Goal: Task Accomplishment & Management: Manage account settings

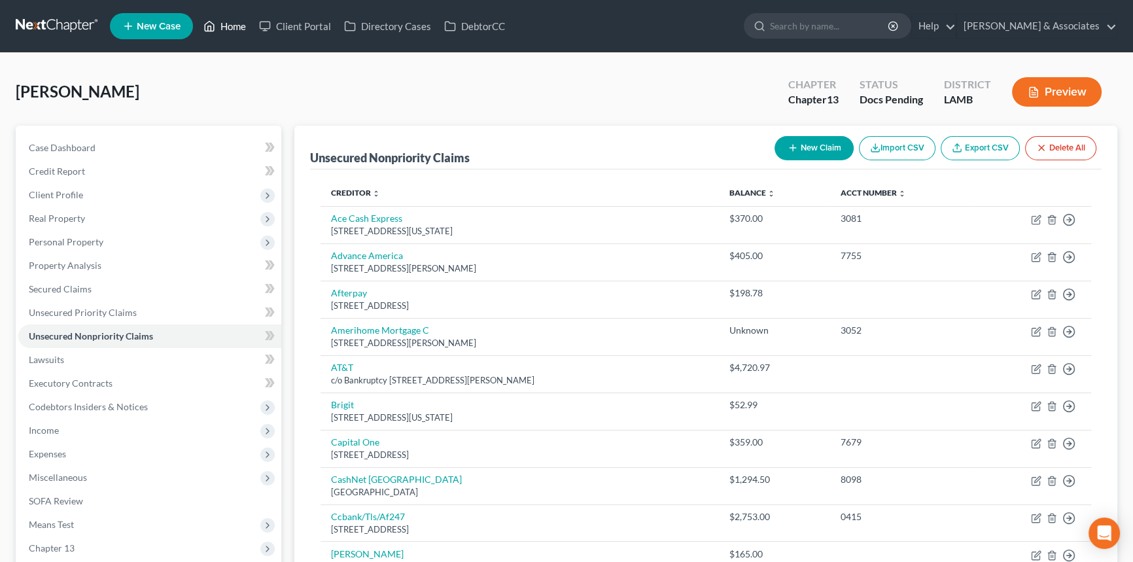
click at [229, 29] on link "Home" at bounding box center [225, 26] width 56 height 24
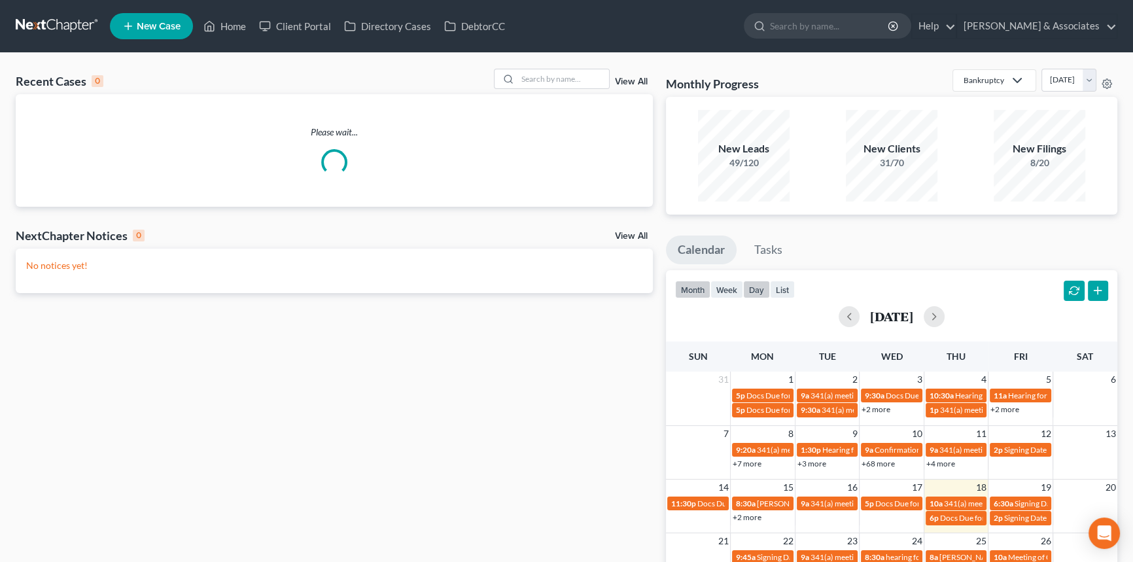
click at [759, 297] on button "day" at bounding box center [756, 290] width 27 height 18
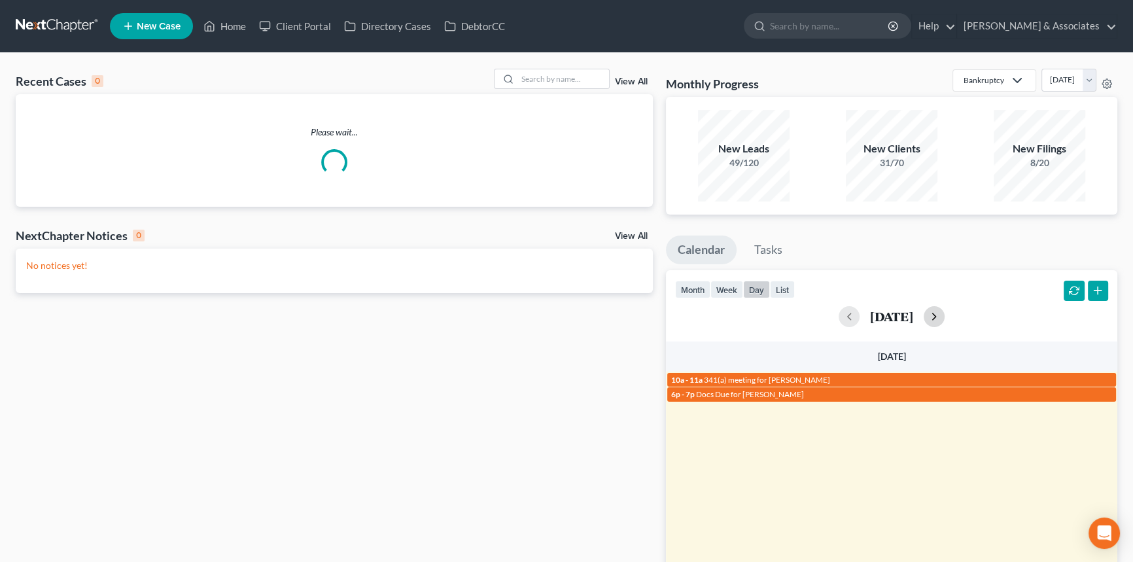
click at [945, 319] on button "button" at bounding box center [934, 316] width 21 height 21
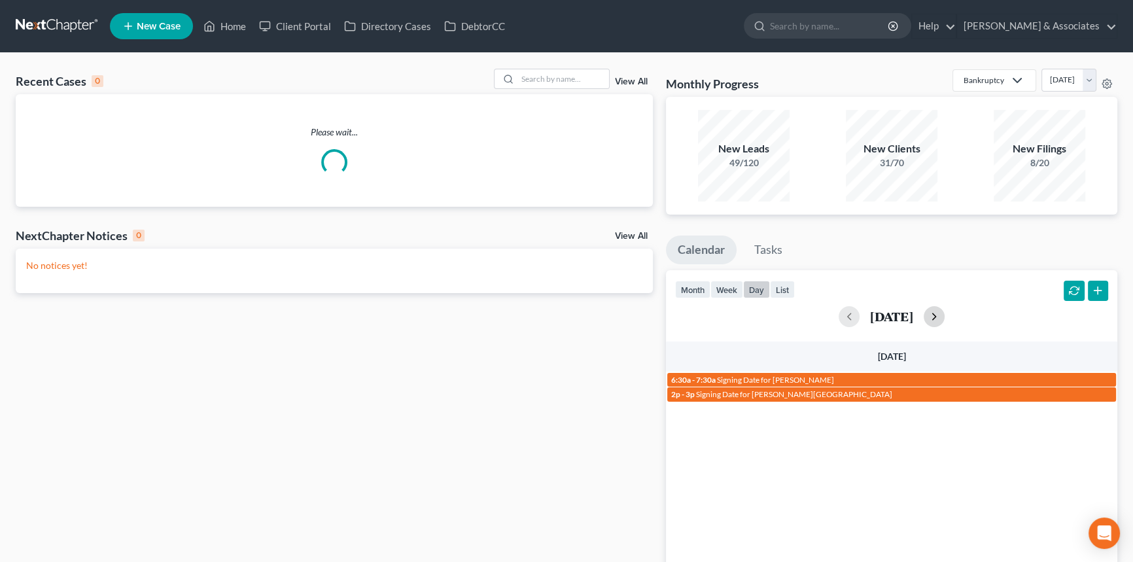
click at [945, 316] on button "button" at bounding box center [934, 316] width 21 height 21
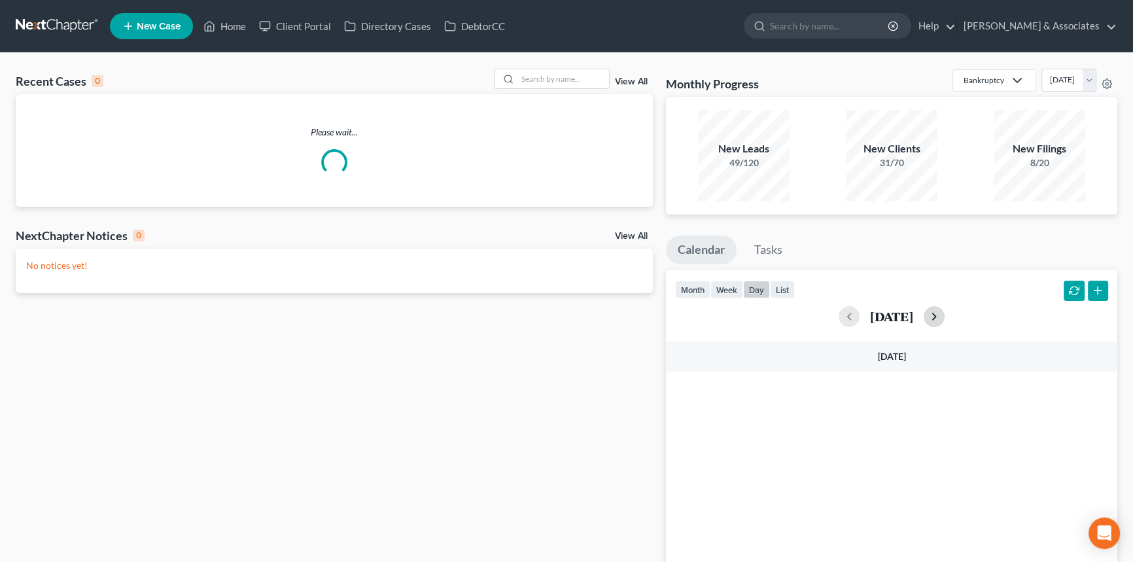
click at [945, 316] on button "button" at bounding box center [934, 316] width 21 height 21
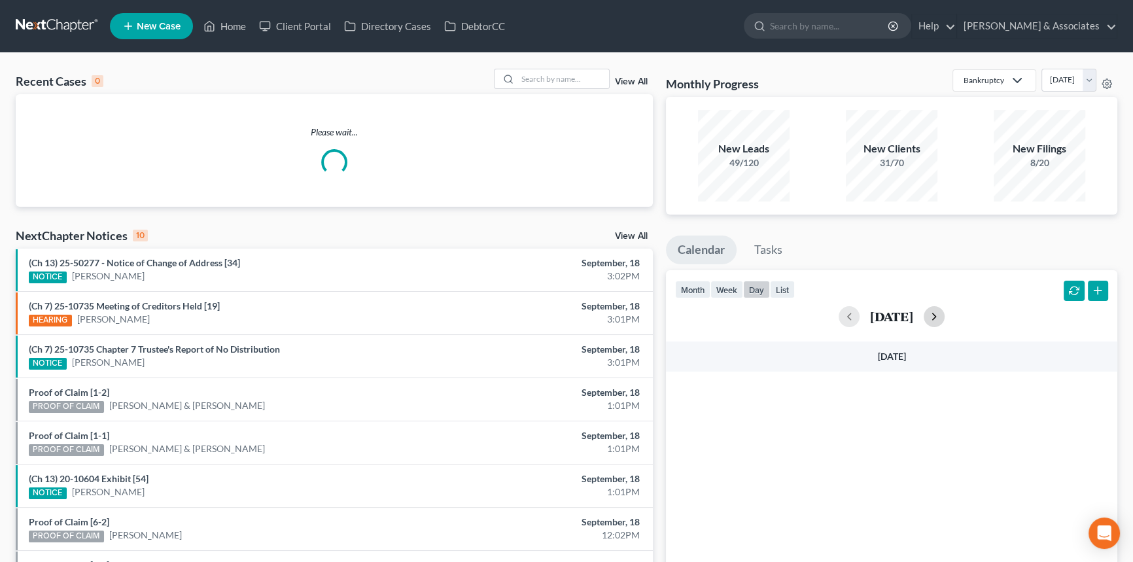
click at [945, 316] on button "button" at bounding box center [934, 316] width 21 height 21
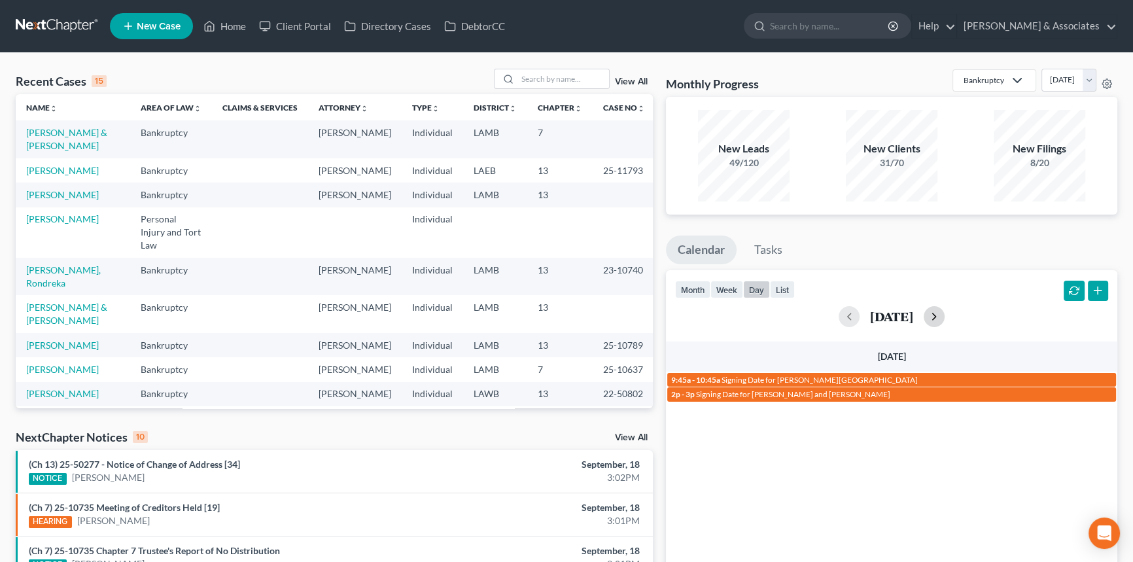
click at [945, 319] on button "button" at bounding box center [934, 316] width 21 height 21
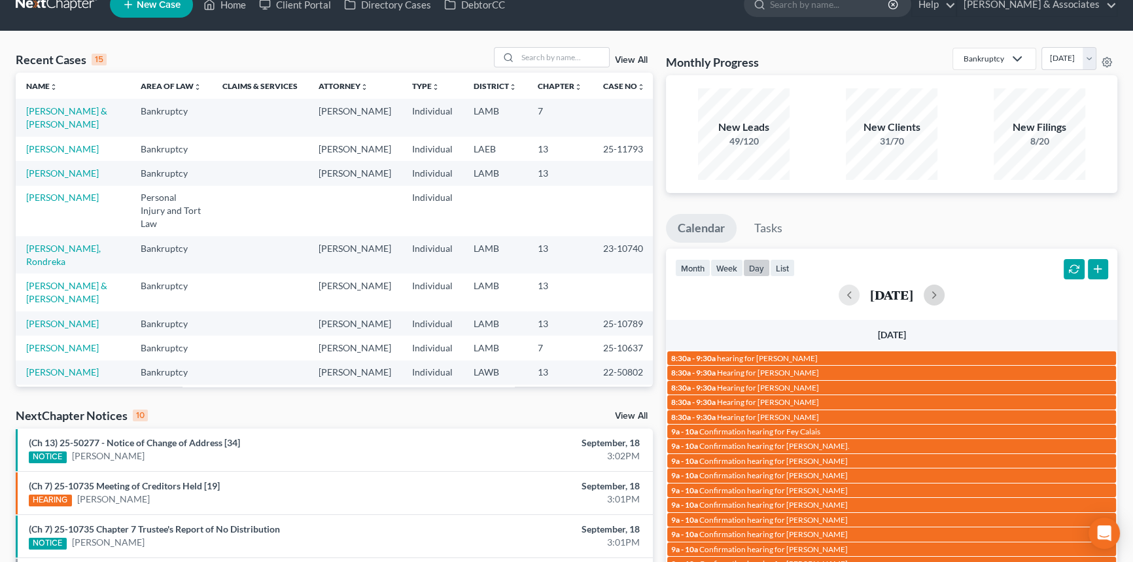
scroll to position [377, 0]
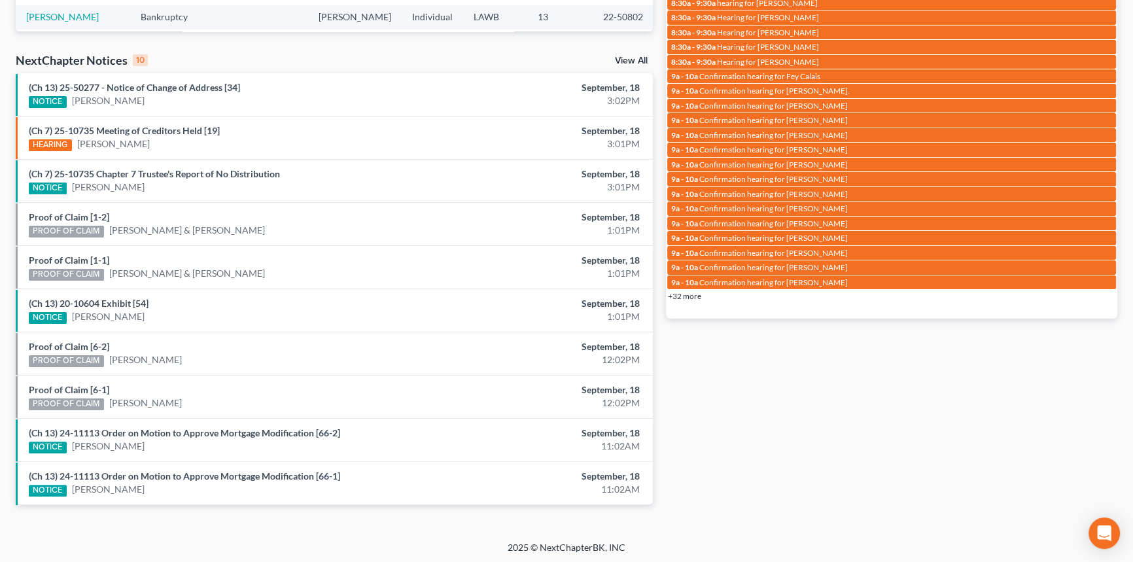
click at [680, 300] on div "+32 more" at bounding box center [891, 295] width 451 height 13
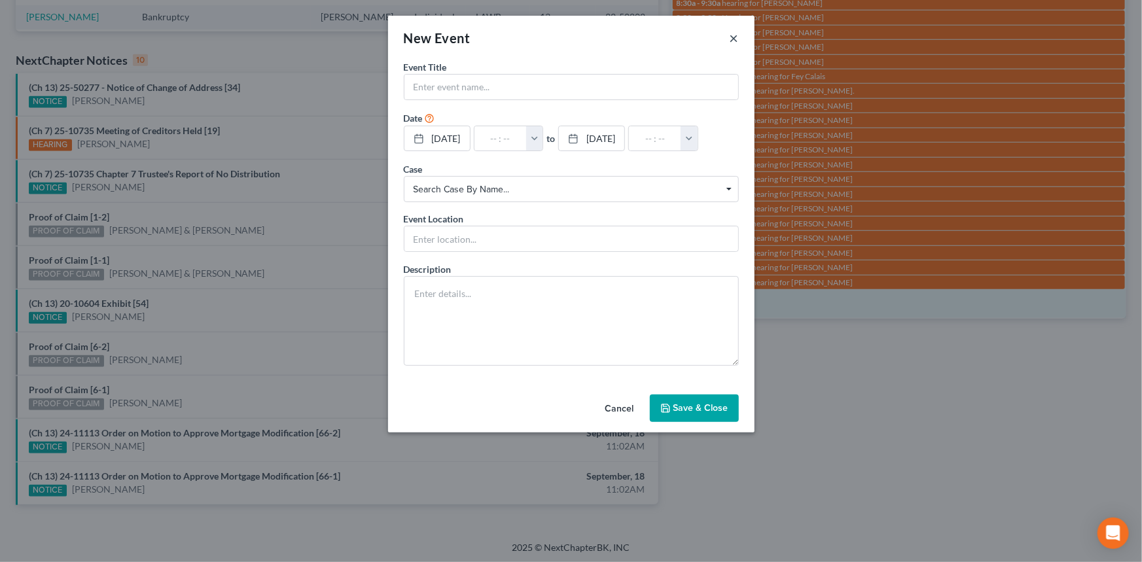
click at [735, 37] on button "×" at bounding box center [734, 38] width 9 height 16
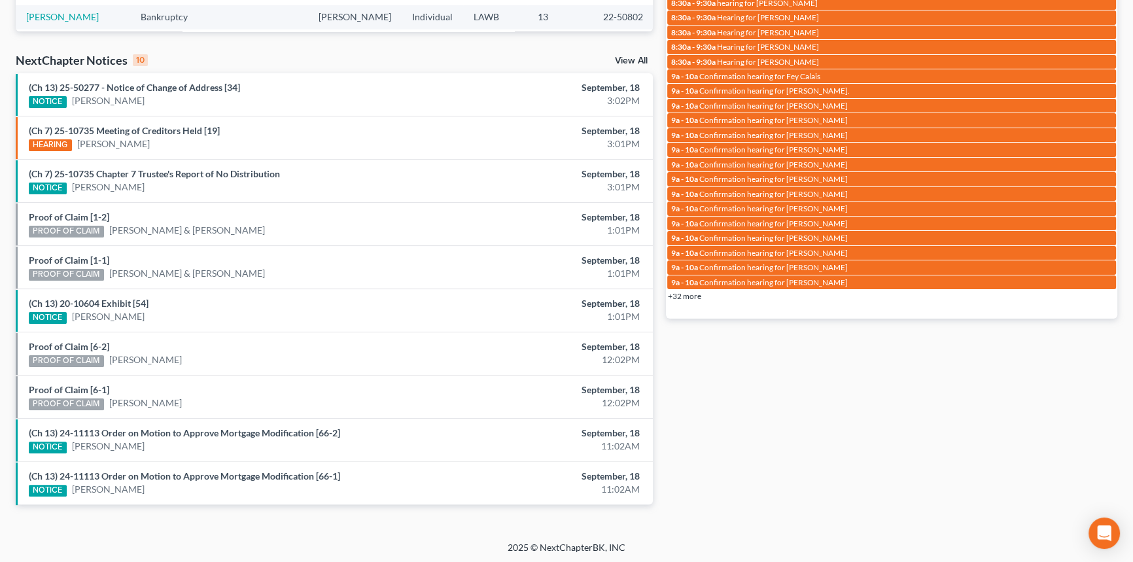
click at [695, 297] on link "+32 more" at bounding box center [684, 296] width 33 height 10
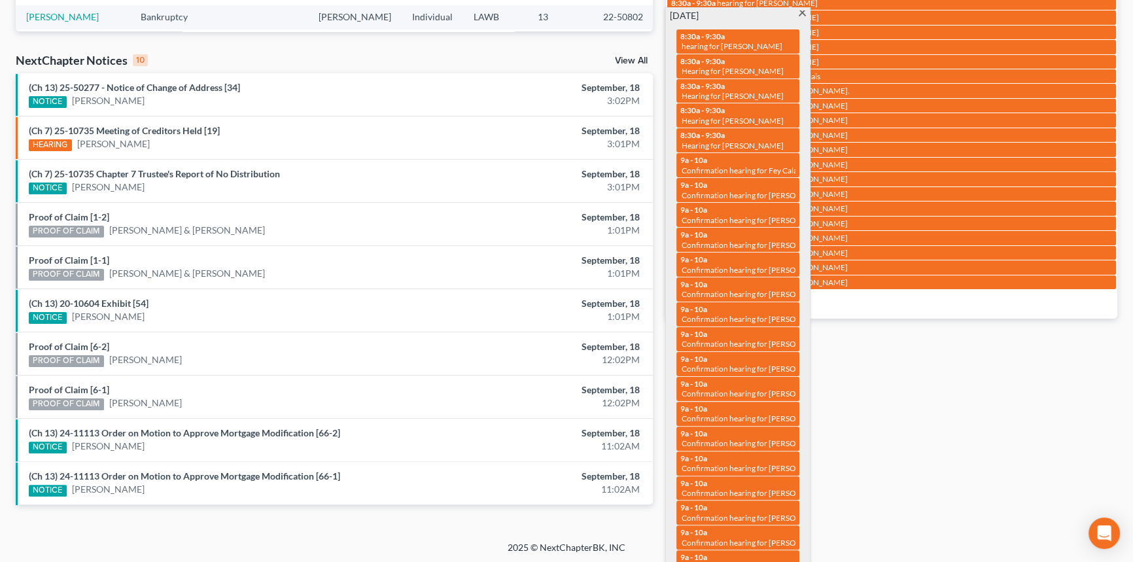
scroll to position [0, 0]
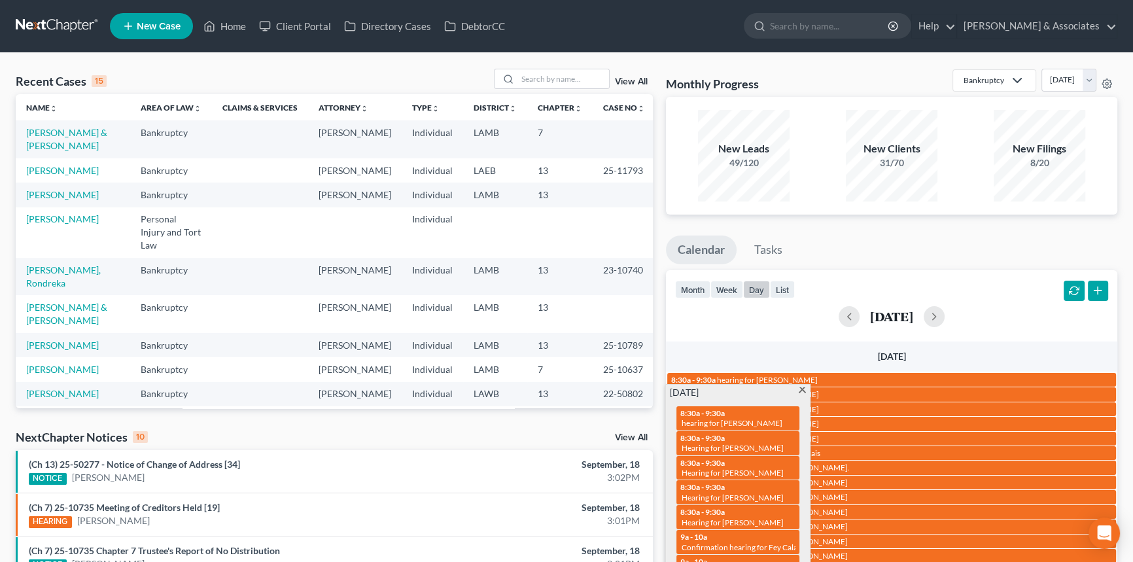
click at [779, 314] on div "September 24, 2025" at bounding box center [891, 316] width 433 height 21
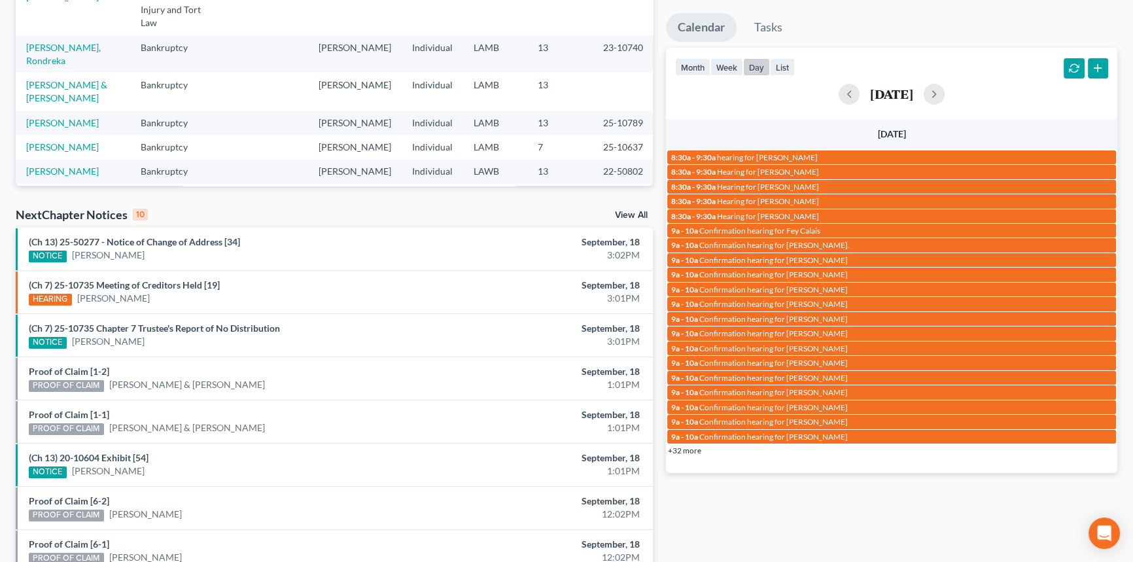
scroll to position [232, 0]
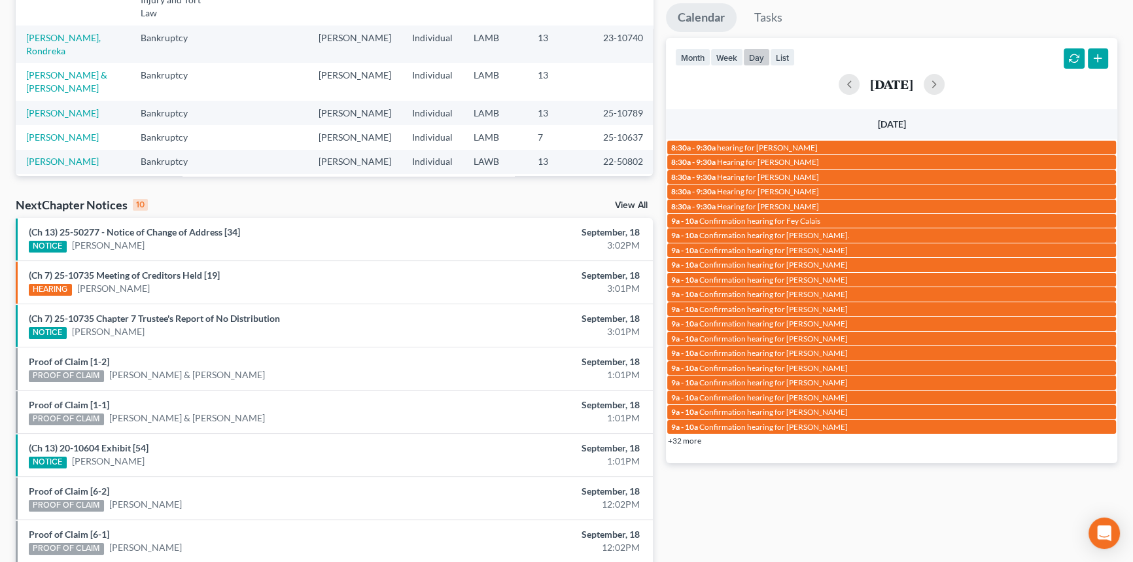
click at [694, 440] on link "+32 more" at bounding box center [684, 441] width 33 height 10
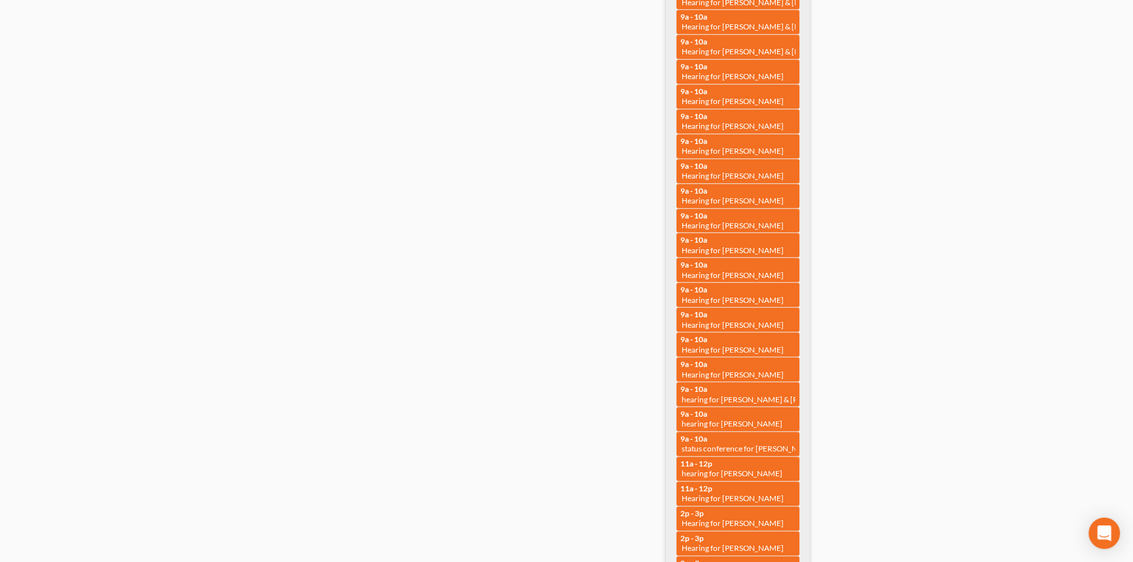
scroll to position [377, 0]
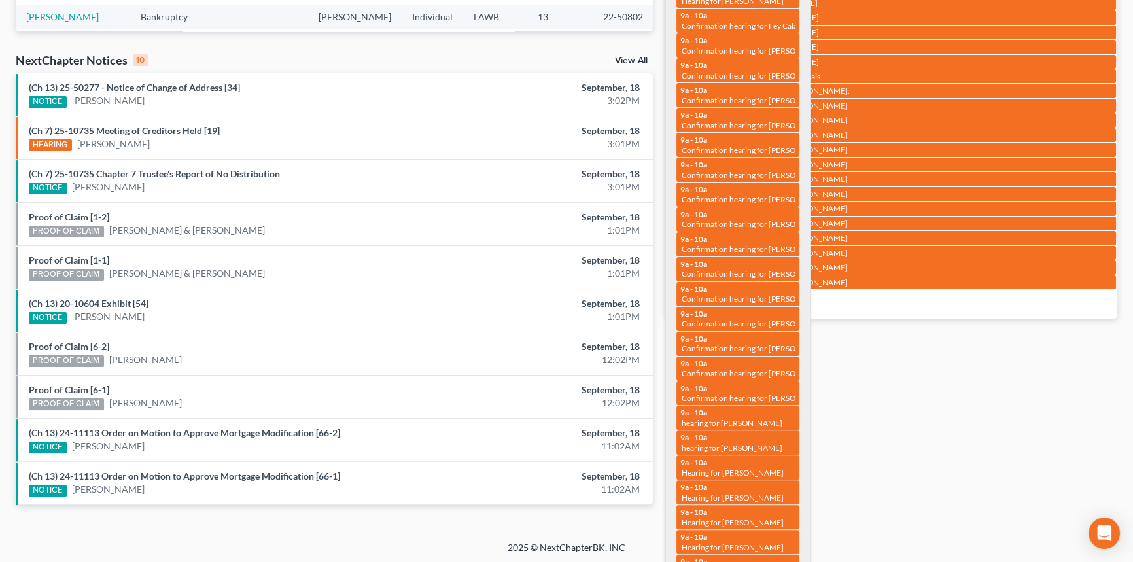
click at [870, 359] on html "Home New Case Client Portal Directory Cases DebtorCC Diment & Associates amh@di…" at bounding box center [566, 94] width 1133 height 942
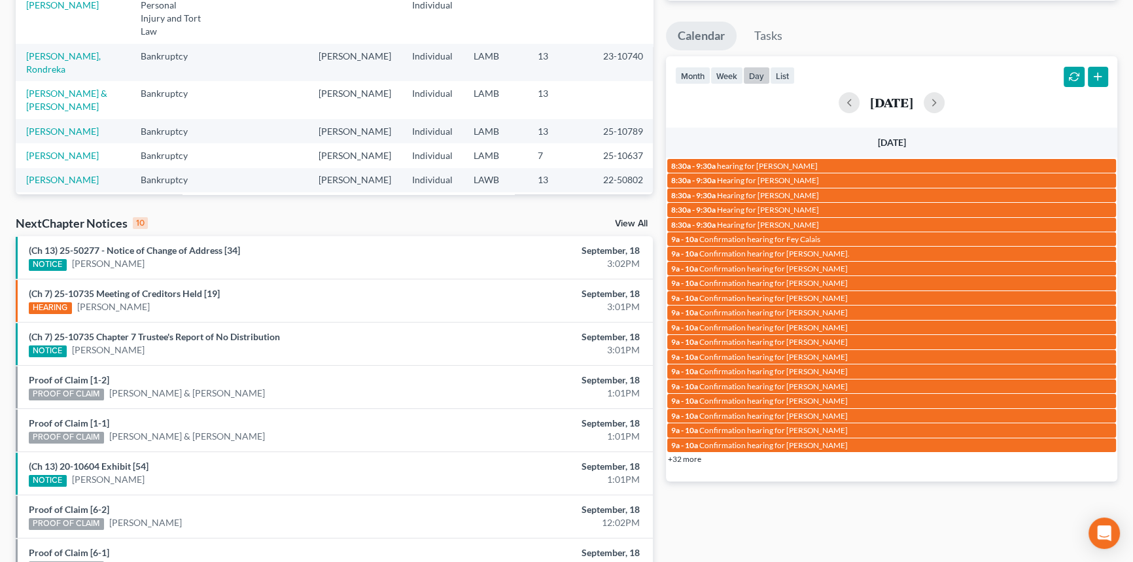
scroll to position [202, 0]
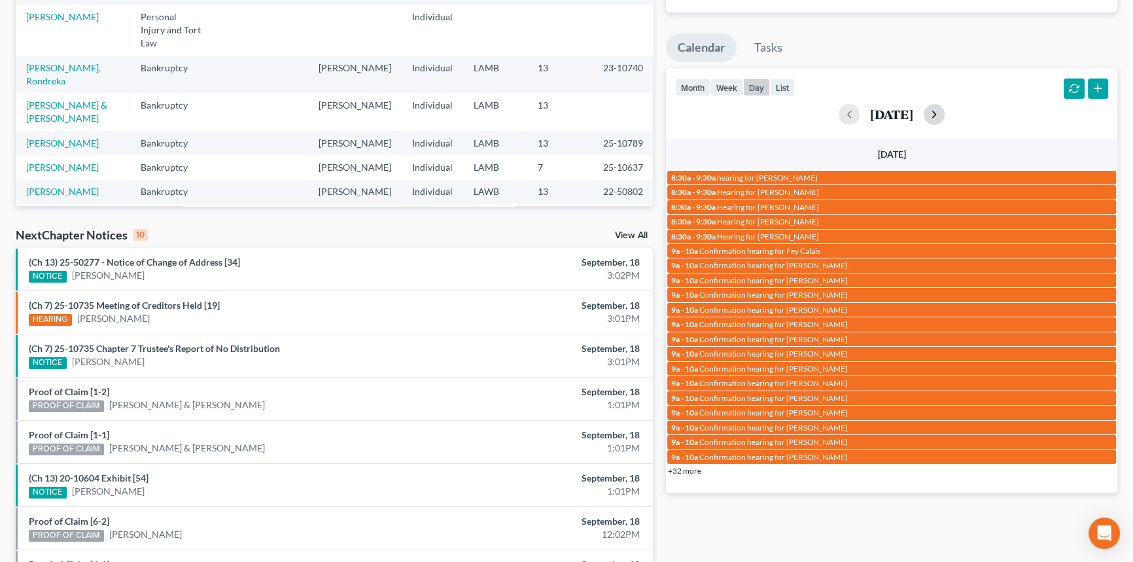
click at [945, 115] on button "button" at bounding box center [934, 114] width 21 height 21
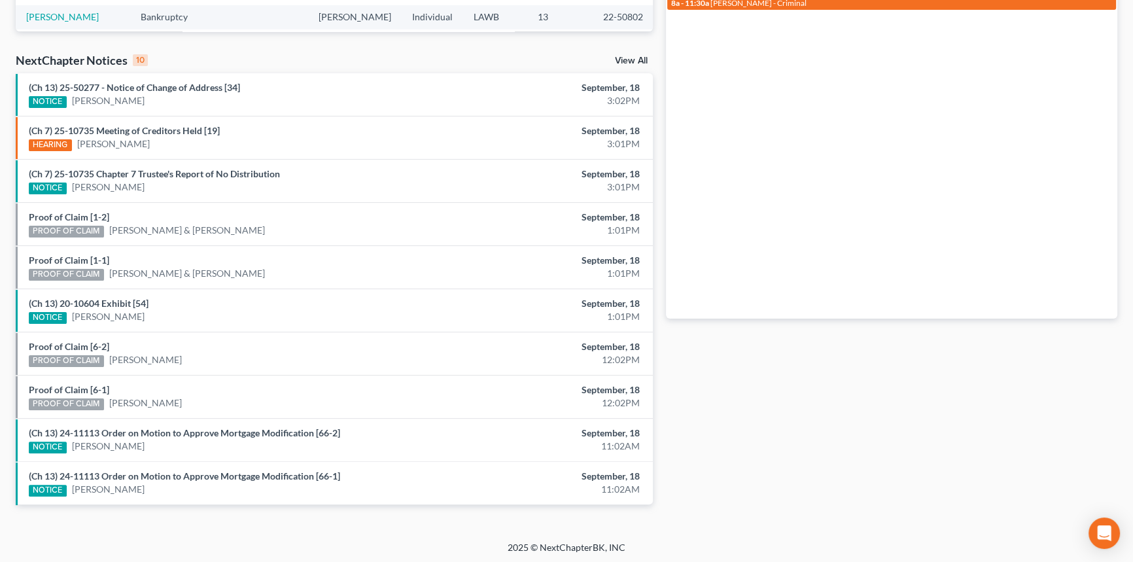
scroll to position [0, 0]
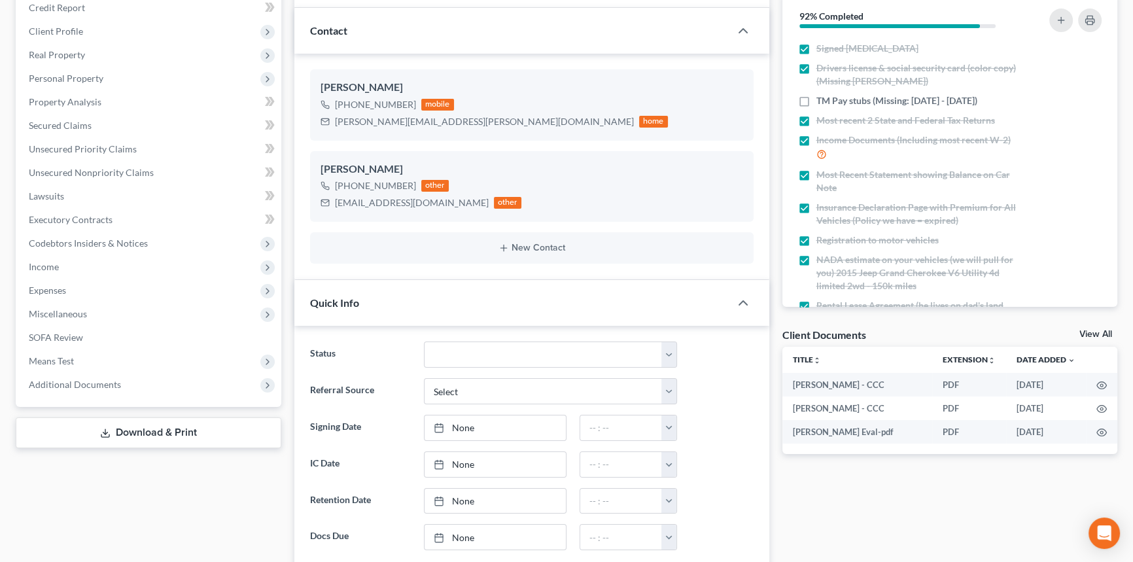
scroll to position [165, 0]
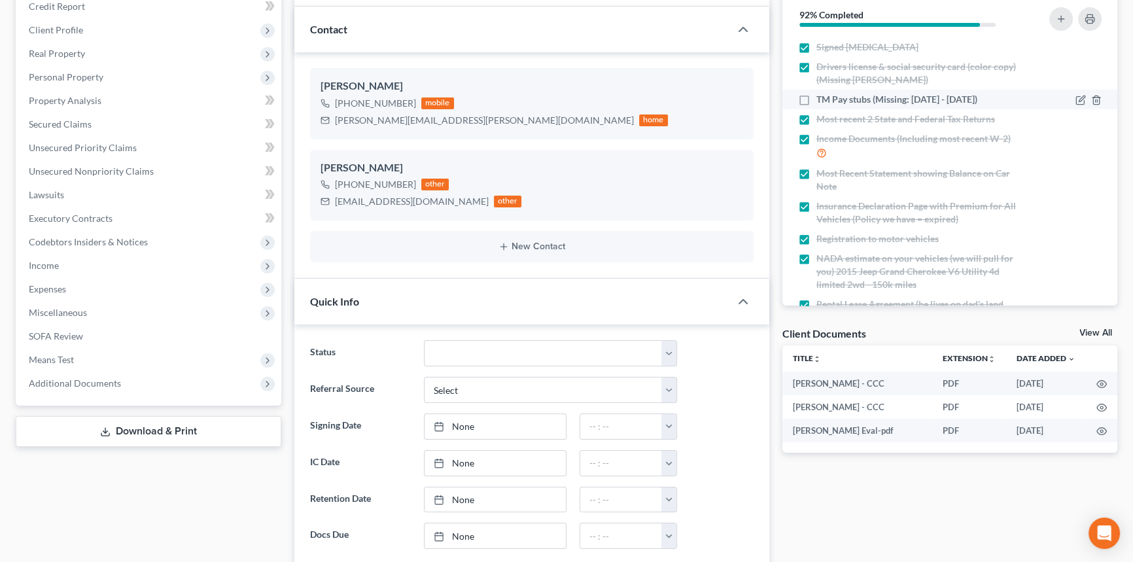
click at [817, 93] on label "TM Pay stubs (Missing: March 1st - May 19th)" at bounding box center [897, 99] width 161 height 13
click at [822, 93] on input "TM Pay stubs (Missing: March 1st - May 19th)" at bounding box center [826, 97] width 9 height 9
checkbox input "true"
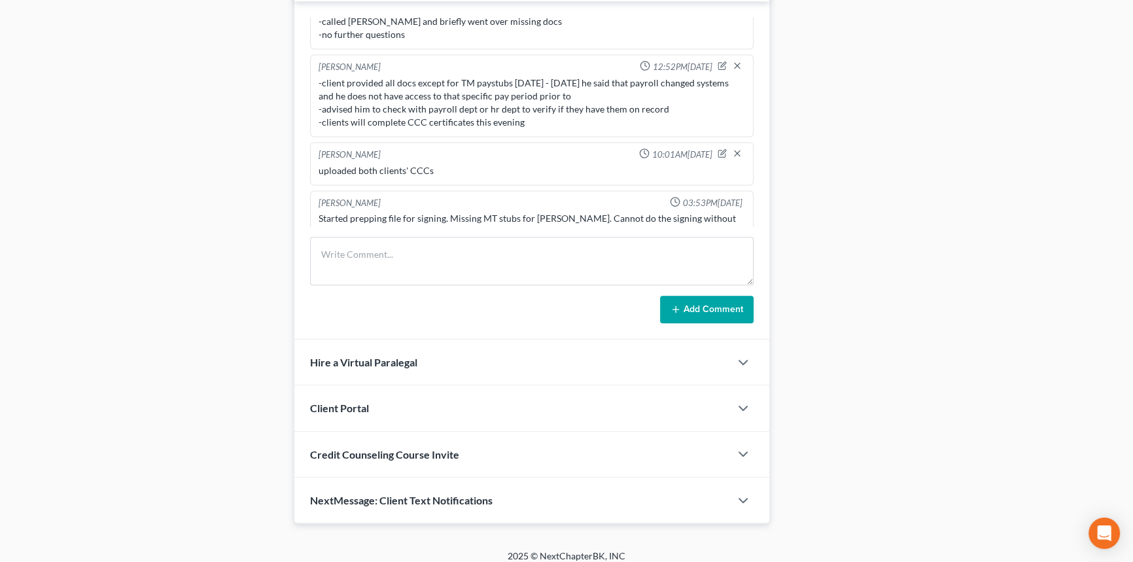
scroll to position [793, 0]
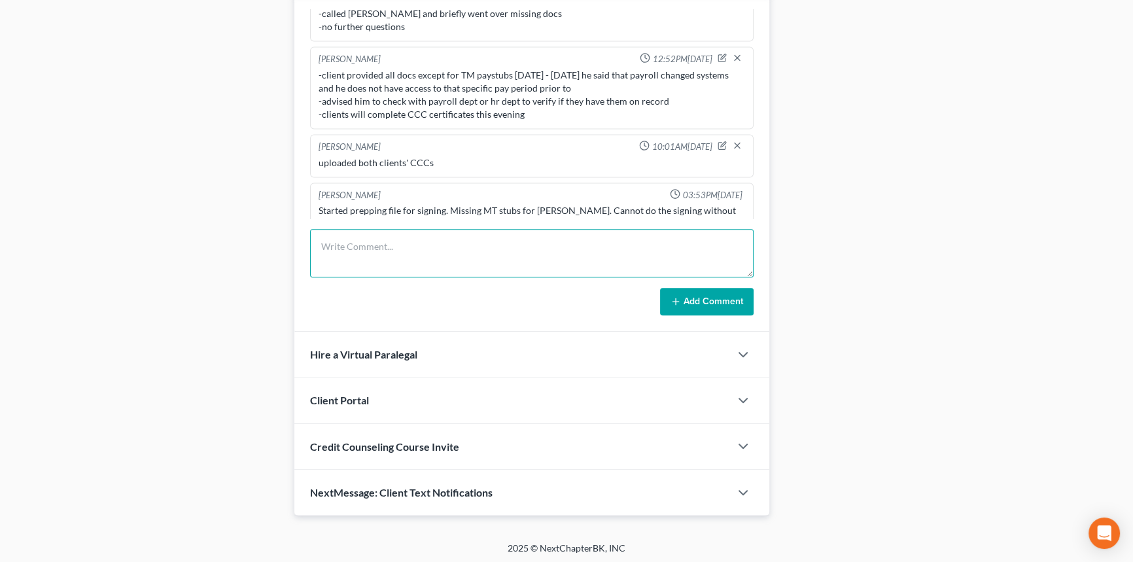
click at [481, 243] on textarea at bounding box center [532, 253] width 444 height 48
type textarea "-client provided missing stubs, the final periods were not available because th…"
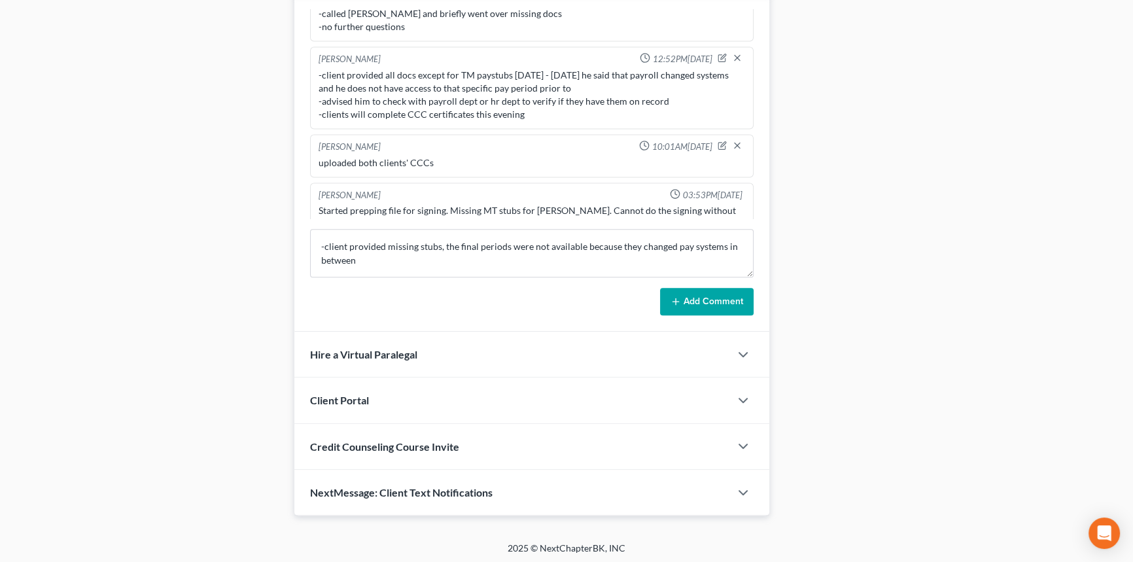
click at [690, 290] on button "Add Comment" at bounding box center [707, 301] width 94 height 27
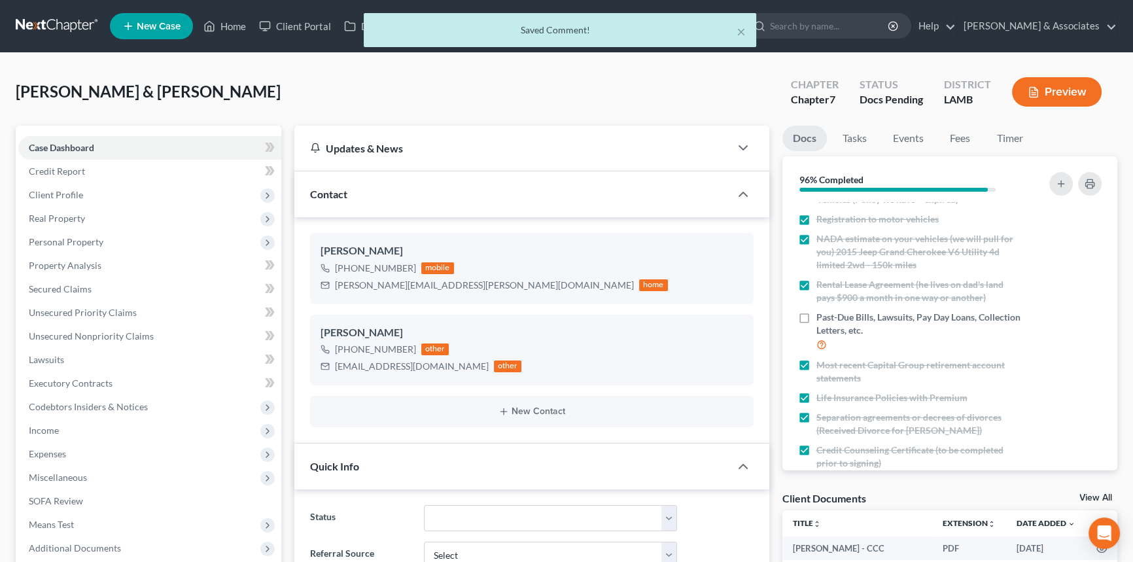
scroll to position [0, 0]
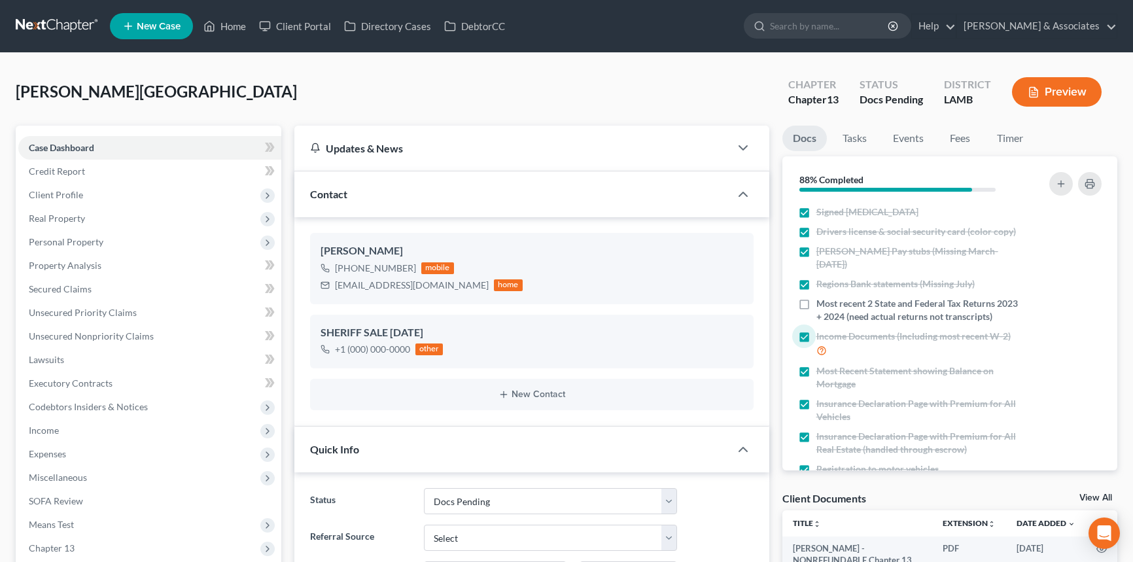
select select "6"
click at [217, 31] on link "Home" at bounding box center [225, 26] width 56 height 24
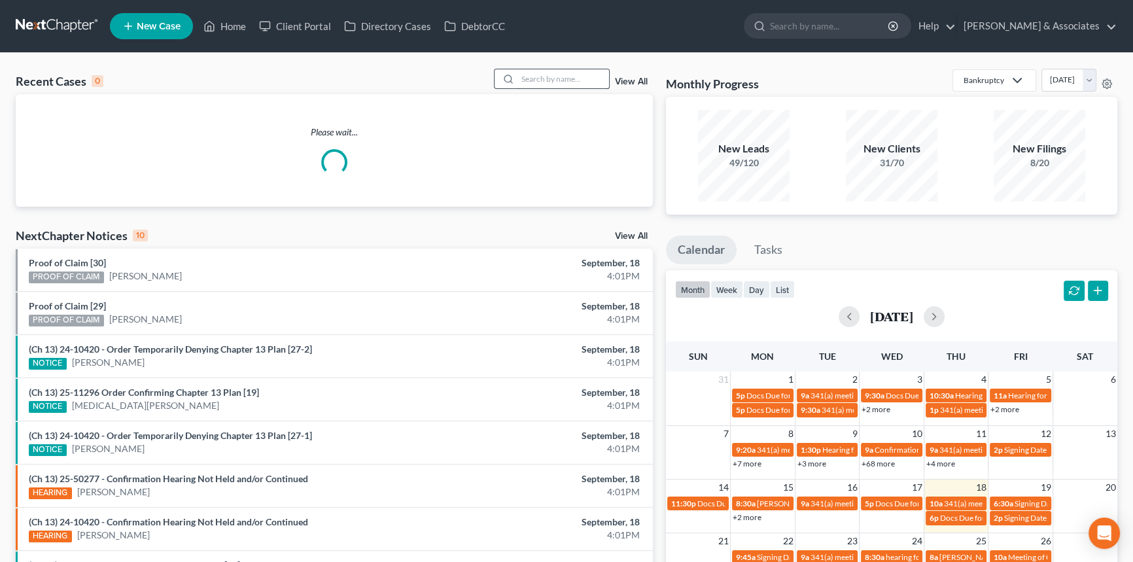
click at [549, 76] on input "search" at bounding box center [564, 78] width 92 height 19
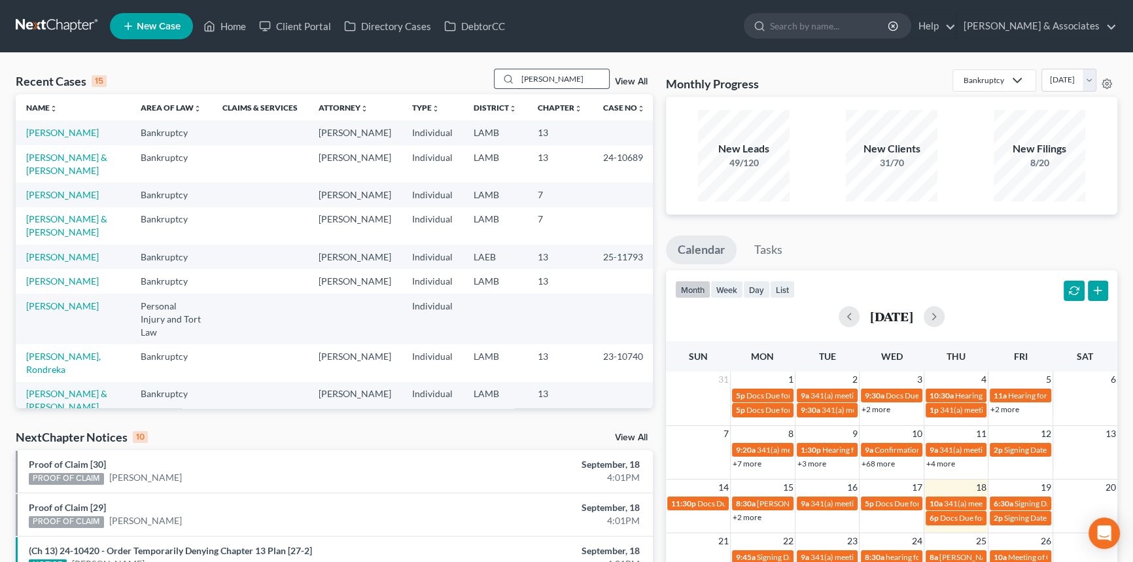
type input "[PERSON_NAME]"
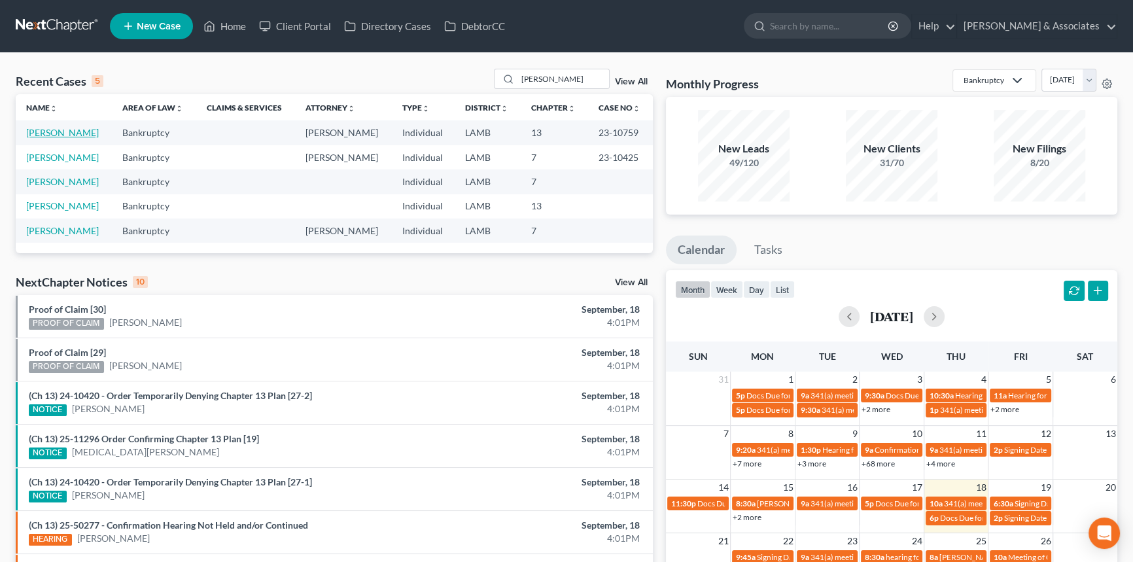
click at [81, 129] on link "[PERSON_NAME]" at bounding box center [62, 132] width 73 height 11
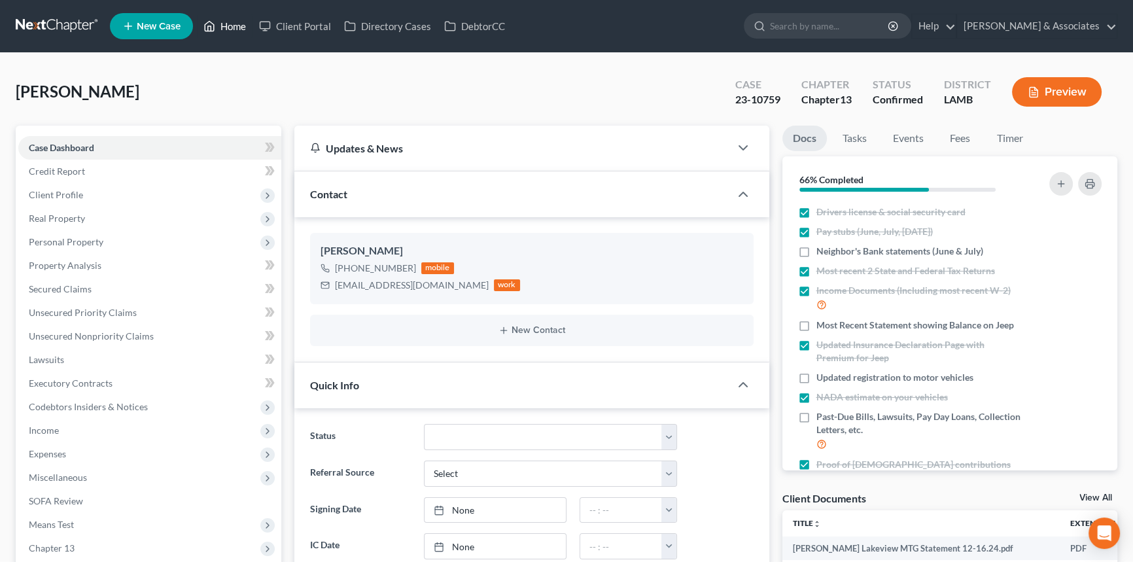
click at [219, 25] on link "Home" at bounding box center [225, 26] width 56 height 24
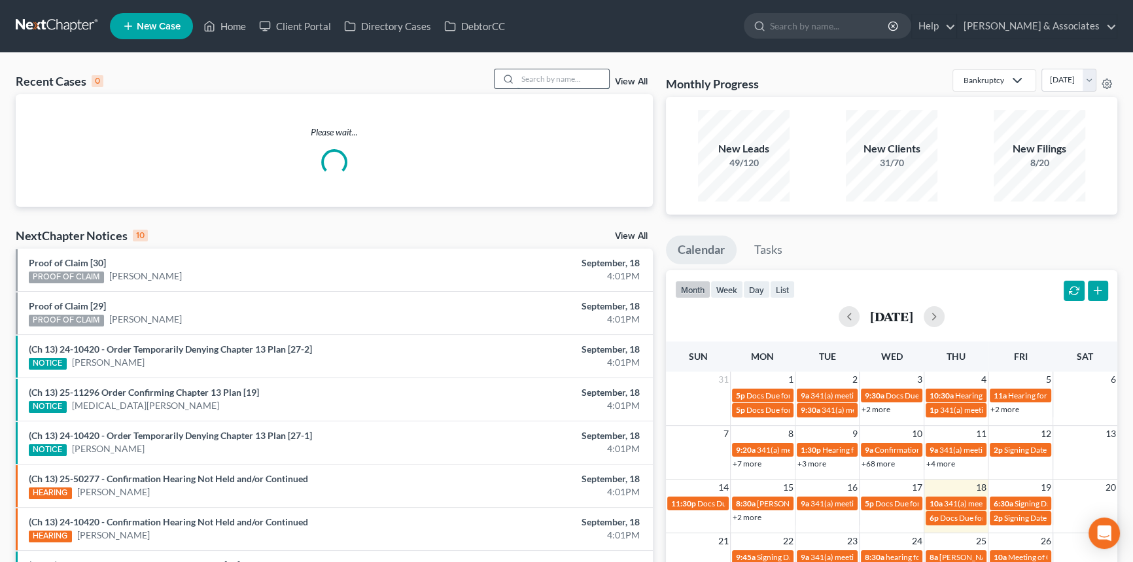
click at [576, 78] on input "search" at bounding box center [564, 78] width 92 height 19
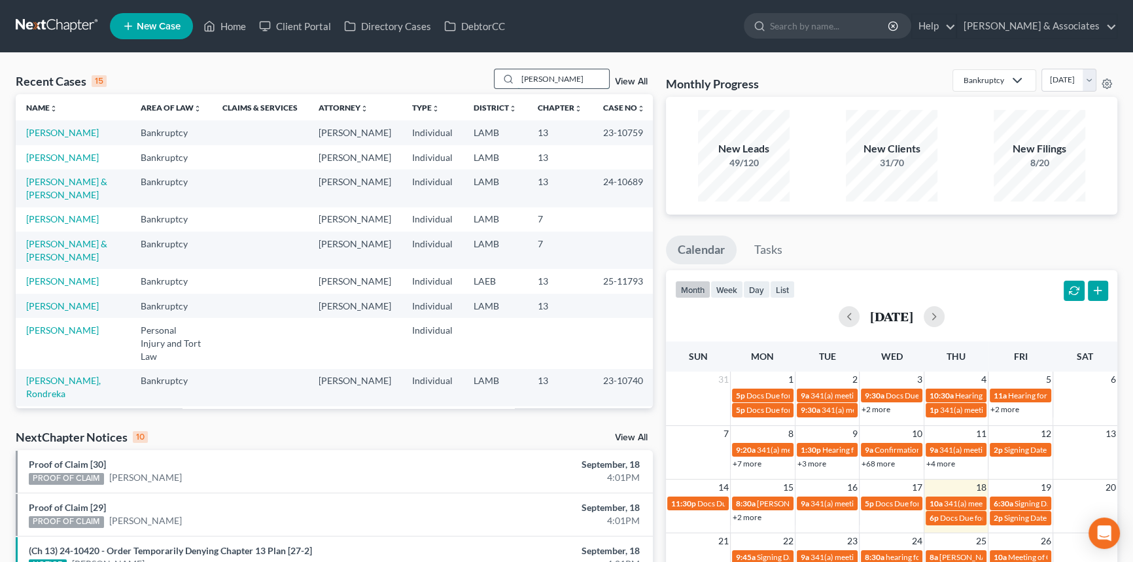
type input "kenneth"
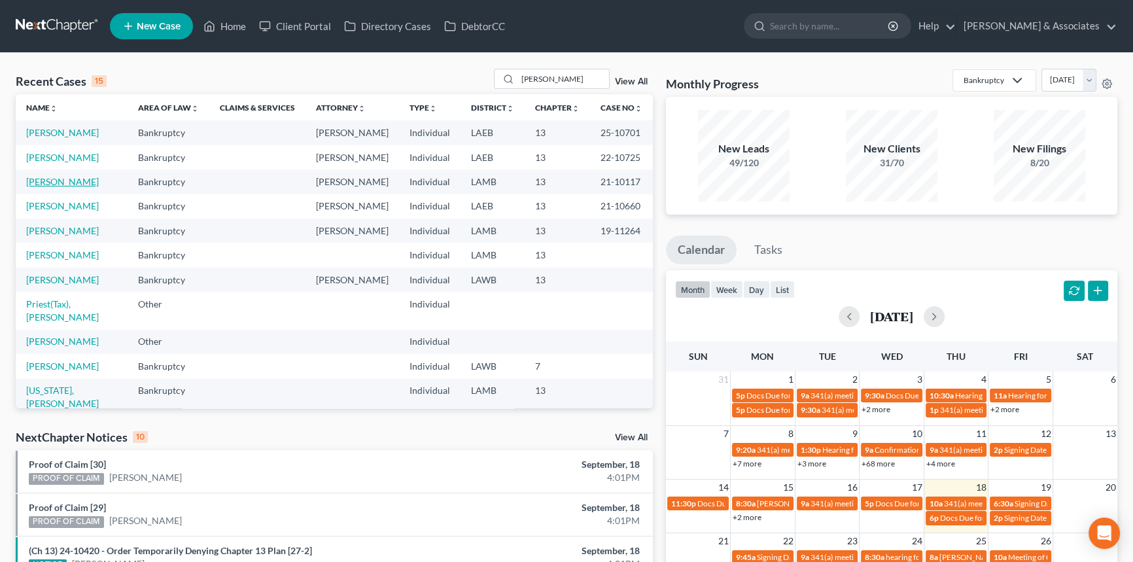
click at [66, 187] on link "[PERSON_NAME]" at bounding box center [62, 181] width 73 height 11
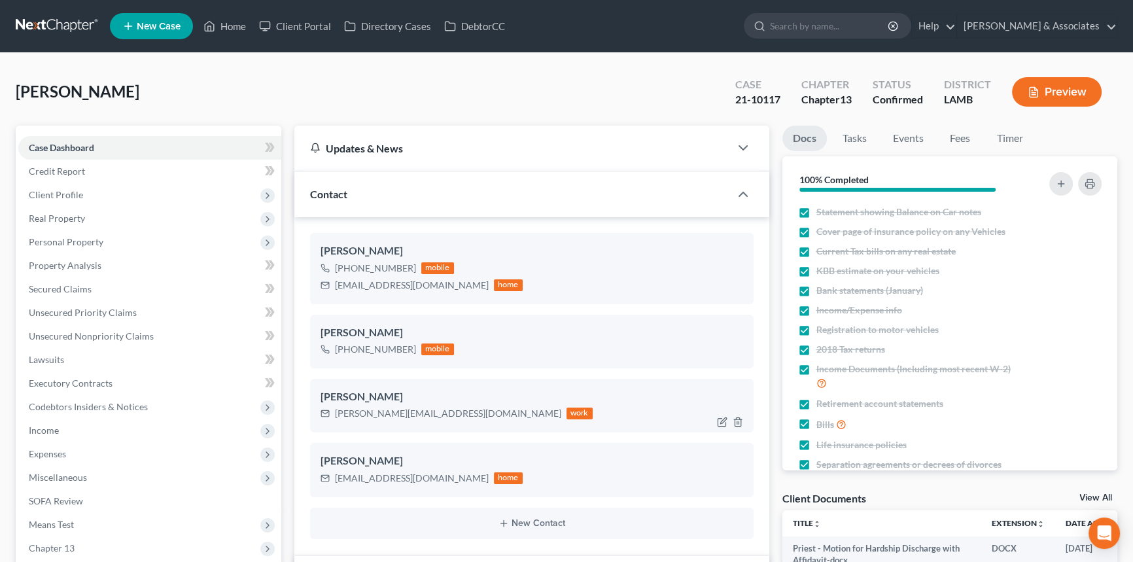
drag, startPoint x: 718, startPoint y: 115, endPoint x: 696, endPoint y: 291, distance: 176.8
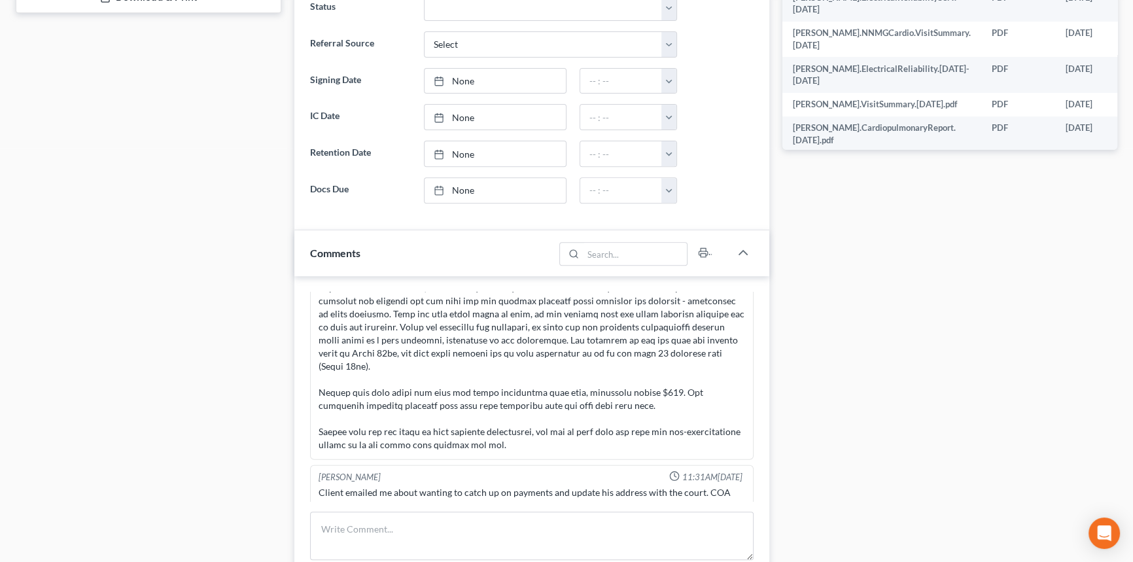
drag, startPoint x: 202, startPoint y: 196, endPoint x: 190, endPoint y: 98, distance: 98.9
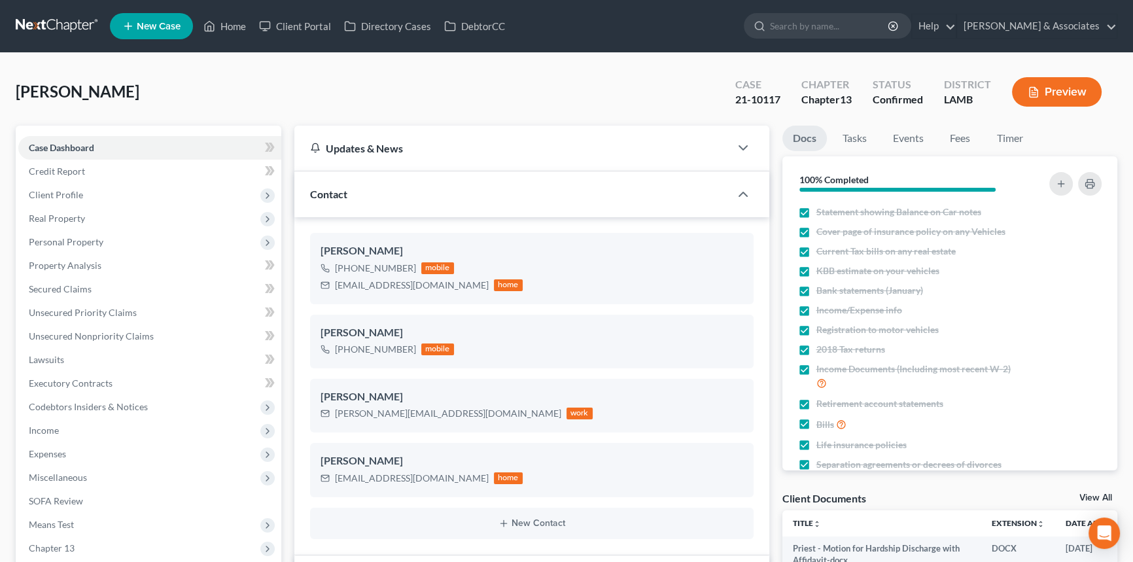
scroll to position [8, 0]
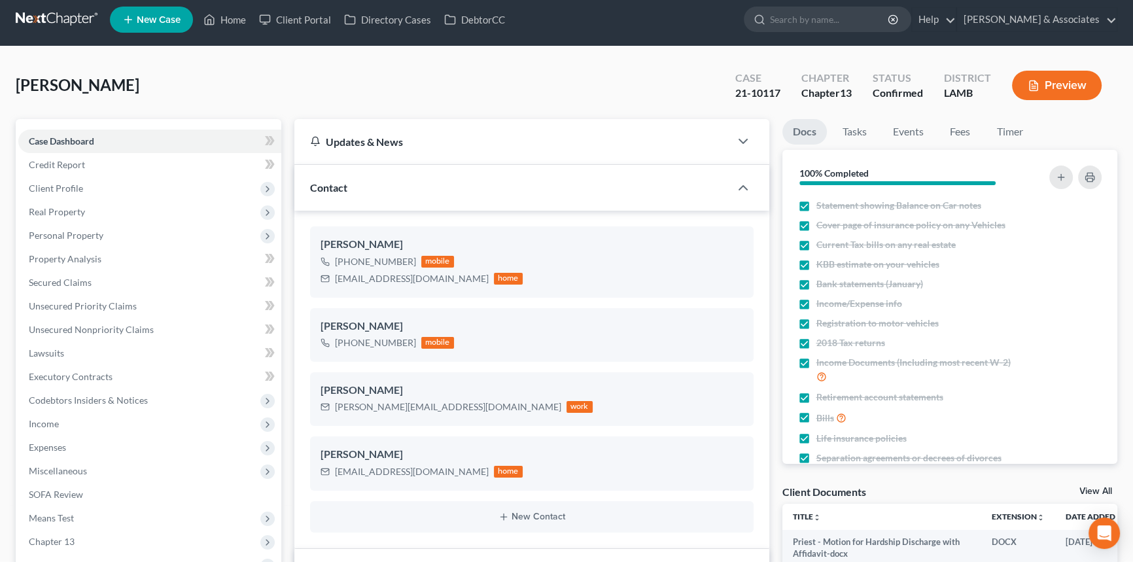
drag, startPoint x: 323, startPoint y: 77, endPoint x: 323, endPoint y: 100, distance: 23.6
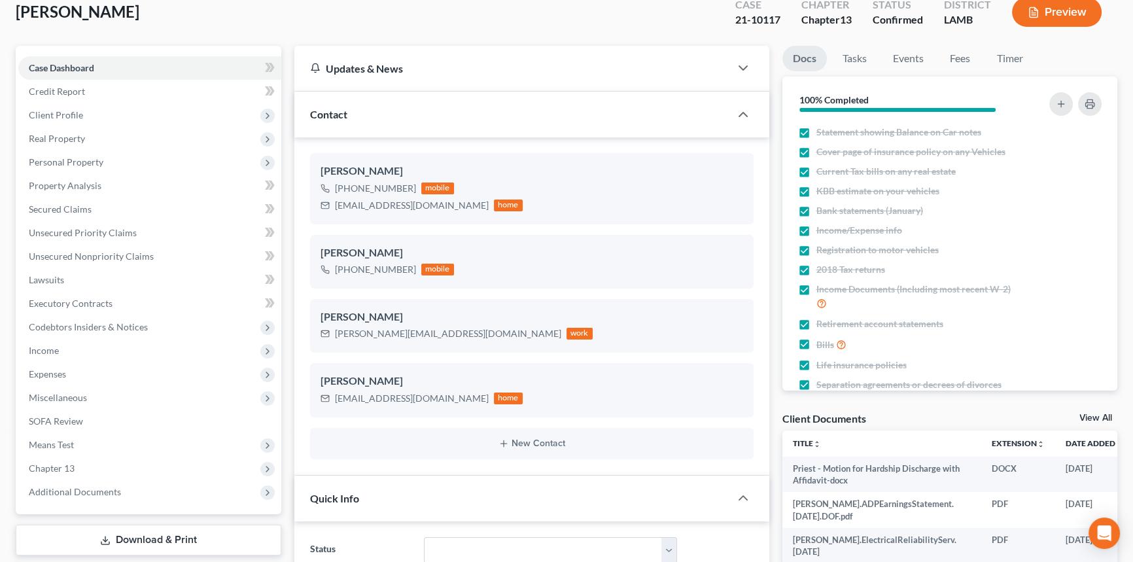
scroll to position [95, 0]
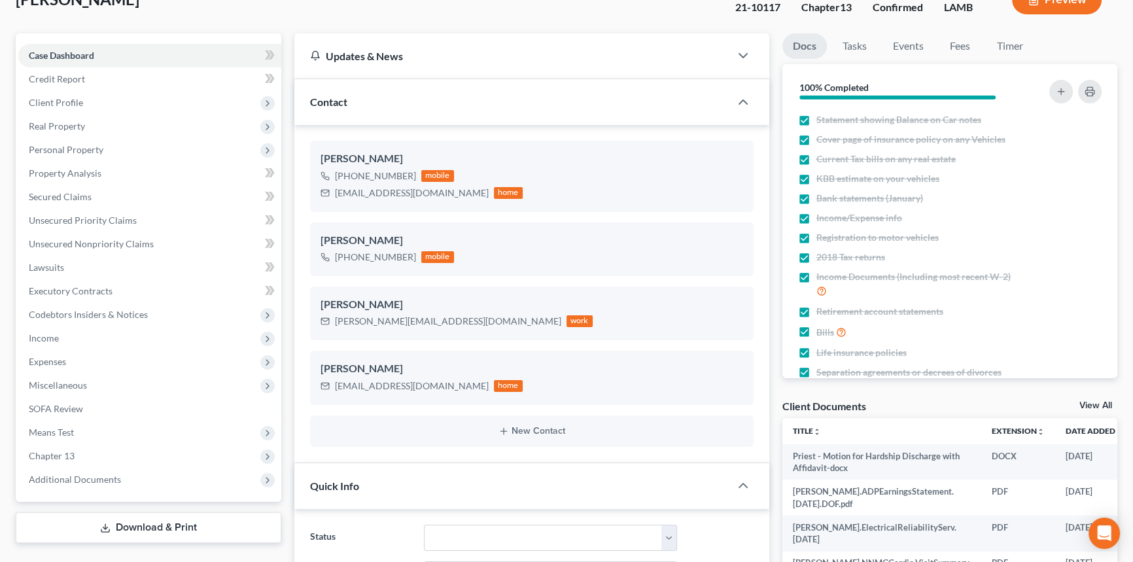
drag, startPoint x: 355, startPoint y: 94, endPoint x: 348, endPoint y: 132, distance: 38.5
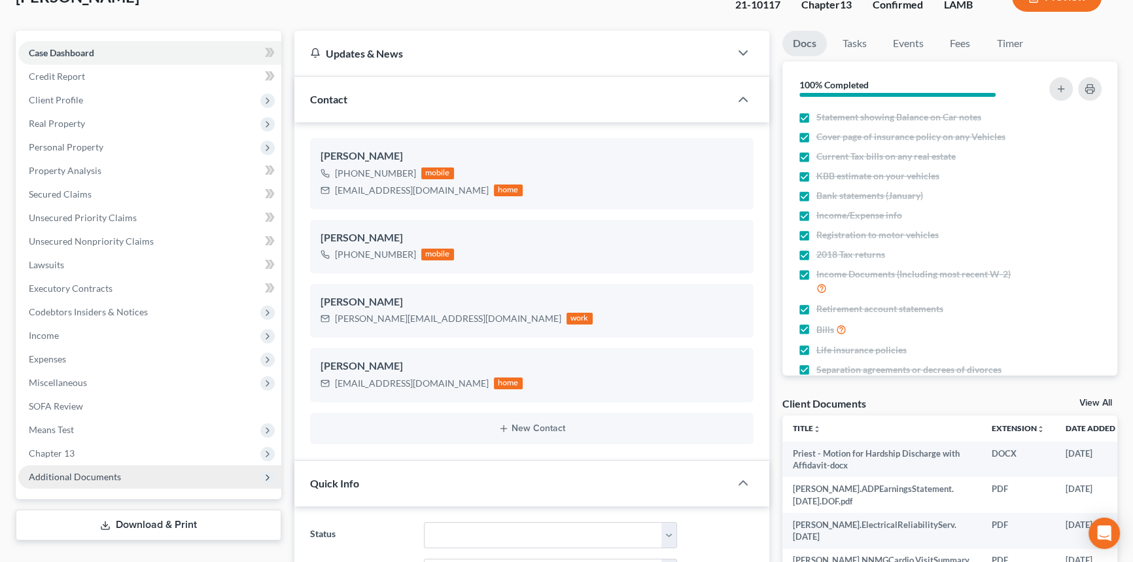
click at [108, 478] on span "Additional Documents" at bounding box center [75, 476] width 92 height 11
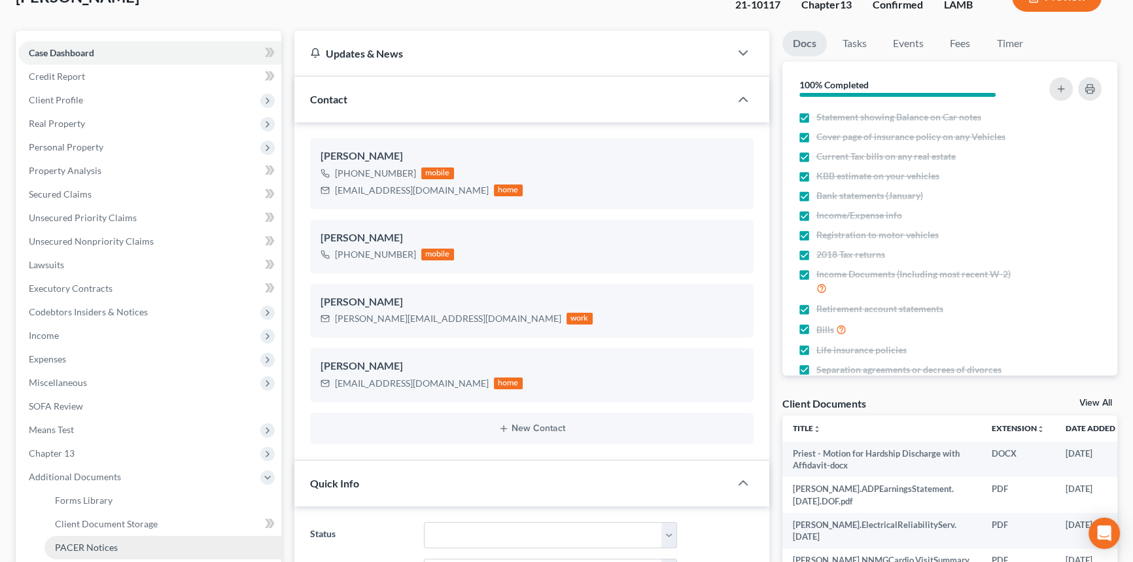
click at [97, 537] on link "PACER Notices" at bounding box center [162, 548] width 237 height 24
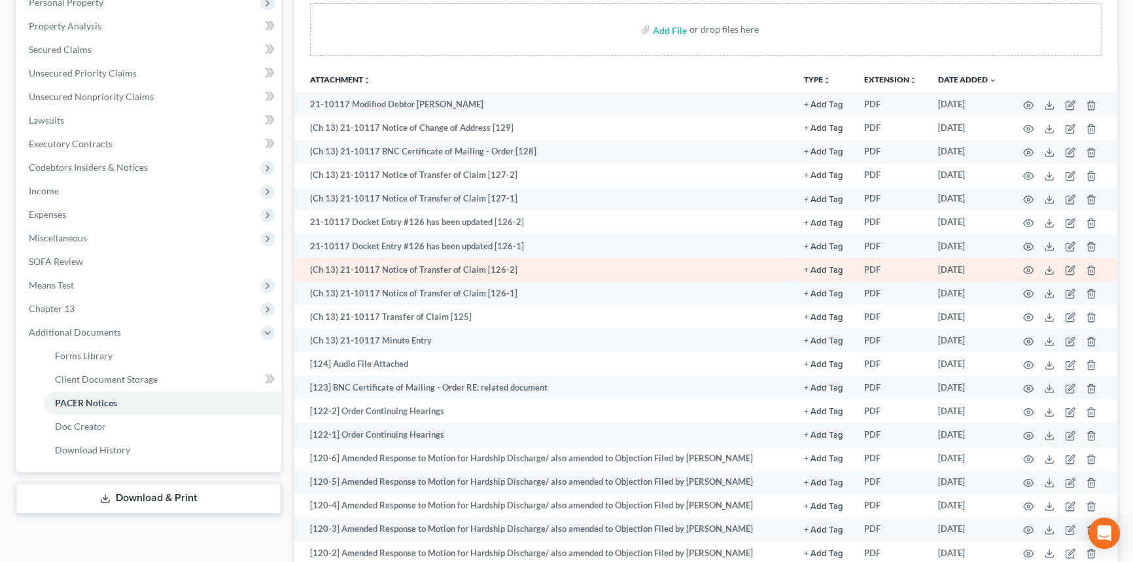
drag, startPoint x: 618, startPoint y: 281, endPoint x: 614, endPoint y: 306, distance: 25.8
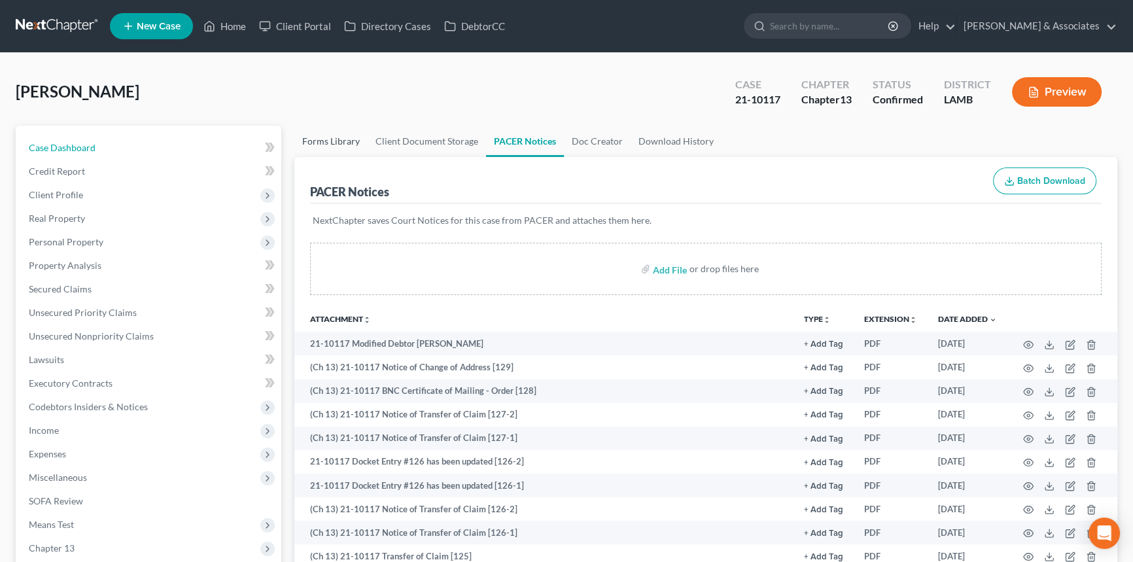
click at [116, 145] on link "Case Dashboard" at bounding box center [149, 148] width 263 height 24
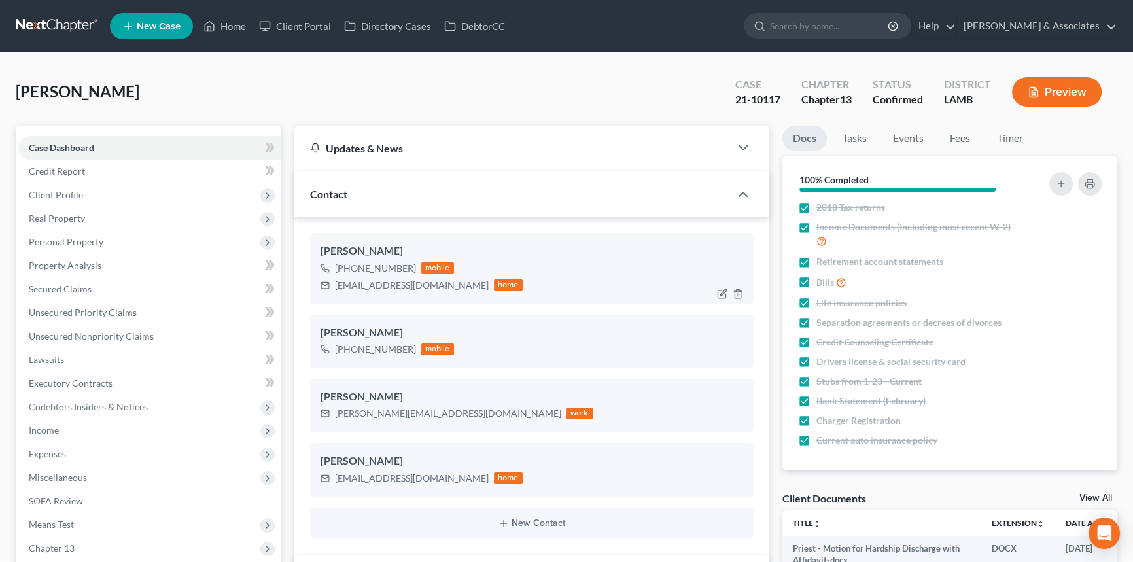
click at [389, 285] on div "kpriest34@aol.com" at bounding box center [412, 285] width 154 height 13
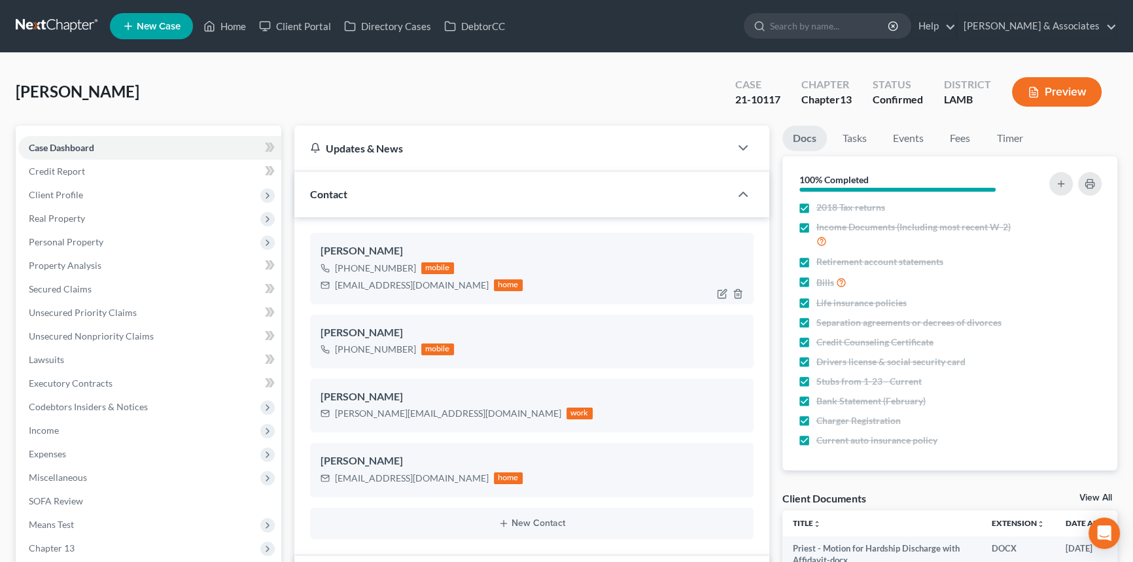
click at [389, 285] on div "kpriest34@aol.com" at bounding box center [412, 285] width 154 height 13
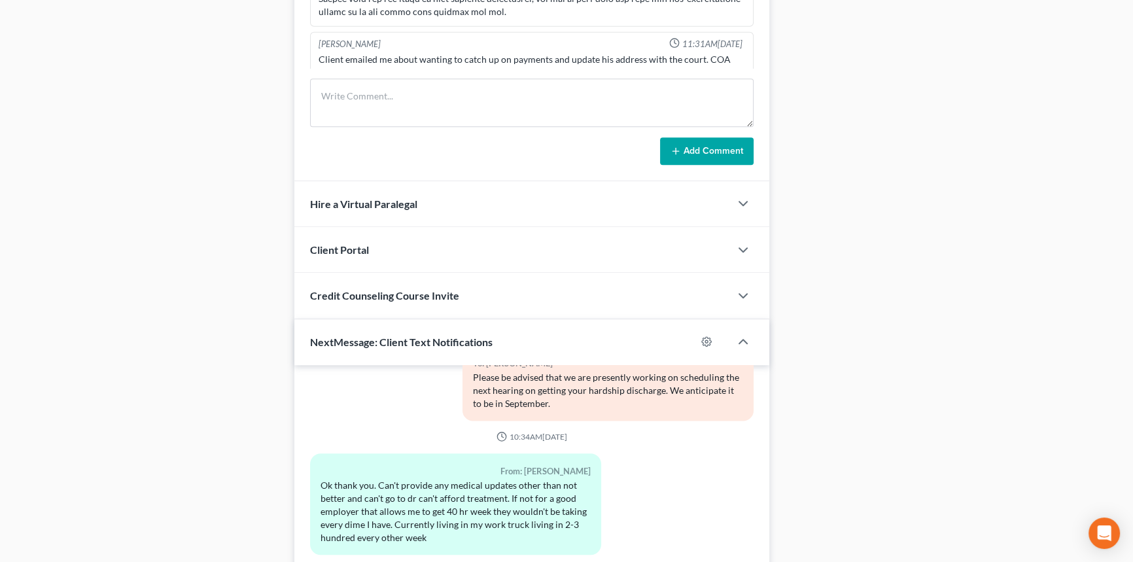
drag, startPoint x: 990, startPoint y: 230, endPoint x: 974, endPoint y: 144, distance: 87.9
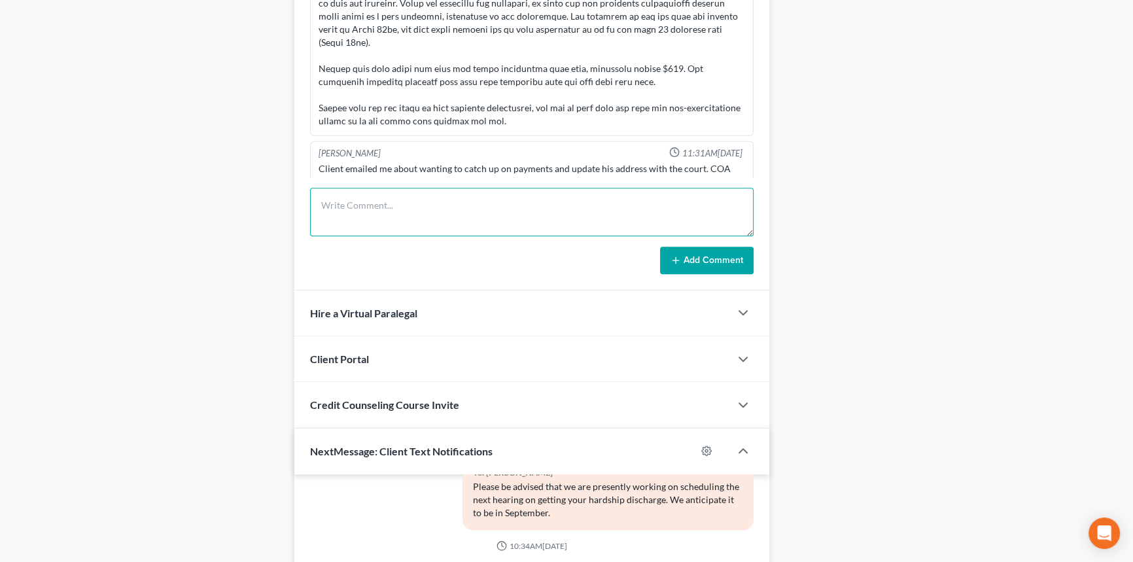
click at [571, 201] on textarea at bounding box center [532, 212] width 444 height 48
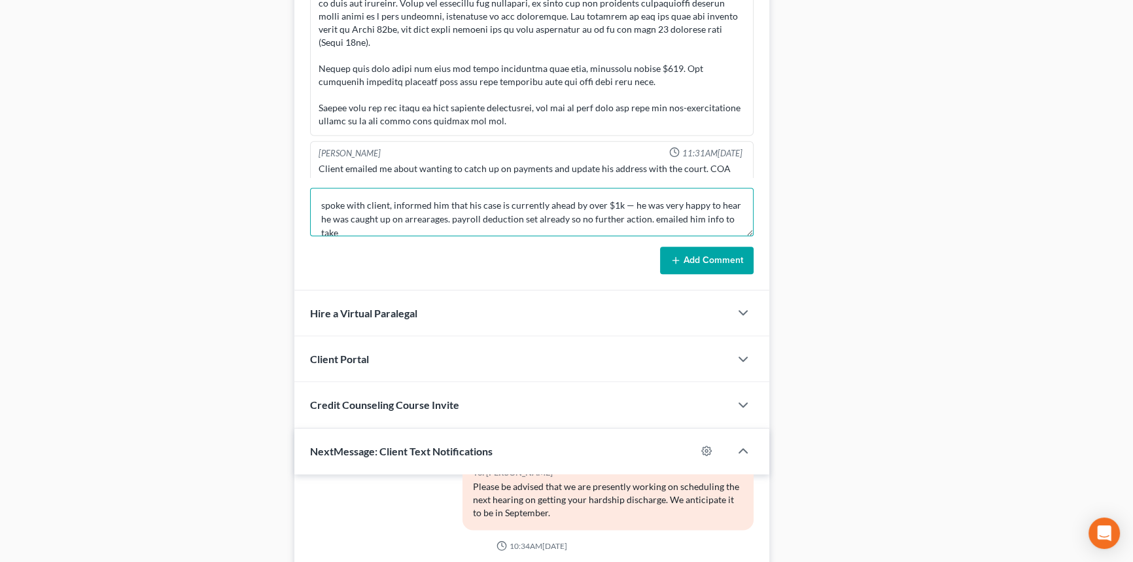
scroll to position [2, 0]
type textarea "spoke with client, informed him that his case is currently ahead by over $1k — …"
drag, startPoint x: 736, startPoint y: 274, endPoint x: 1, endPoint y: 374, distance: 742.2
click at [735, 274] on div "Morley Diment 04:42PM, 11/30/2020 Kenneth Priest – Ch13 LAMB kpriest34@aol.com …" at bounding box center [531, 121] width 475 height 338
click at [737, 258] on button "Add Comment" at bounding box center [707, 260] width 94 height 27
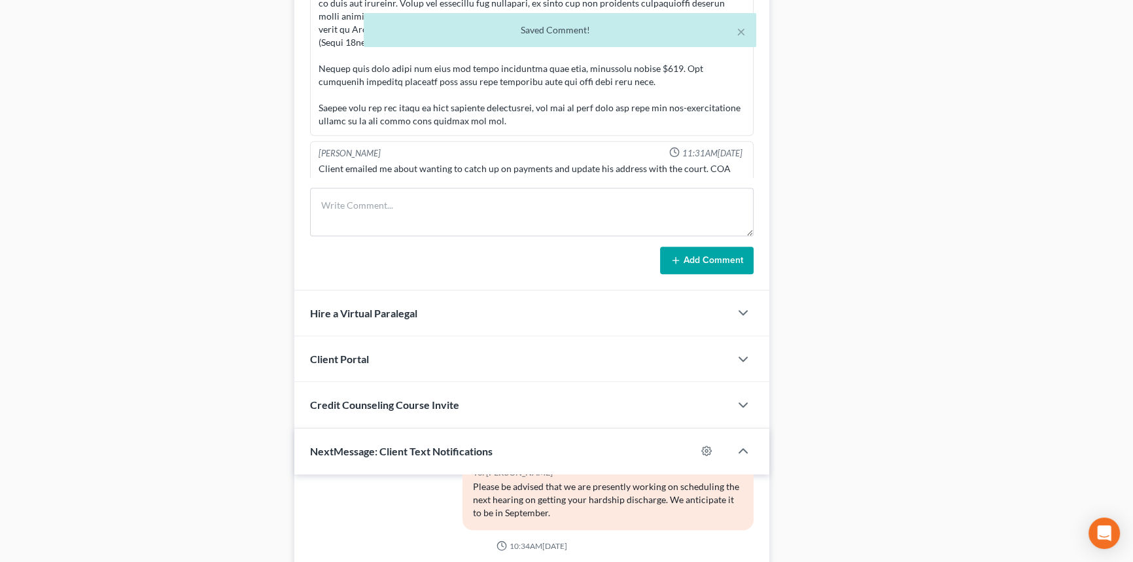
scroll to position [16745, 0]
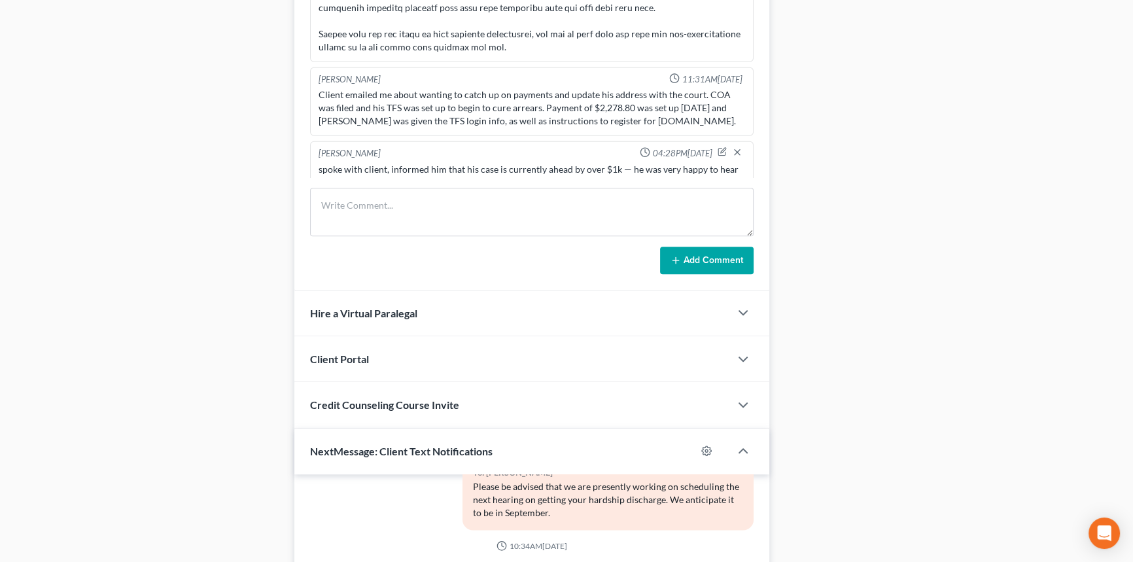
drag, startPoint x: 268, startPoint y: 31, endPoint x: 179, endPoint y: 232, distance: 220.3
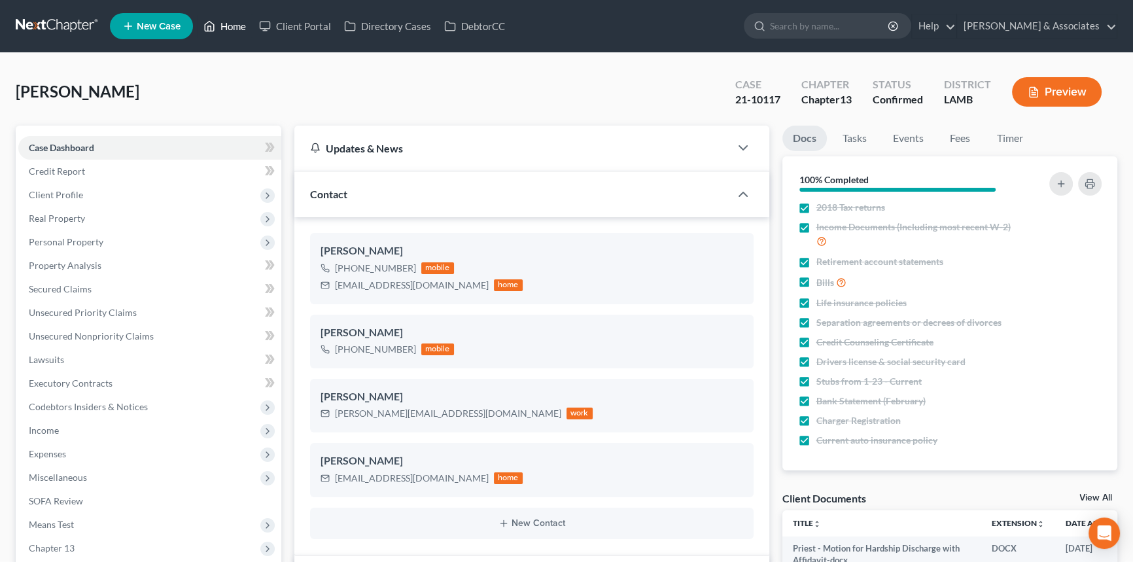
click at [248, 15] on link "Home" at bounding box center [225, 26] width 56 height 24
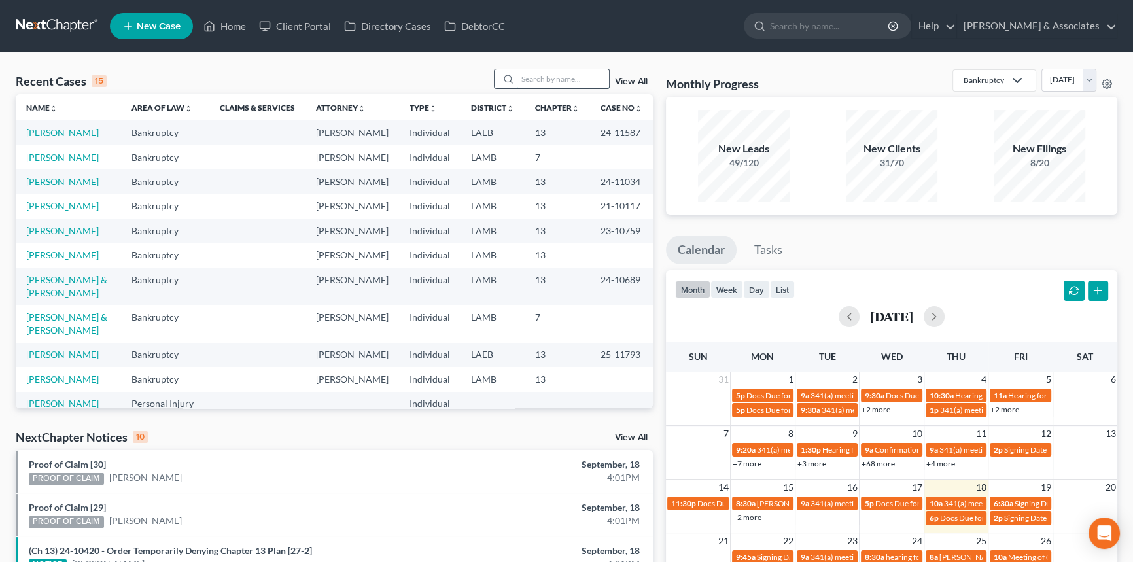
click at [553, 79] on input "search" at bounding box center [564, 78] width 92 height 19
click at [556, 73] on input "search" at bounding box center [564, 78] width 92 height 19
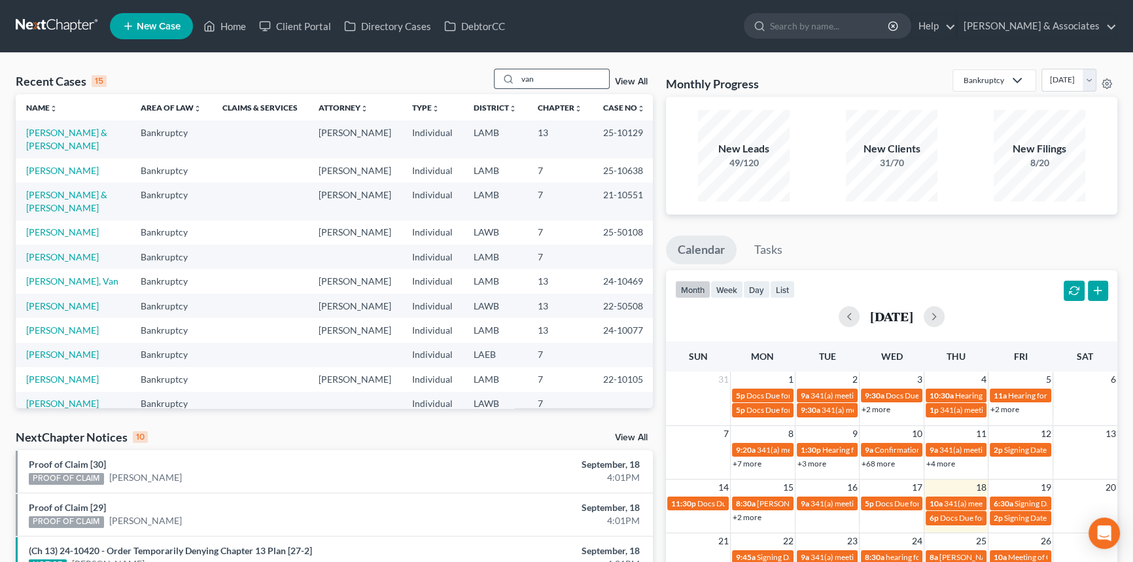
click at [519, 71] on input "van" at bounding box center [564, 78] width 92 height 19
click at [529, 73] on input "van" at bounding box center [564, 78] width 92 height 19
type input "pellegrin"
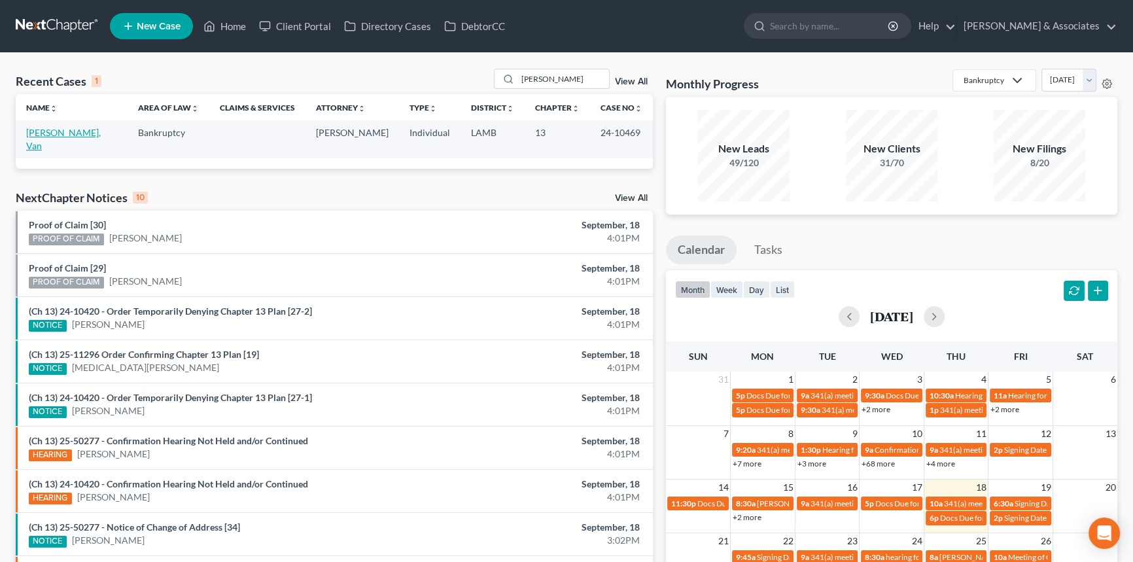
click at [53, 135] on link "Pellegrin, Van" at bounding box center [63, 139] width 75 height 24
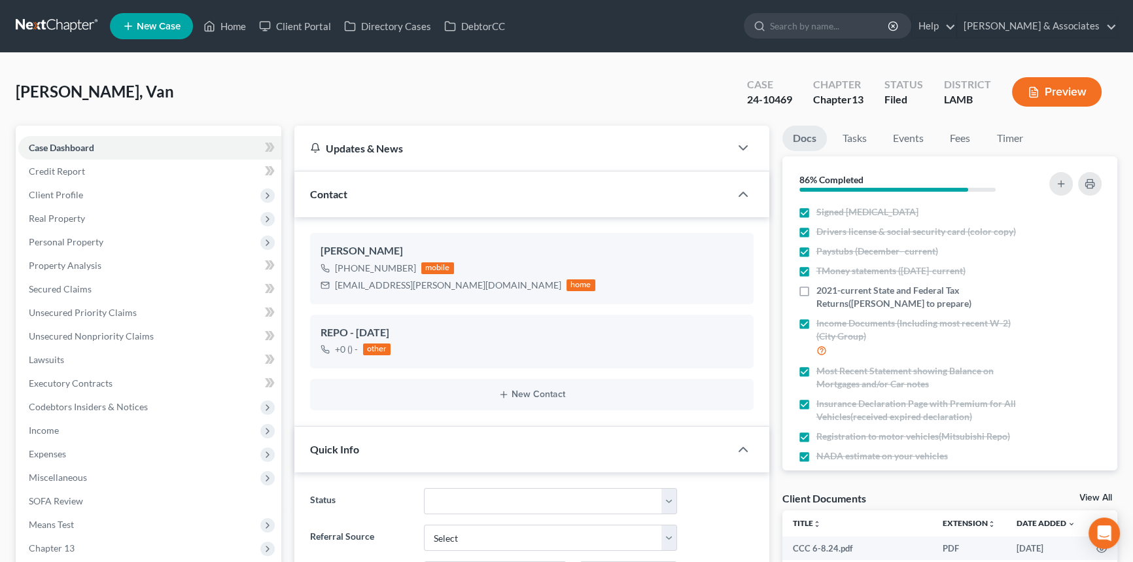
scroll to position [1303, 0]
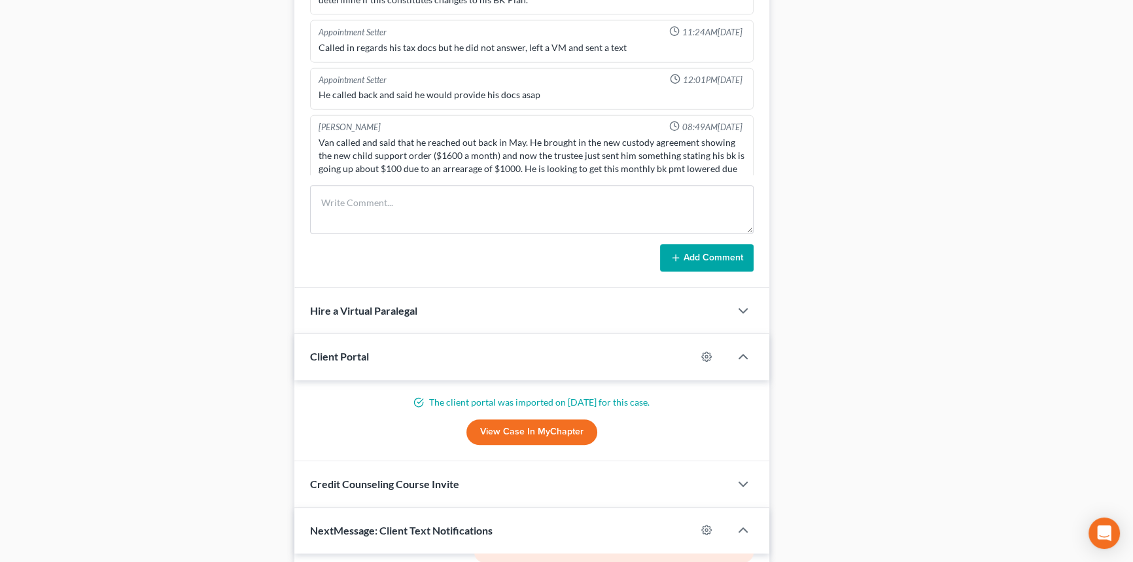
drag, startPoint x: 650, startPoint y: 104, endPoint x: 642, endPoint y: 249, distance: 144.8
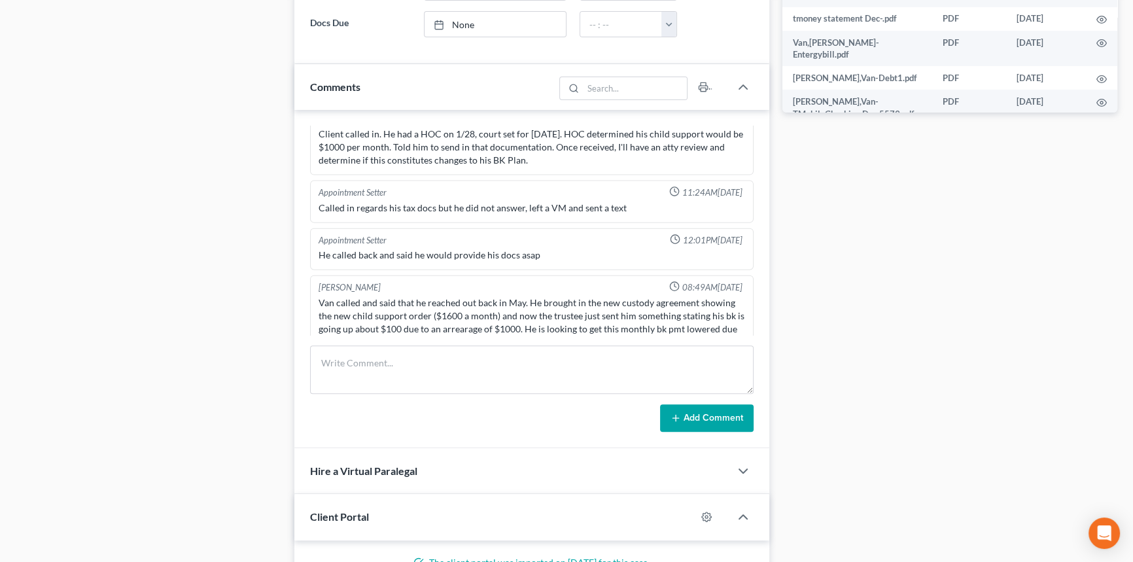
drag, startPoint x: 963, startPoint y: 201, endPoint x: 953, endPoint y: 209, distance: 12.1
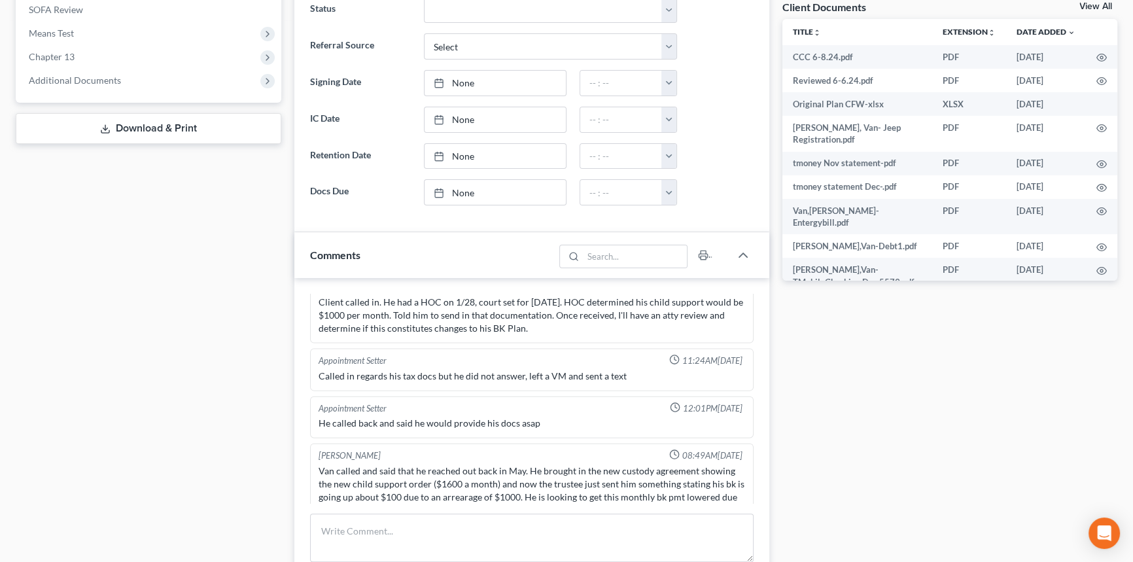
scroll to position [0, 0]
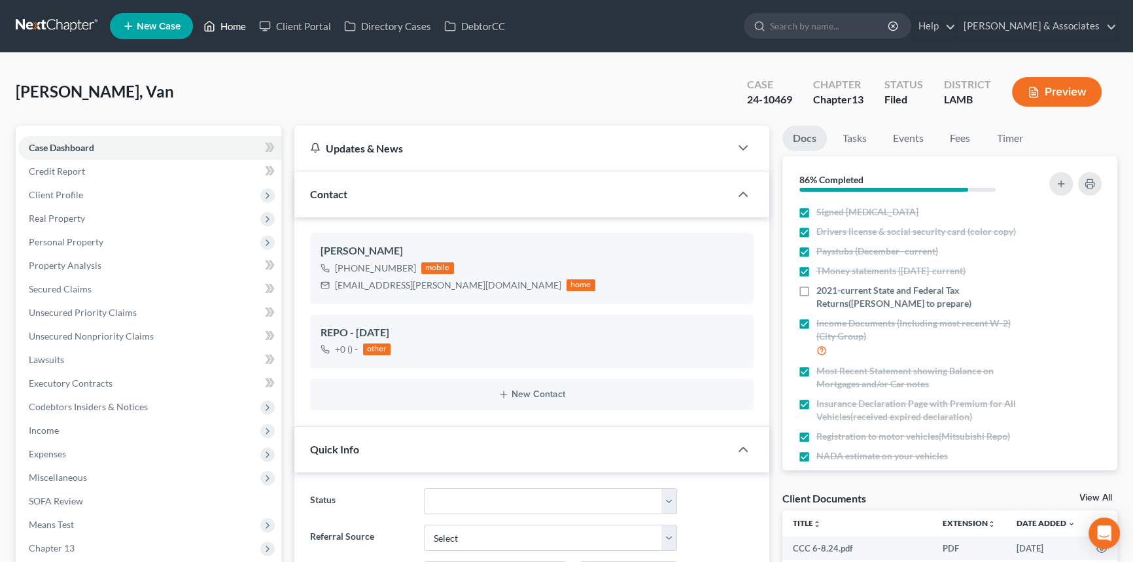
drag, startPoint x: 229, startPoint y: 41, endPoint x: 230, endPoint y: 33, distance: 7.9
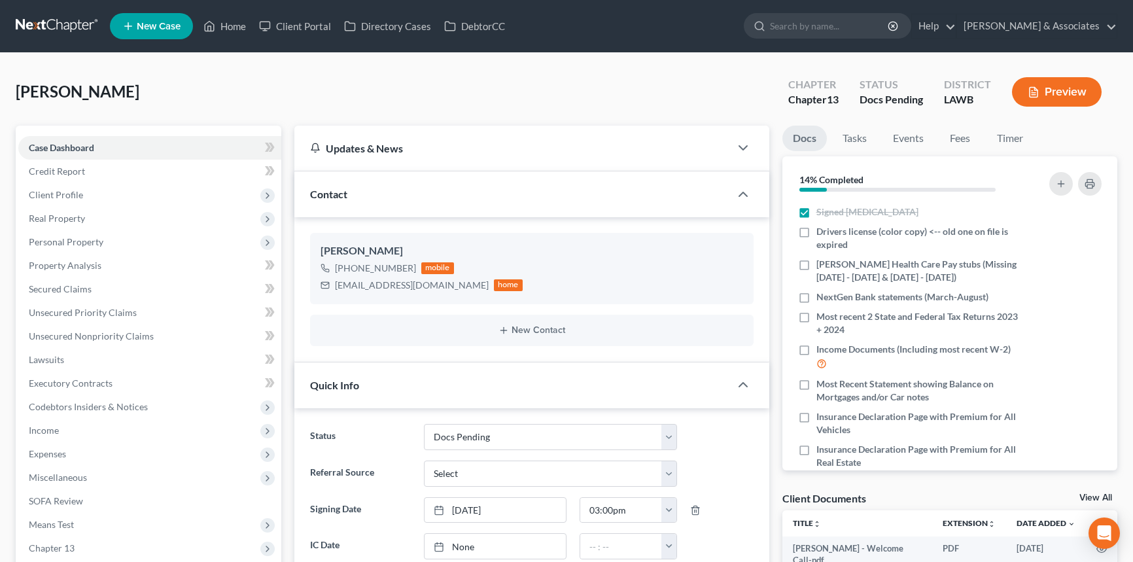
select select "6"
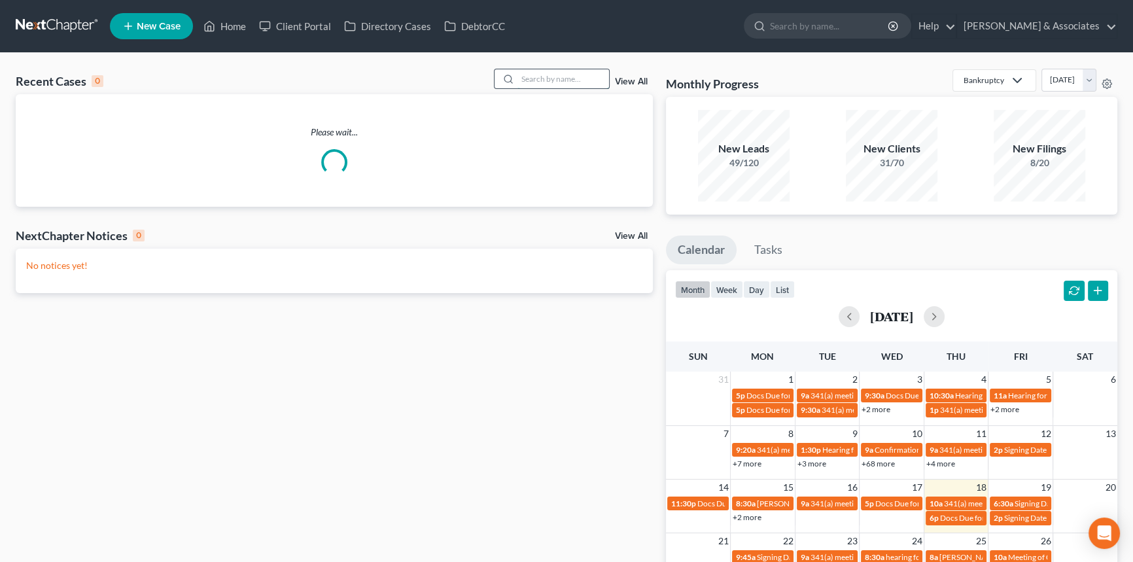
click at [563, 71] on input "search" at bounding box center [564, 78] width 92 height 19
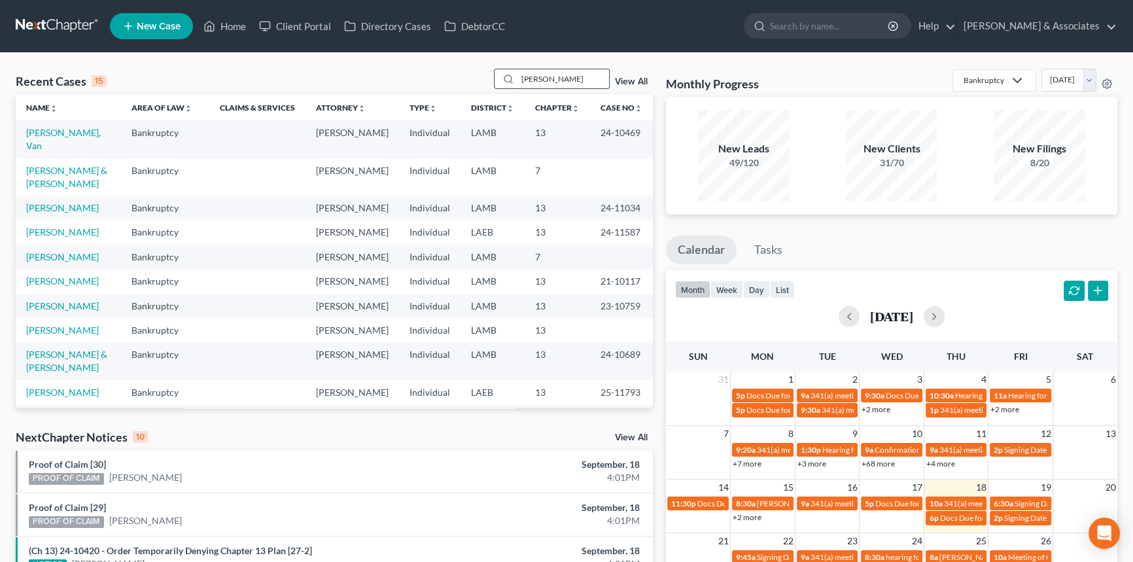
type input "[PERSON_NAME]"
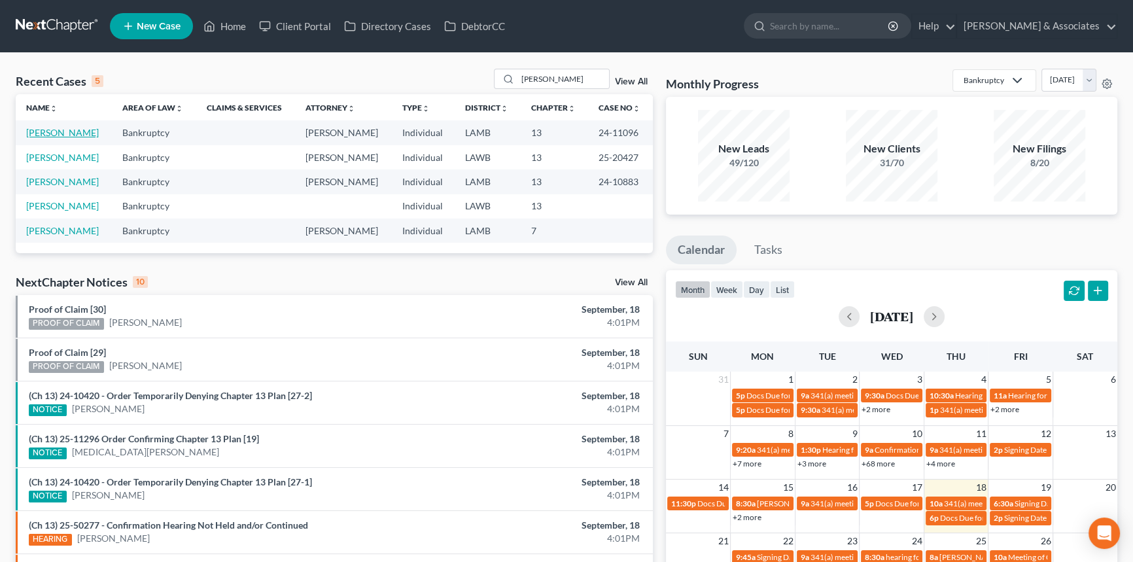
click at [64, 127] on link "[PERSON_NAME]" at bounding box center [62, 132] width 73 height 11
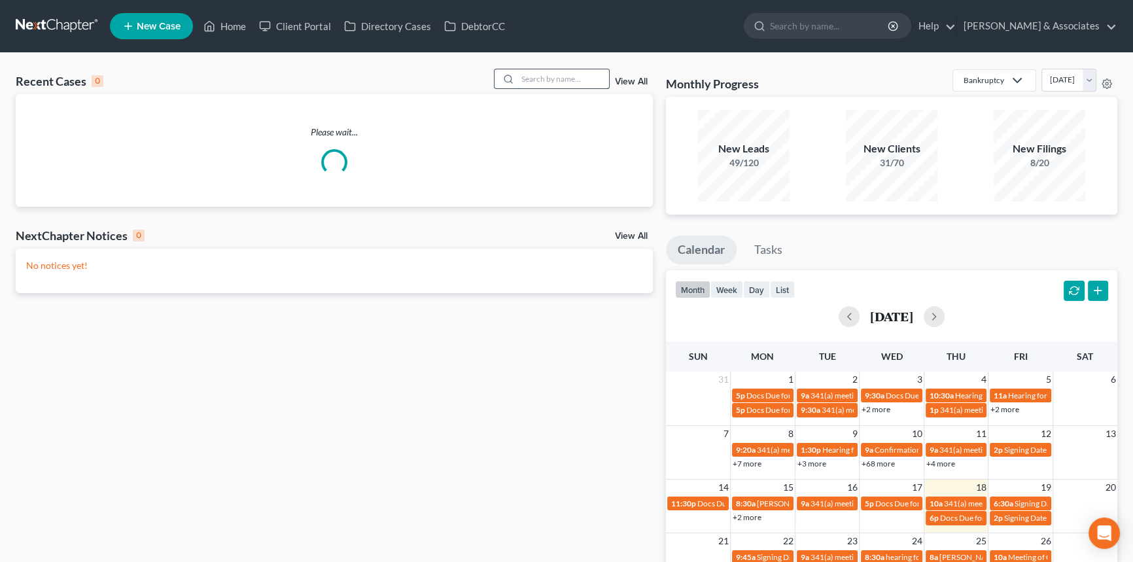
click at [559, 74] on input "search" at bounding box center [564, 78] width 92 height 19
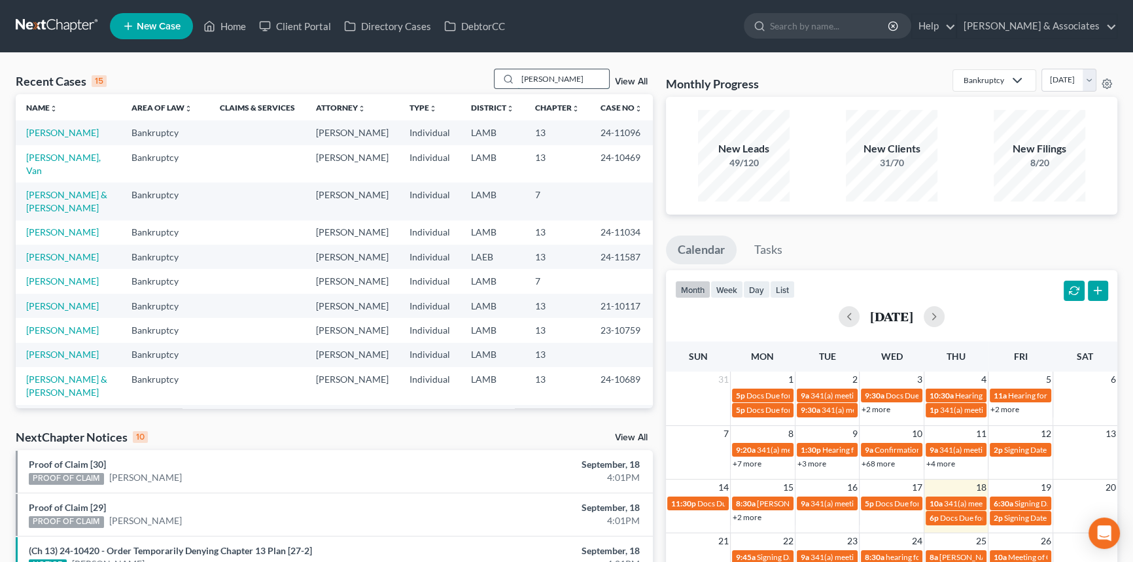
type input "joann"
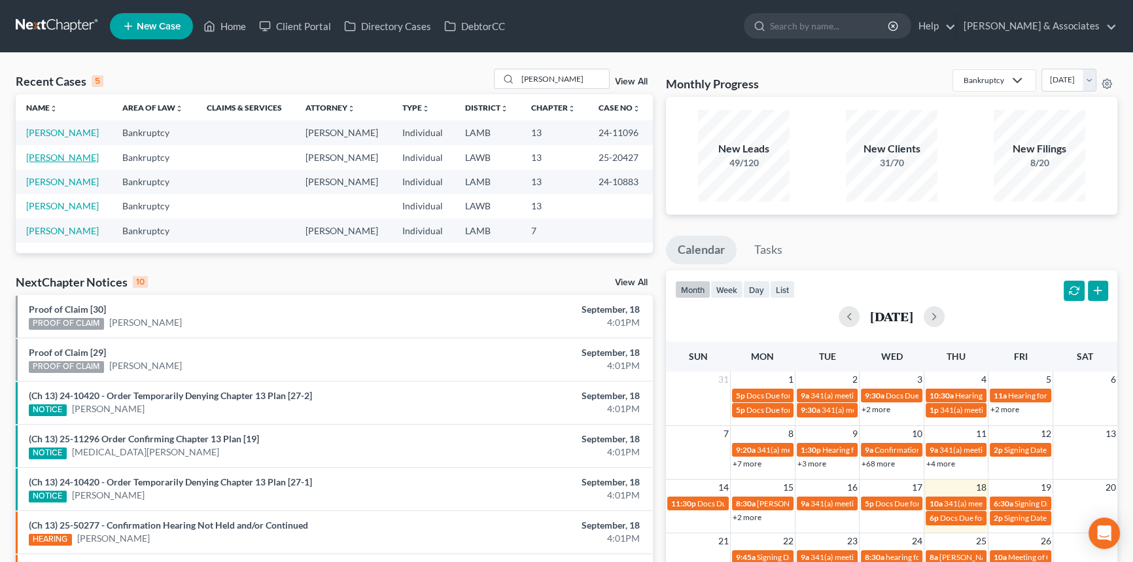
click at [73, 157] on link "[PERSON_NAME]" at bounding box center [62, 157] width 73 height 11
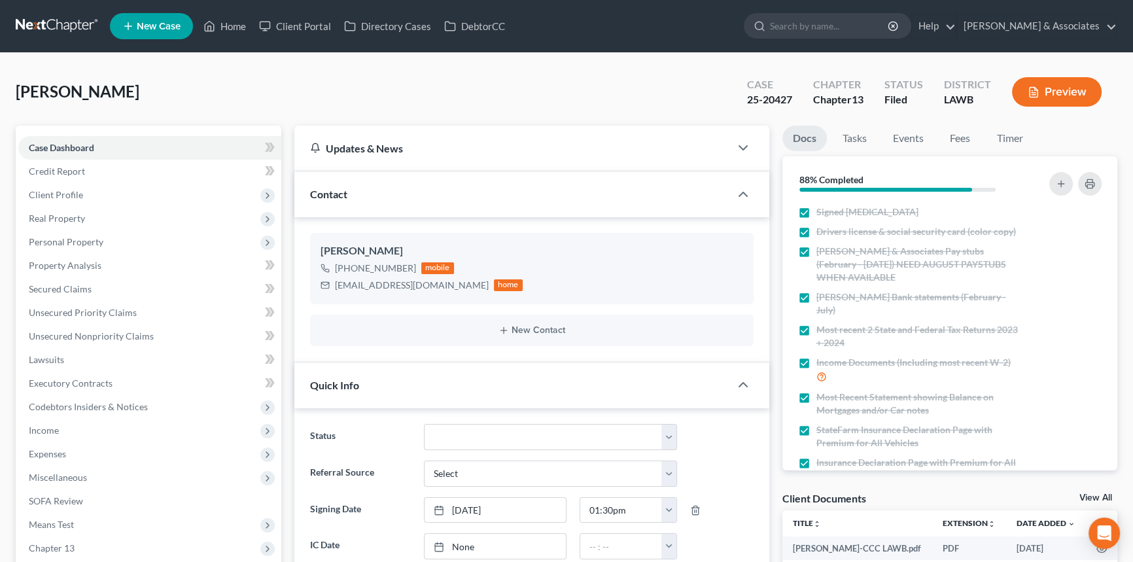
scroll to position [713, 0]
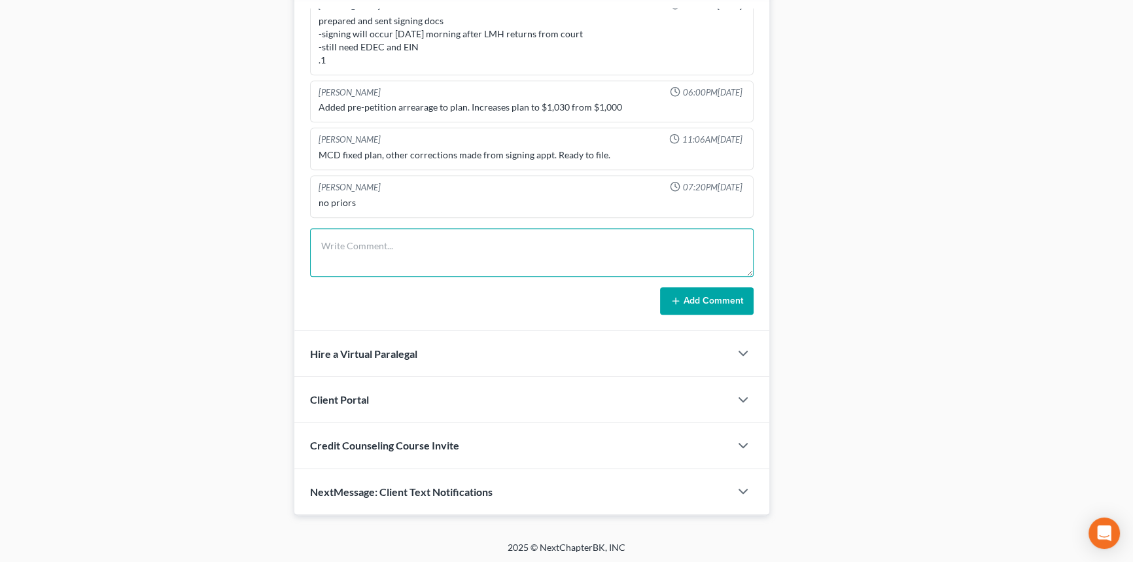
click at [381, 246] on textarea at bounding box center [532, 252] width 444 height 48
type textarea "received bank statements & paystubs from client, uploaded to her file"
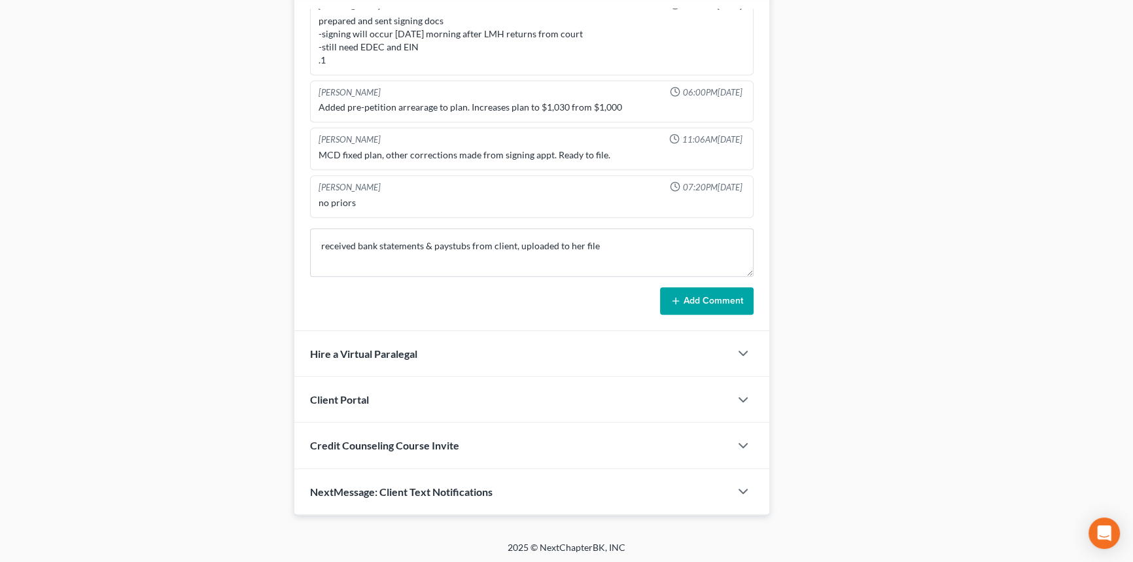
click at [704, 295] on button "Add Comment" at bounding box center [707, 300] width 94 height 27
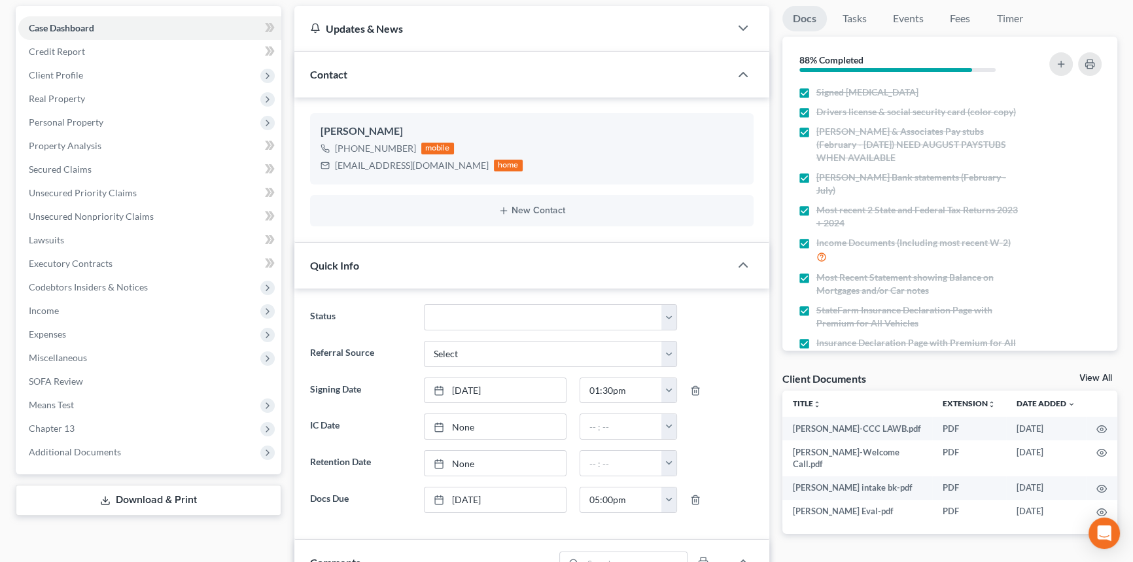
scroll to position [0, 0]
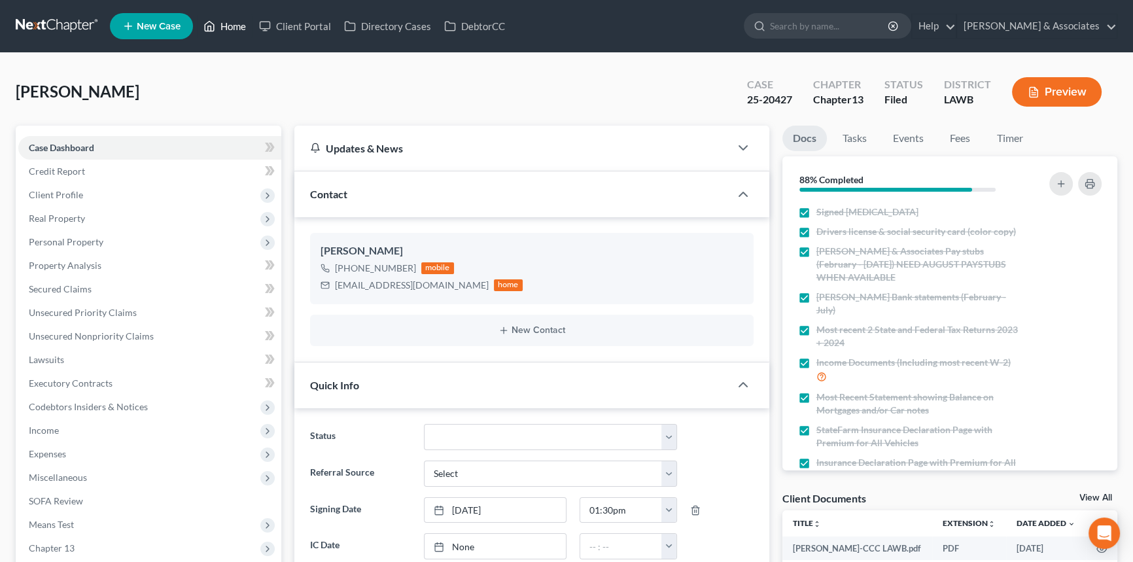
click at [212, 33] on icon at bounding box center [209, 26] width 12 height 16
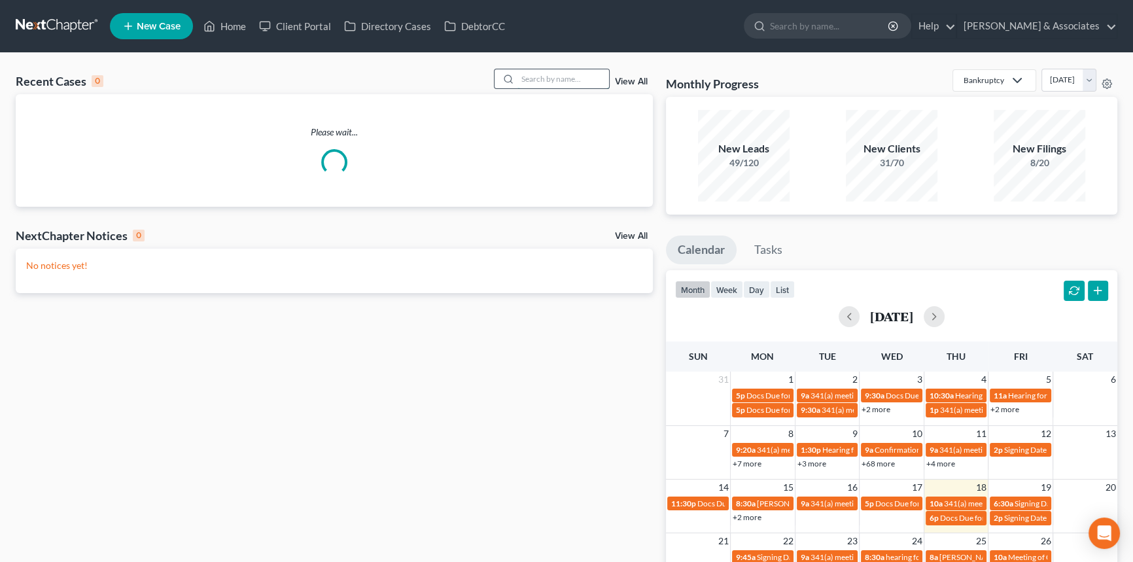
click at [552, 75] on input "search" at bounding box center [564, 78] width 92 height 19
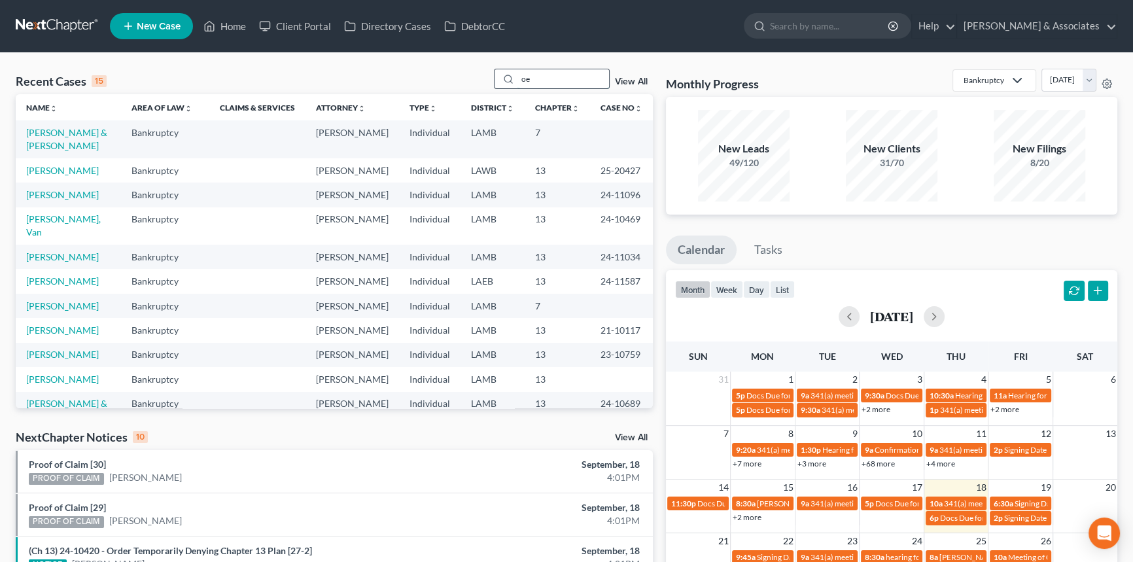
type input "o"
type input "e"
type input "pecue"
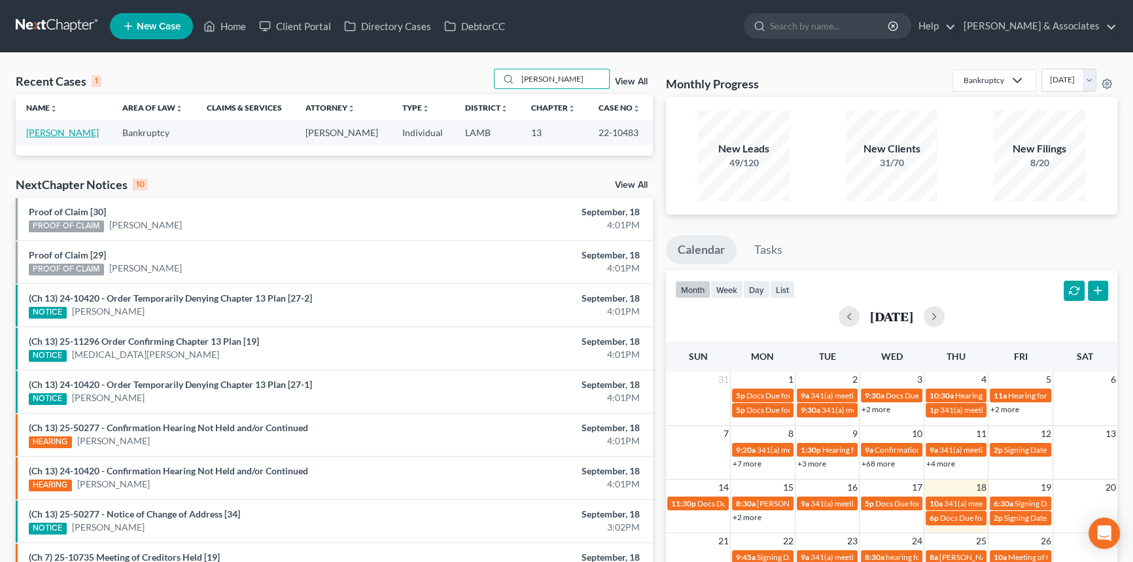
click at [36, 138] on link "[PERSON_NAME]" at bounding box center [62, 132] width 73 height 11
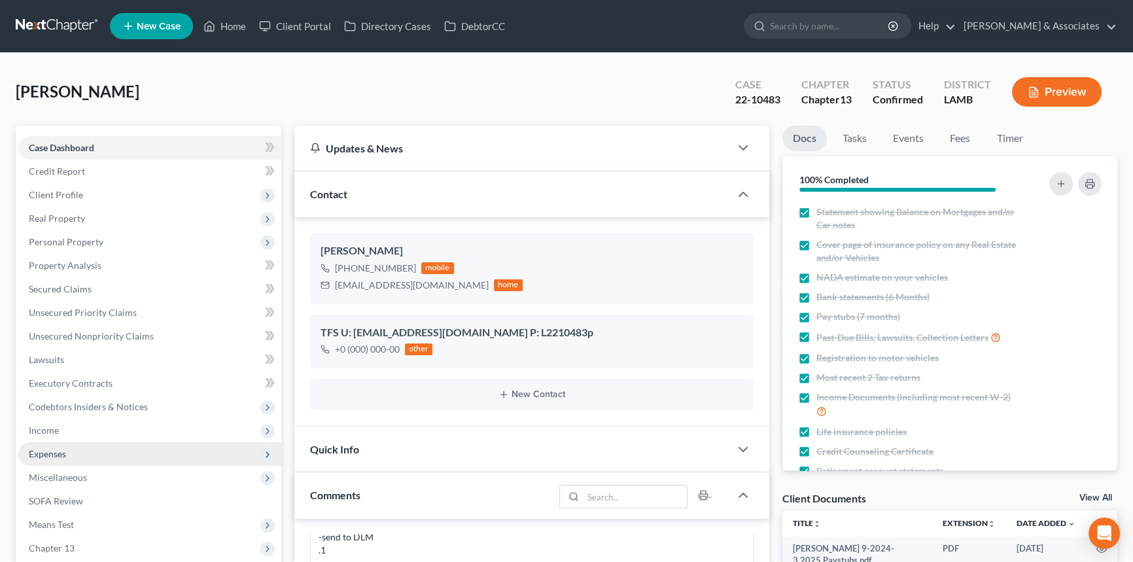
scroll to position [491, 0]
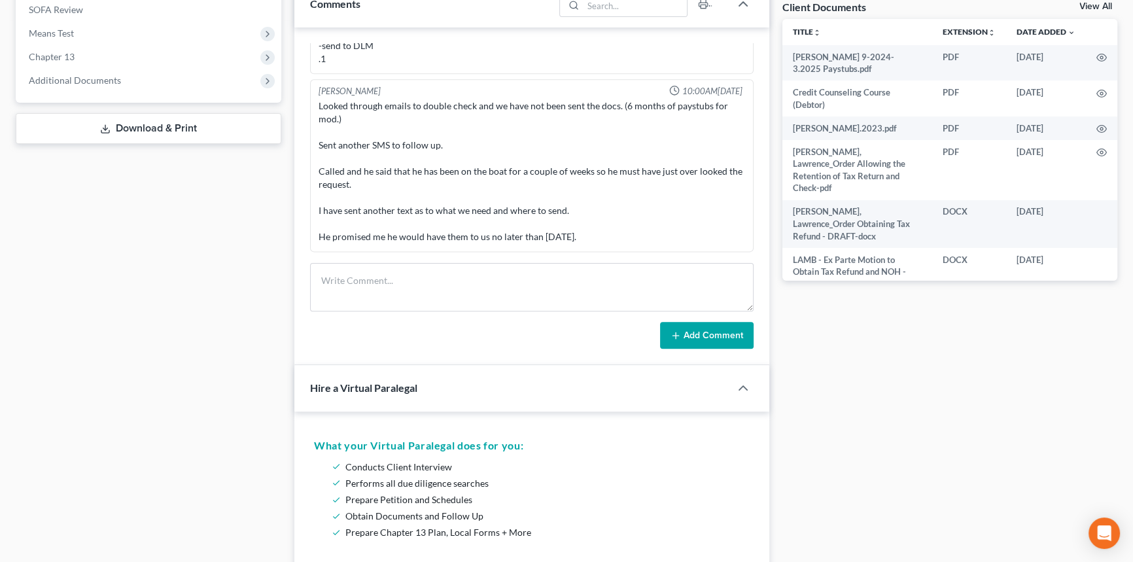
click at [431, 315] on form "Add Comment" at bounding box center [532, 306] width 444 height 86
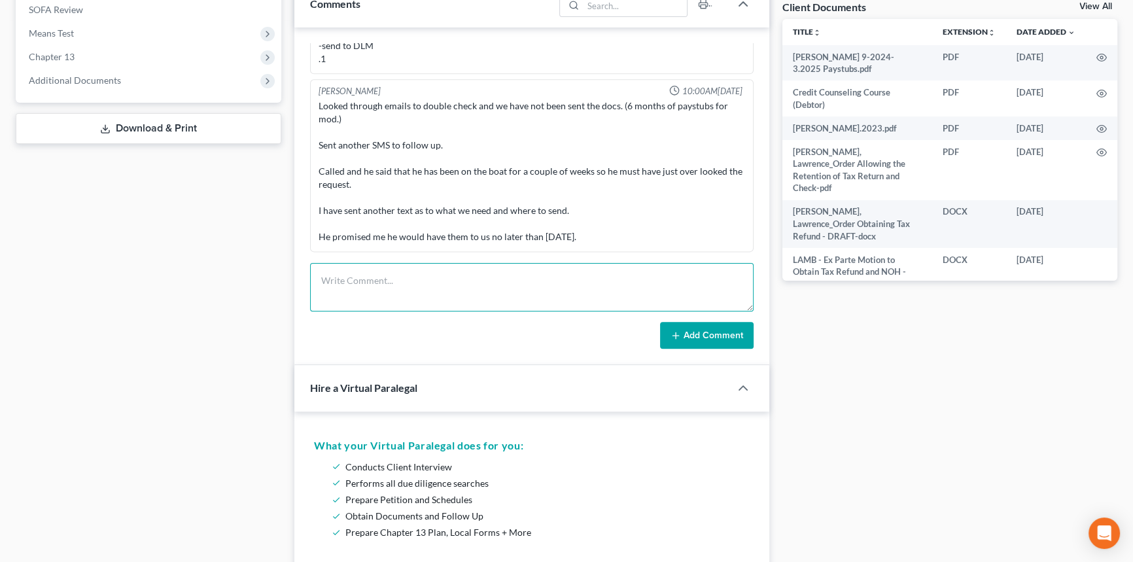
click at [450, 263] on textarea at bounding box center [532, 287] width 444 height 48
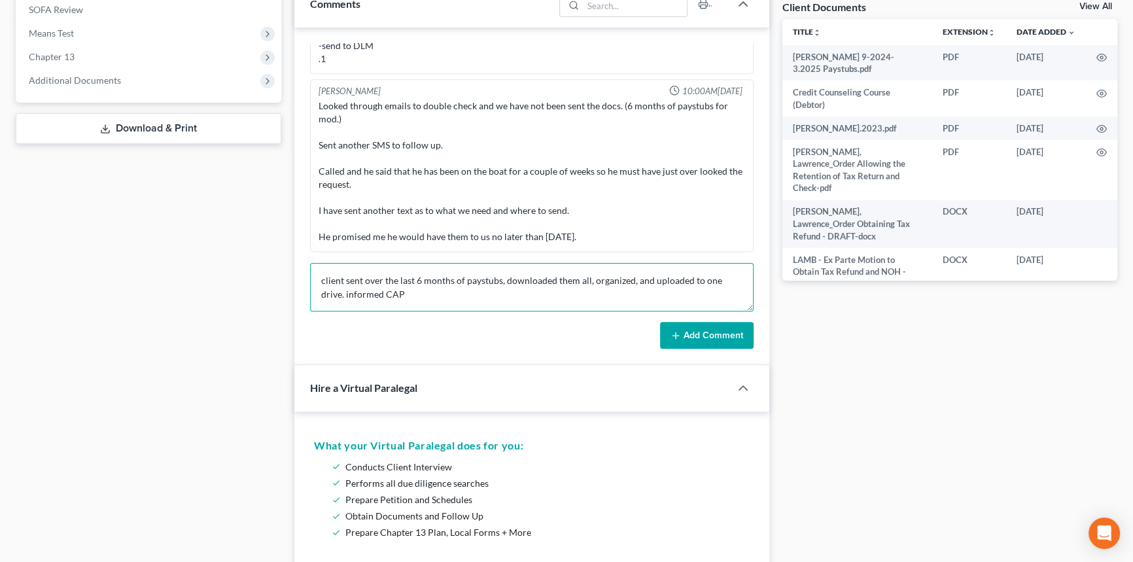
type textarea "client sent over the last 6 months of paystubs, downloaded them all, organized,…"
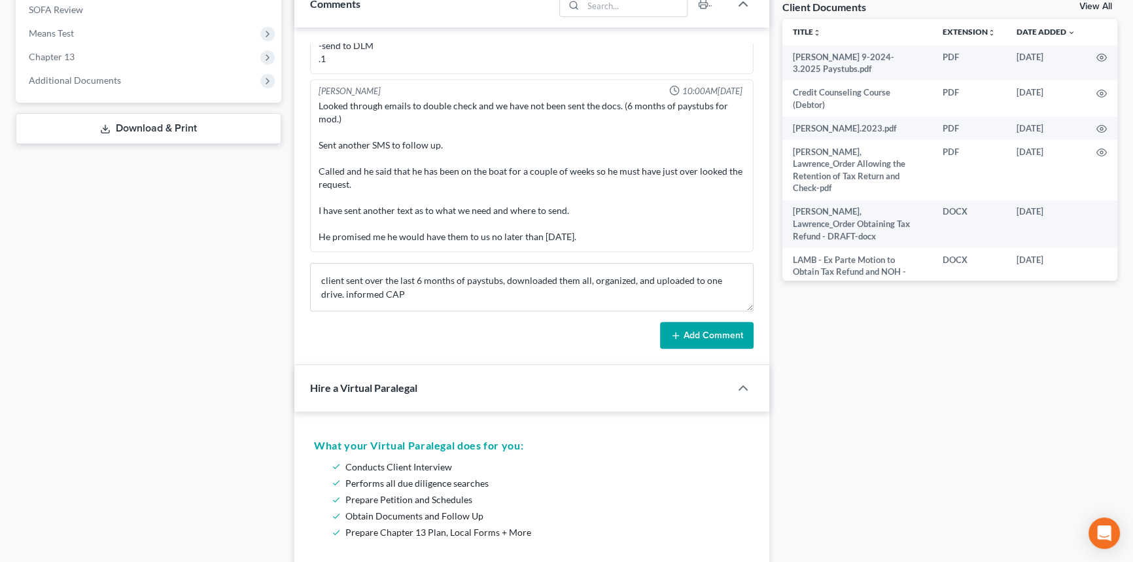
click at [743, 327] on button "Add Comment" at bounding box center [707, 335] width 94 height 27
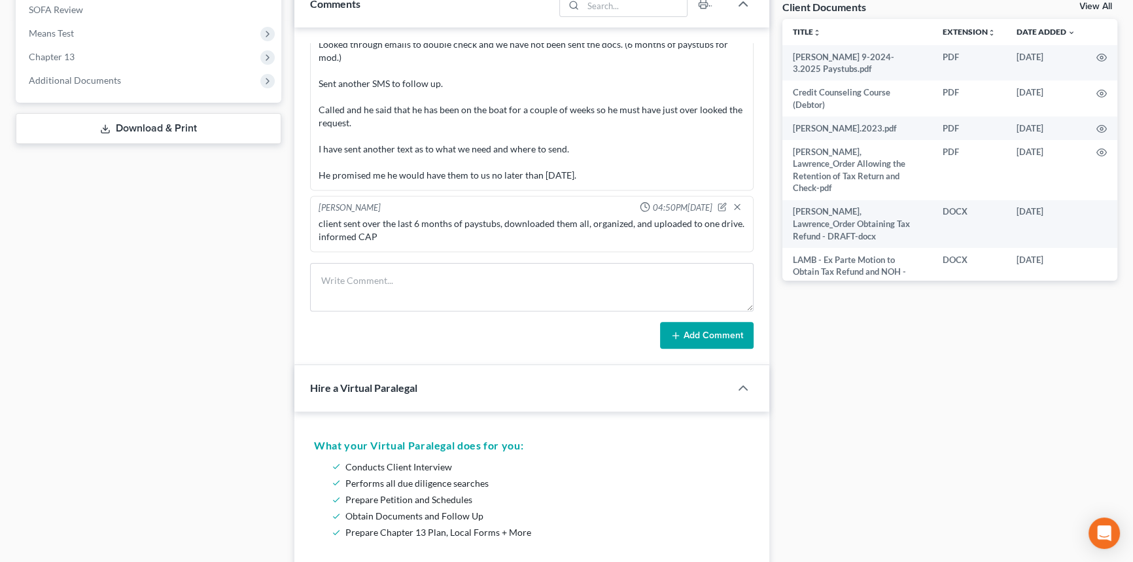
scroll to position [0, 0]
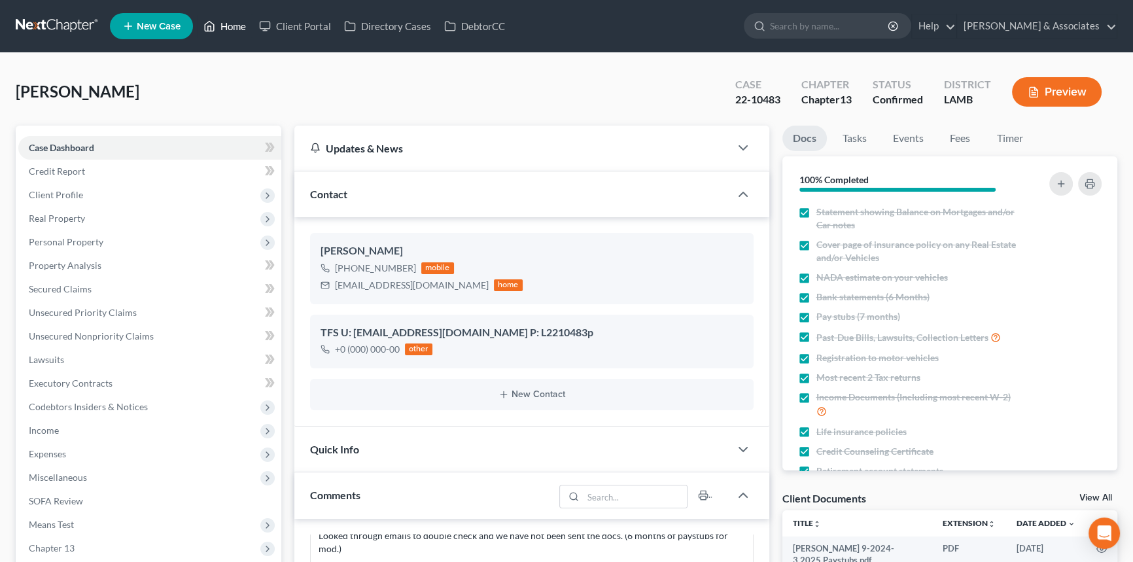
click at [226, 26] on link "Home" at bounding box center [225, 26] width 56 height 24
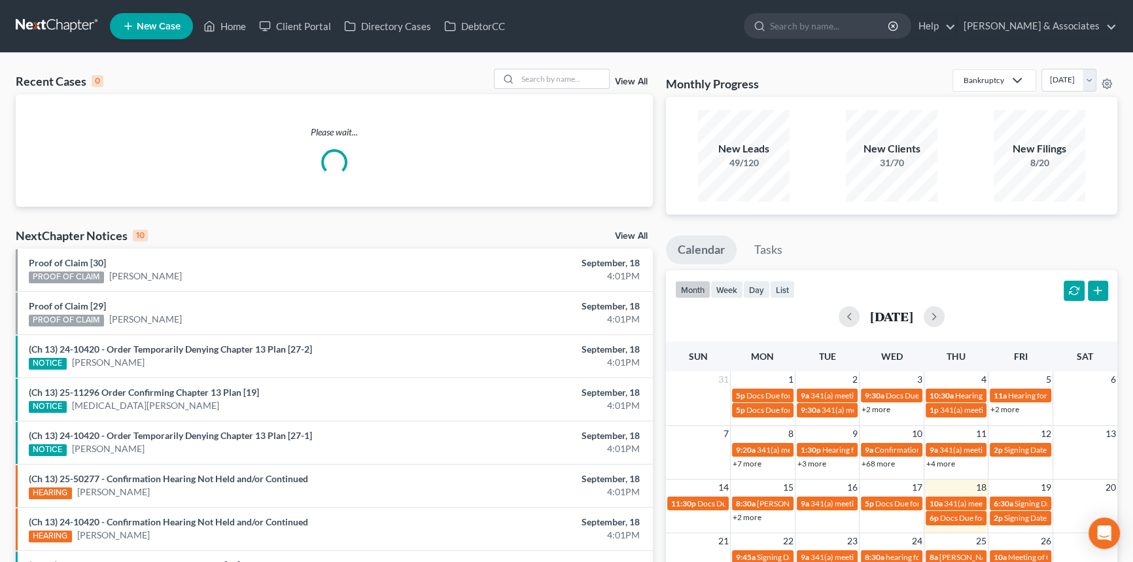
click at [558, 67] on div "Recent Cases 0 View All Please wait... NextChapter Notices 10 View All Proof of…" at bounding box center [566, 392] width 1133 height 679
click at [557, 86] on input "search" at bounding box center [564, 78] width 92 height 19
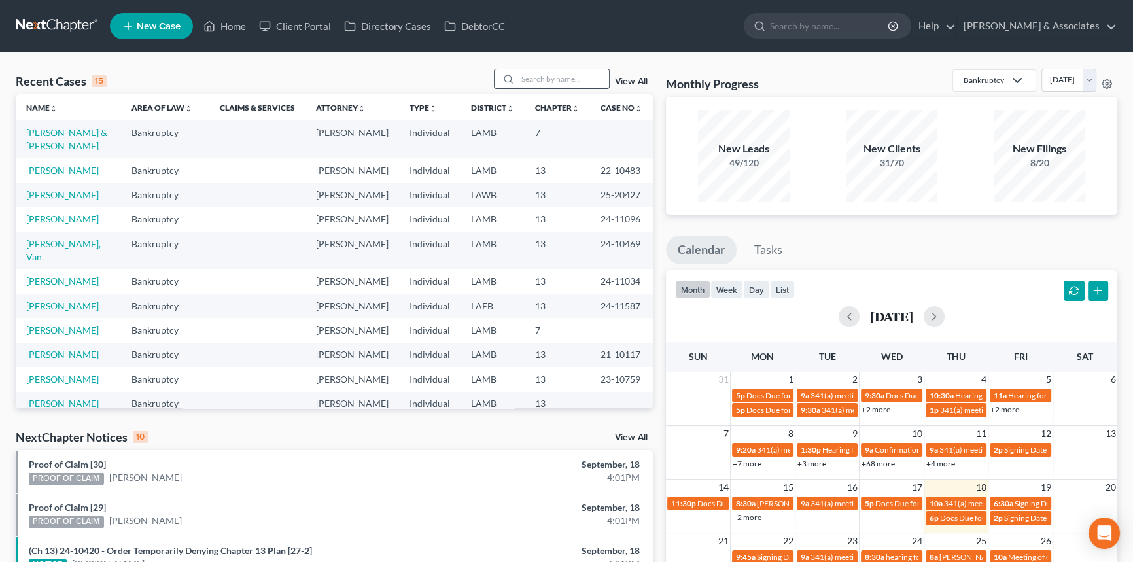
click at [530, 84] on input "search" at bounding box center [564, 78] width 92 height 19
type input "i"
type input "patterson"
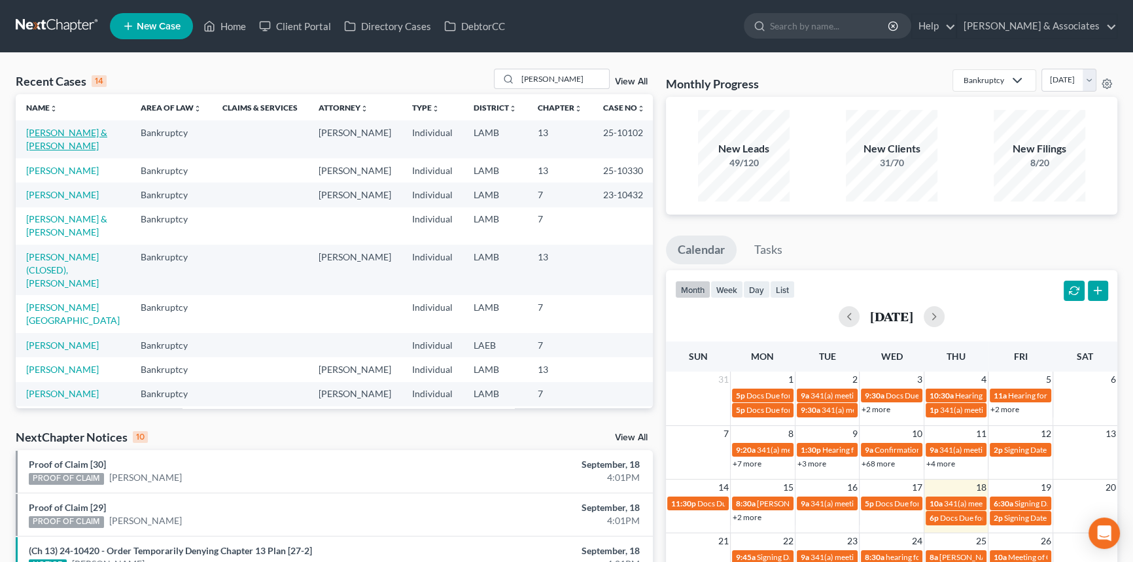
drag, startPoint x: 85, startPoint y: 133, endPoint x: 132, endPoint y: 145, distance: 48.6
click at [85, 133] on link "[PERSON_NAME] & [PERSON_NAME]" at bounding box center [66, 139] width 81 height 24
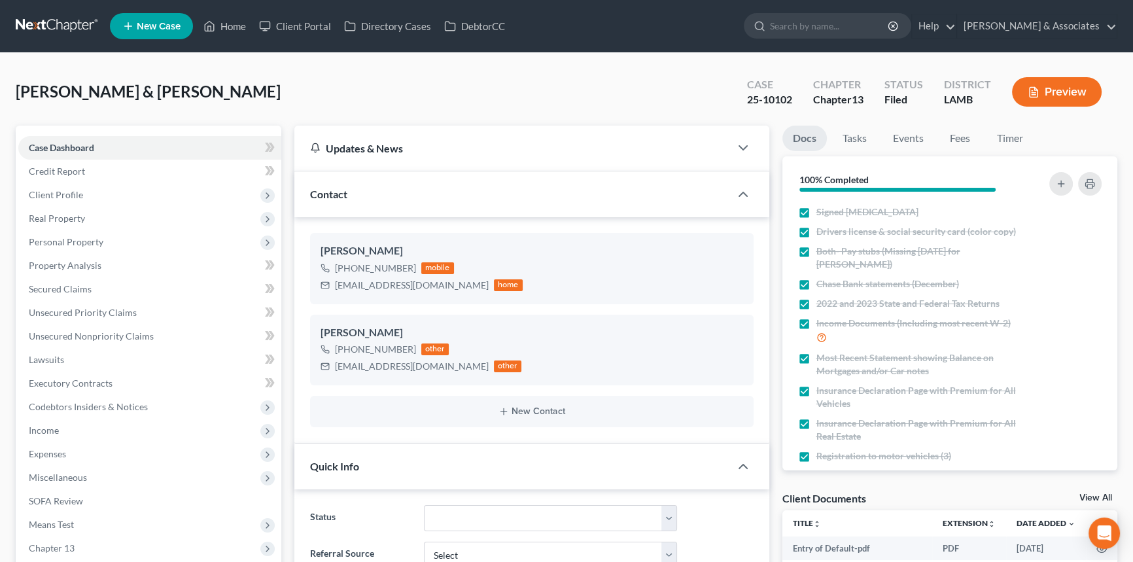
scroll to position [312, 0]
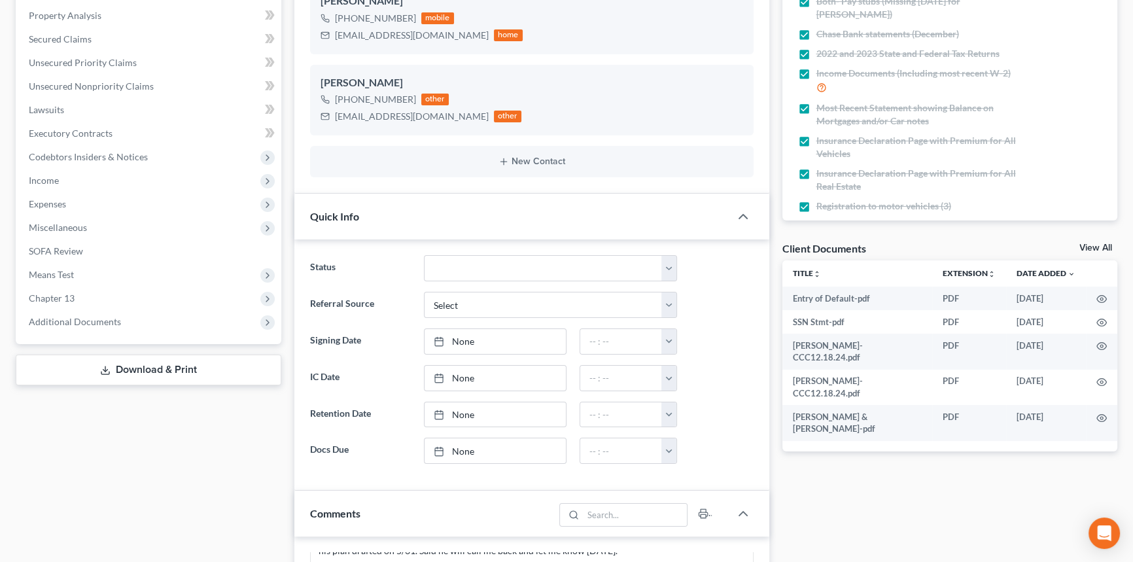
drag, startPoint x: 421, startPoint y: 105, endPoint x: 420, endPoint y: 209, distance: 104.0
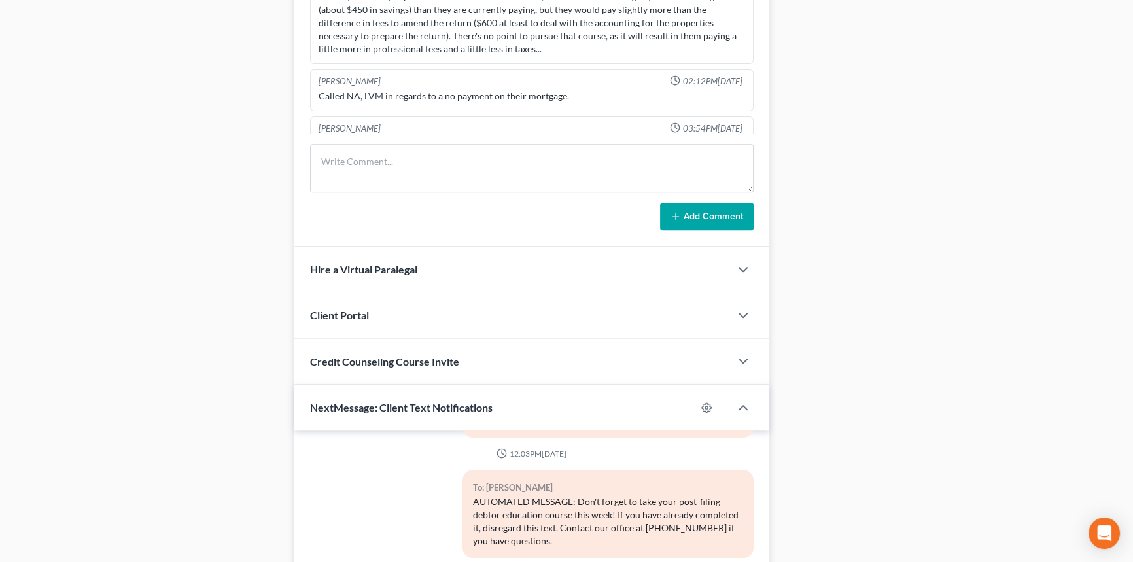
scroll to position [386, 0]
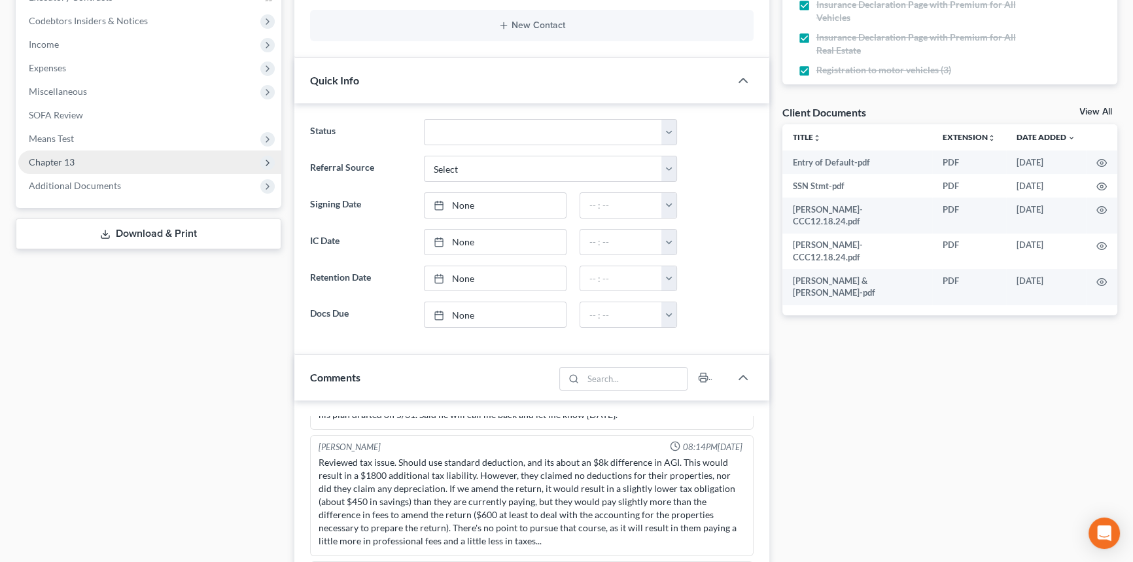
click at [107, 153] on span "Chapter 13" at bounding box center [149, 162] width 263 height 24
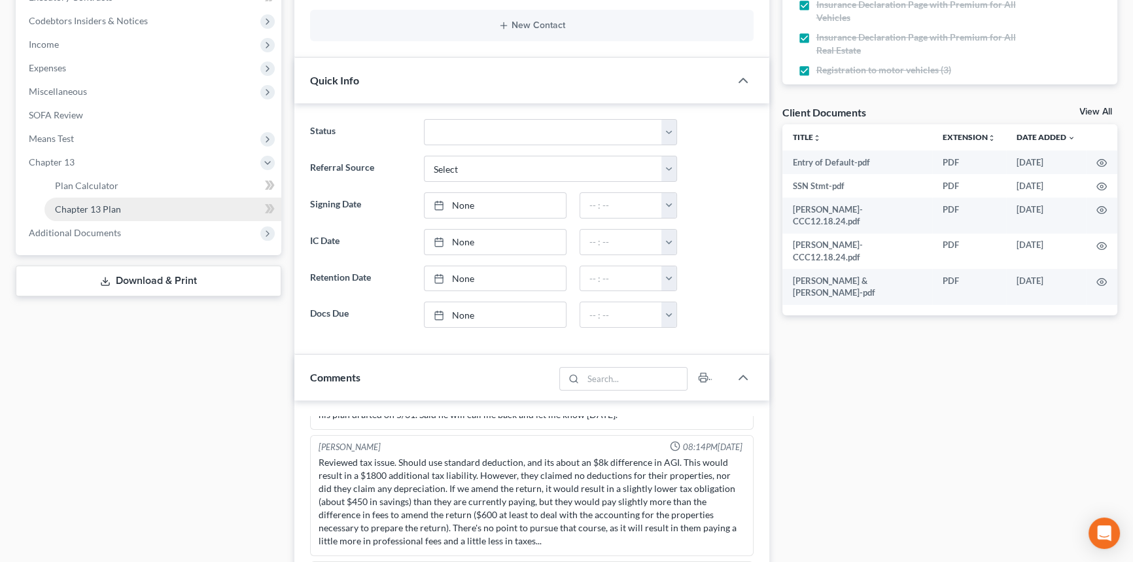
click at [92, 209] on span "Chapter 13 Plan" at bounding box center [88, 208] width 66 height 11
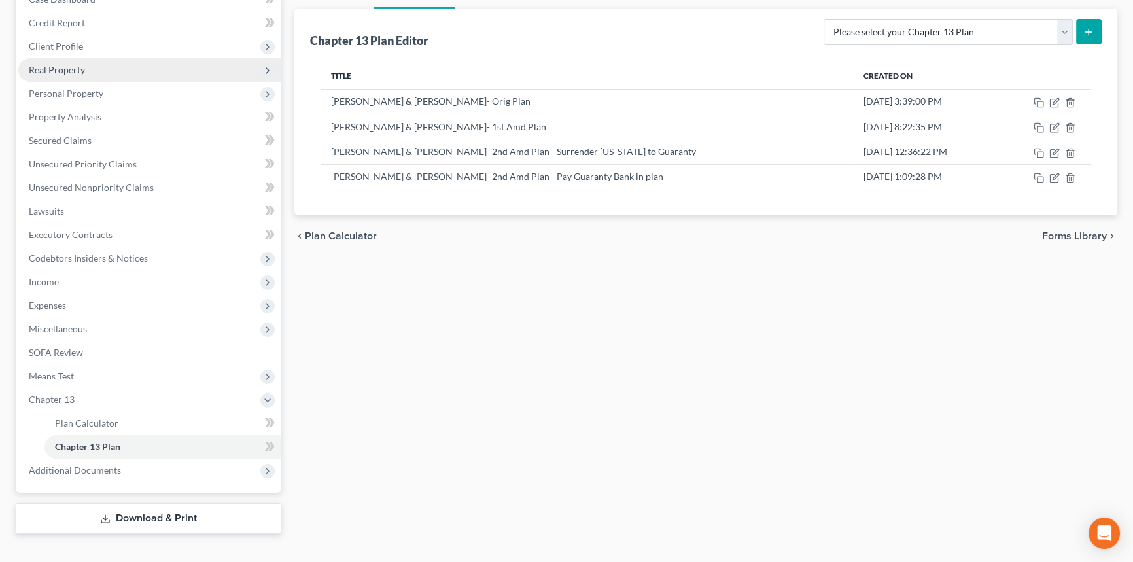
scroll to position [168, 0]
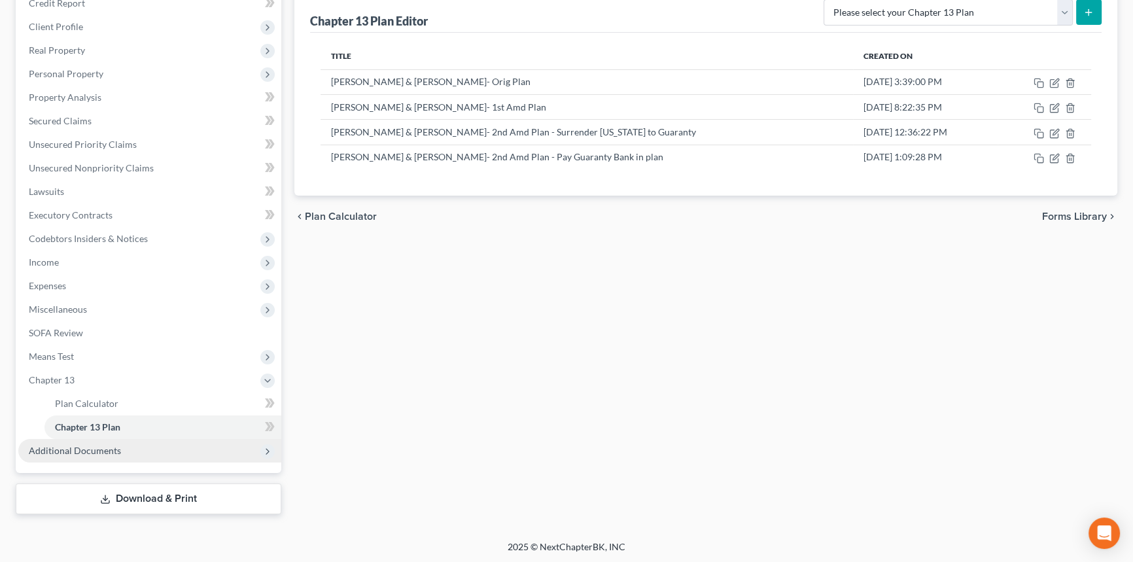
click at [72, 448] on span "Additional Documents" at bounding box center [75, 450] width 92 height 11
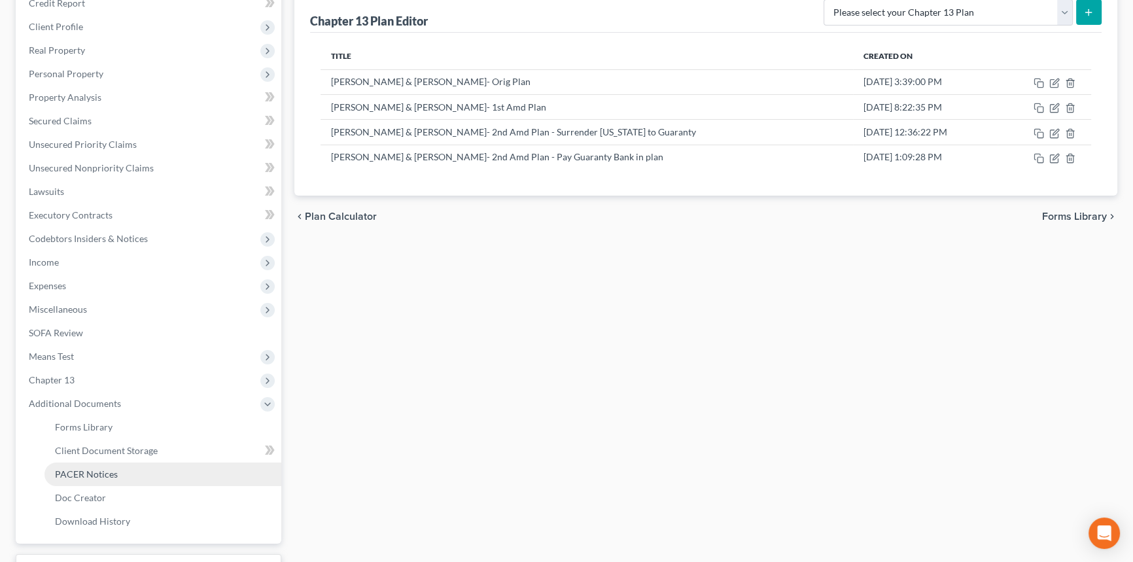
click at [85, 484] on link "PACER Notices" at bounding box center [162, 475] width 237 height 24
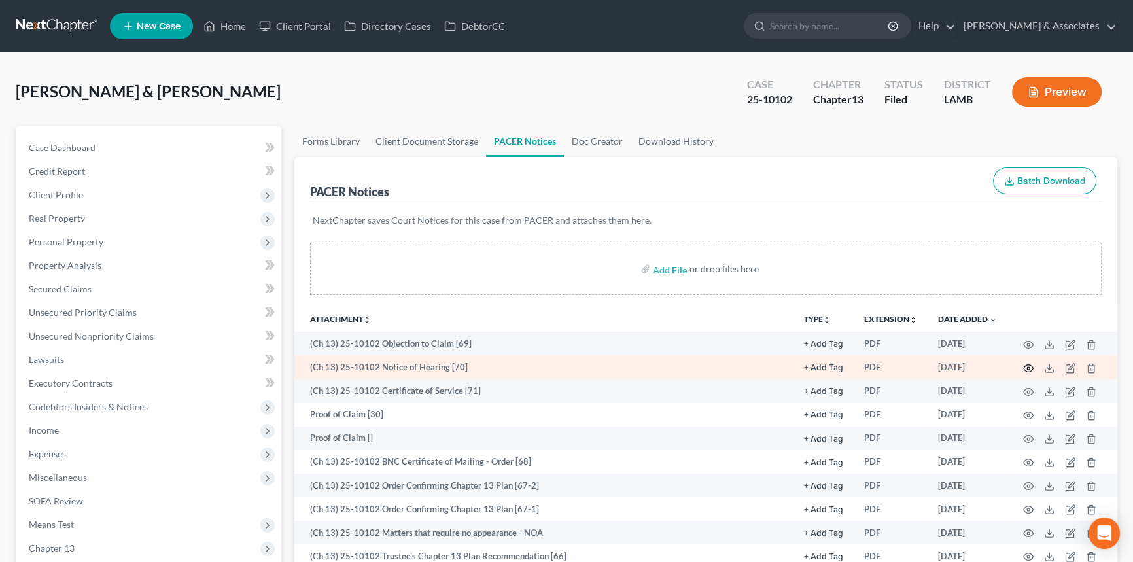
click at [1032, 366] on icon "button" at bounding box center [1028, 368] width 10 height 10
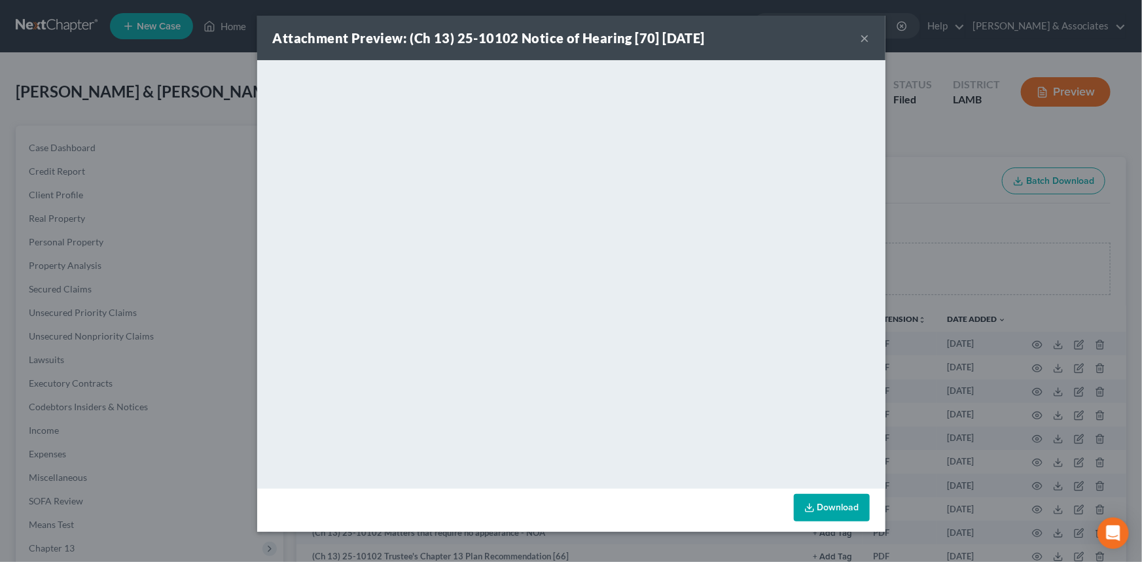
drag, startPoint x: 867, startPoint y: 39, endPoint x: 1125, endPoint y: 109, distance: 267.1
click at [867, 39] on button "×" at bounding box center [864, 38] width 9 height 16
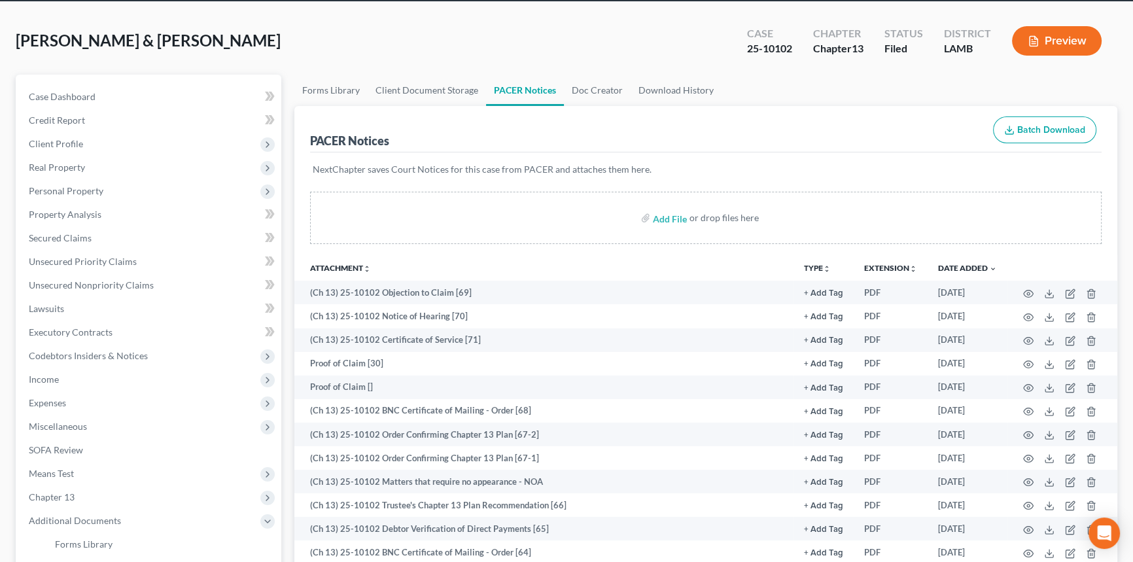
scroll to position [115, 0]
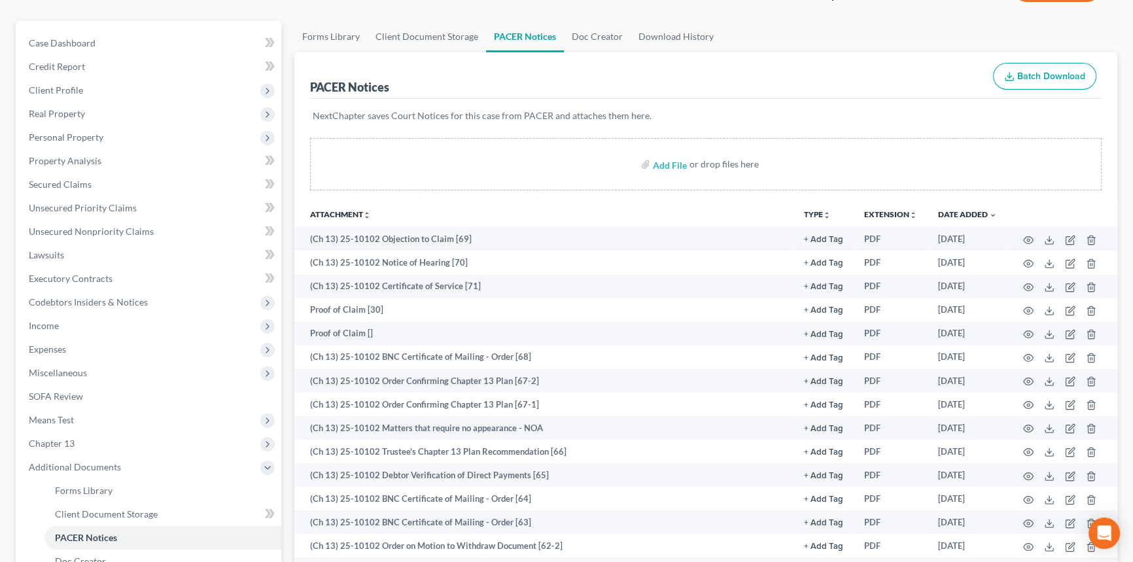
drag, startPoint x: 657, startPoint y: 240, endPoint x: 657, endPoint y: 289, distance: 49.1
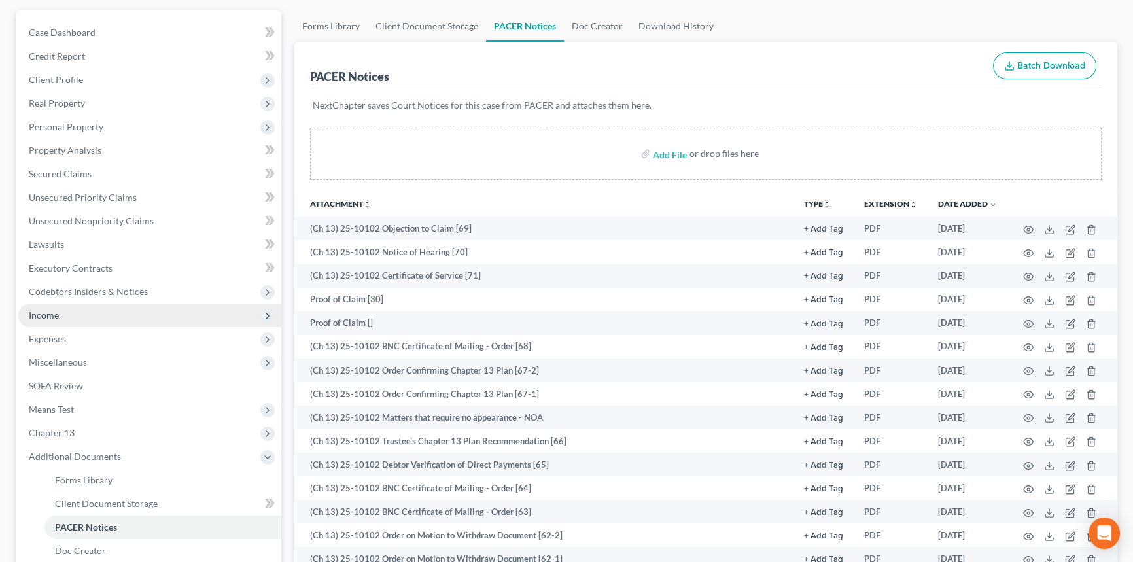
click at [59, 316] on span "Income" at bounding box center [149, 316] width 263 height 24
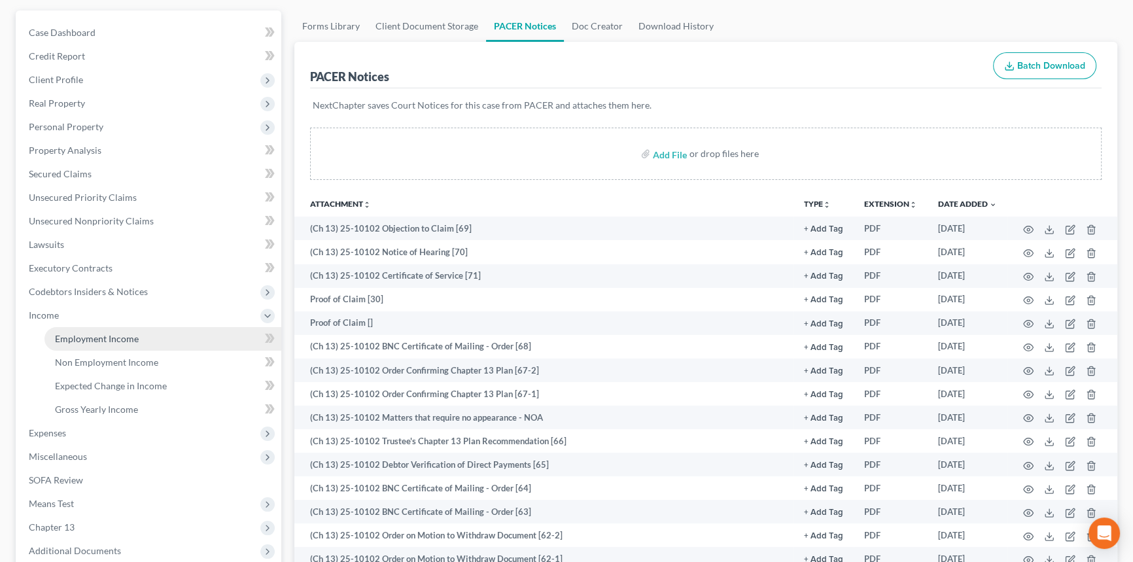
click at [138, 338] on link "Employment Income" at bounding box center [162, 339] width 237 height 24
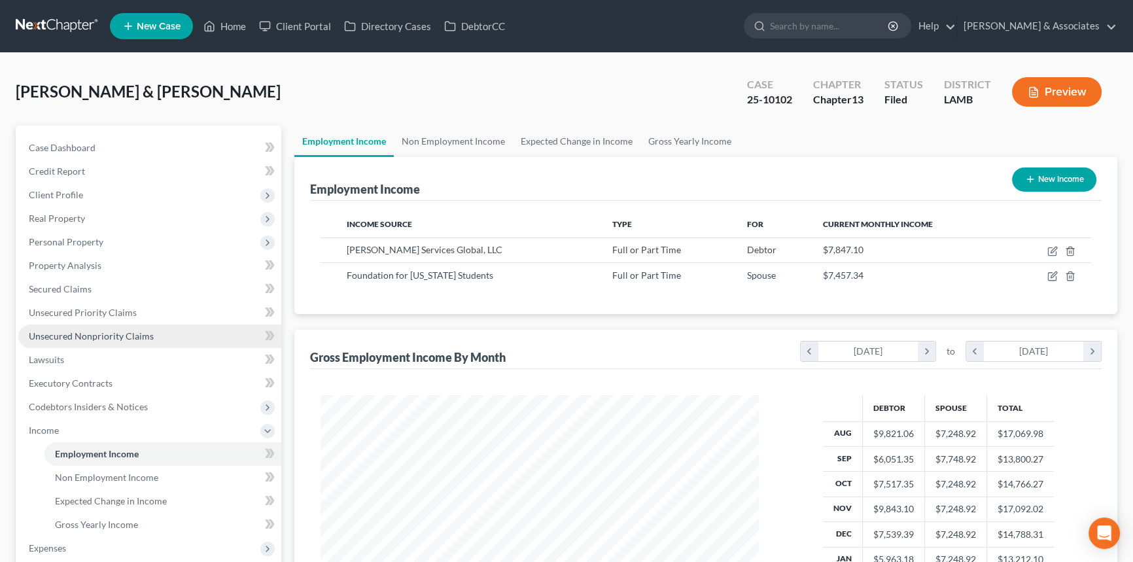
scroll to position [234, 465]
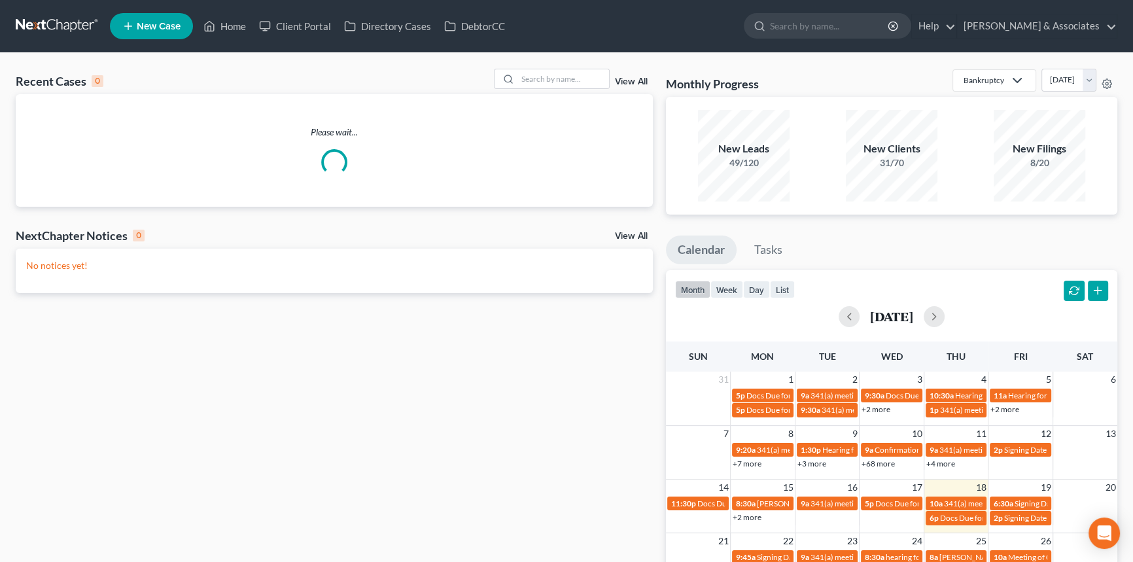
click at [747, 298] on div "month week day list" at bounding box center [735, 291] width 120 height 21
click at [748, 294] on button "day" at bounding box center [756, 290] width 27 height 18
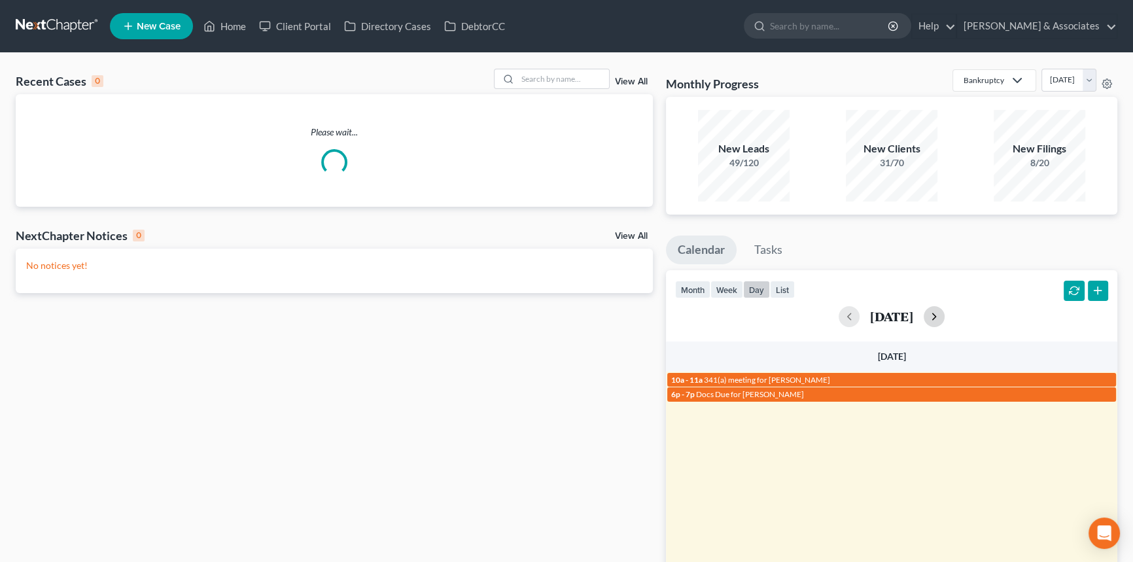
click at [945, 319] on button "button" at bounding box center [934, 316] width 21 height 21
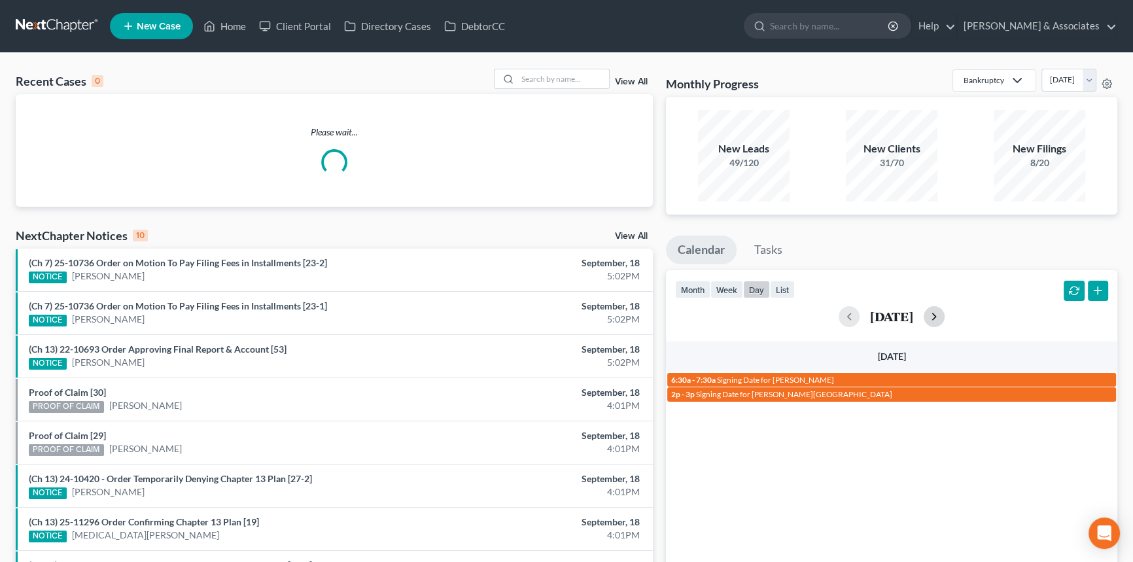
click at [945, 319] on button "button" at bounding box center [934, 316] width 21 height 21
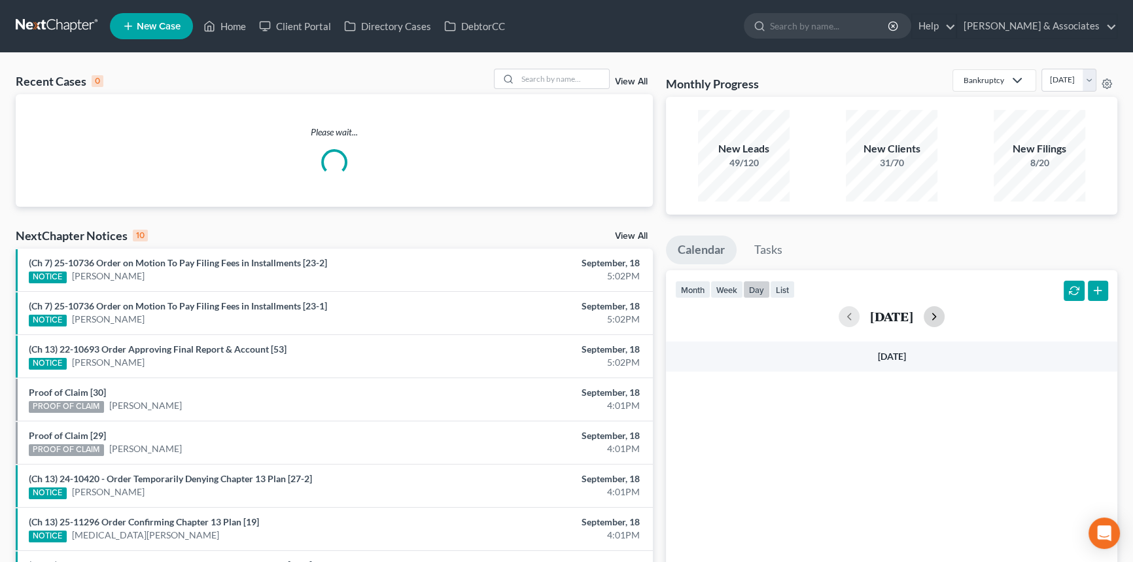
click at [945, 319] on button "button" at bounding box center [934, 316] width 21 height 21
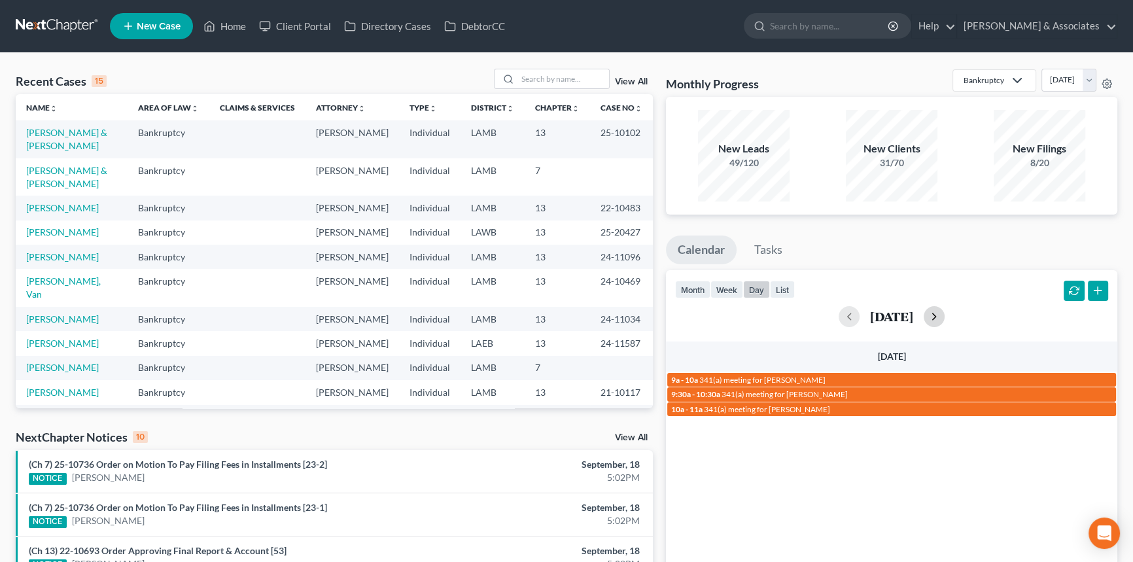
click at [945, 319] on button "button" at bounding box center [934, 316] width 21 height 21
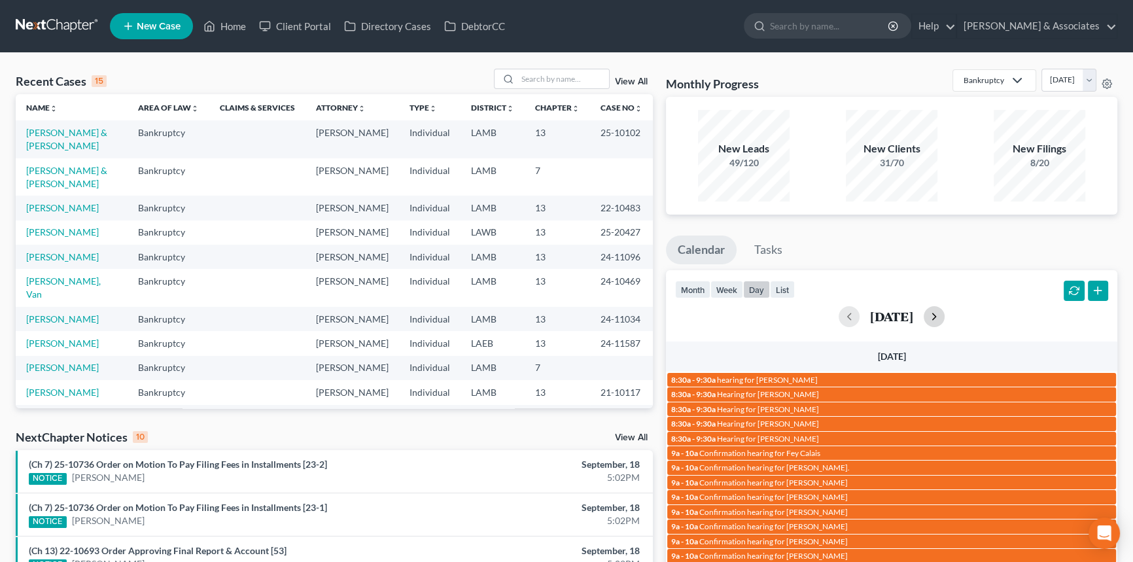
click at [945, 319] on button "button" at bounding box center [934, 316] width 21 height 21
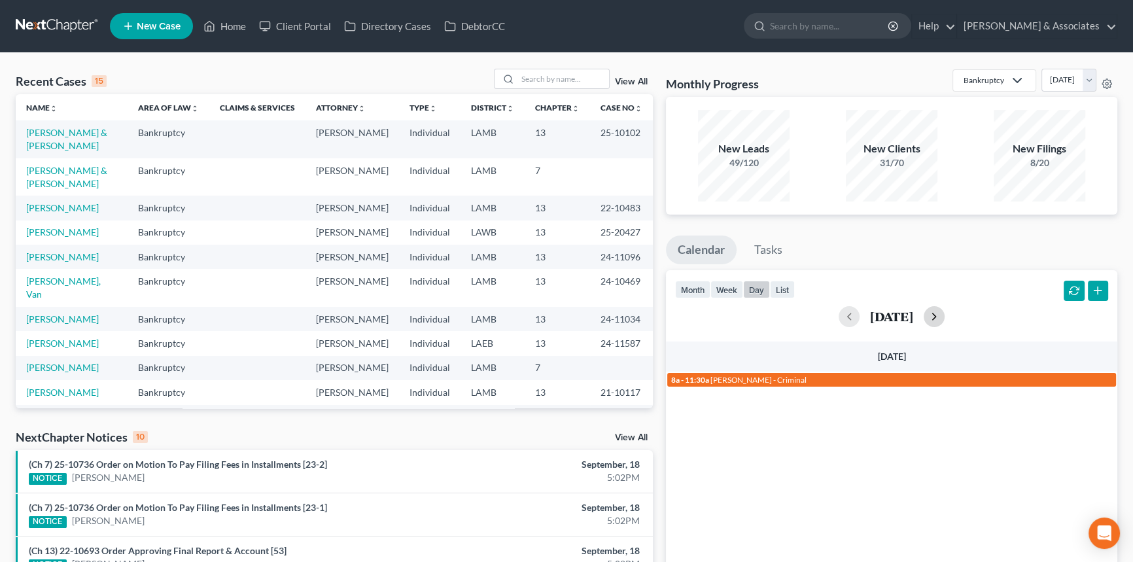
click at [945, 319] on button "button" at bounding box center [934, 316] width 21 height 21
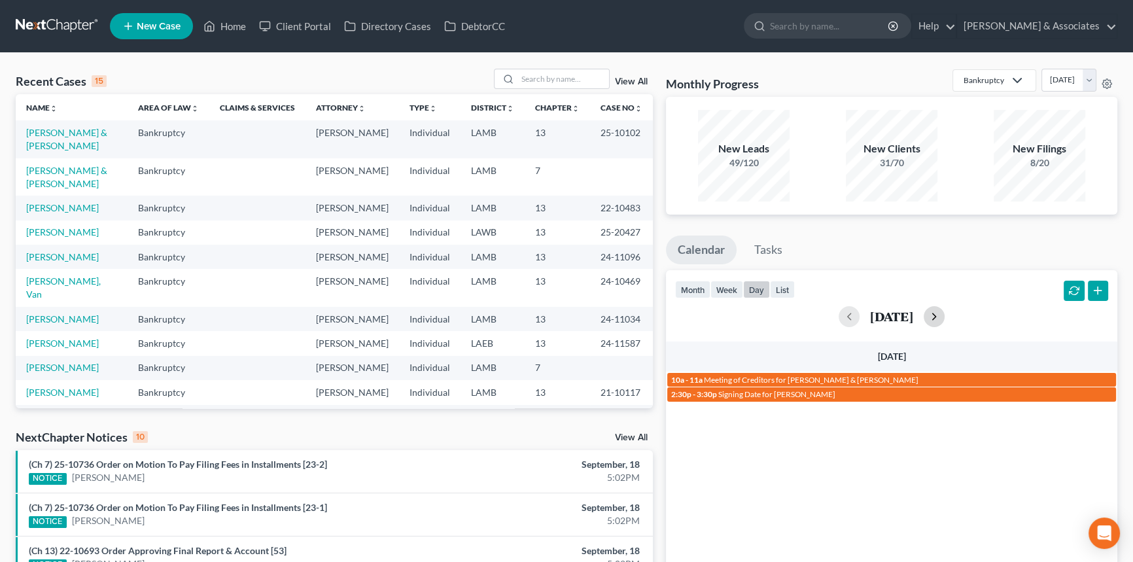
click at [945, 319] on button "button" at bounding box center [934, 316] width 21 height 21
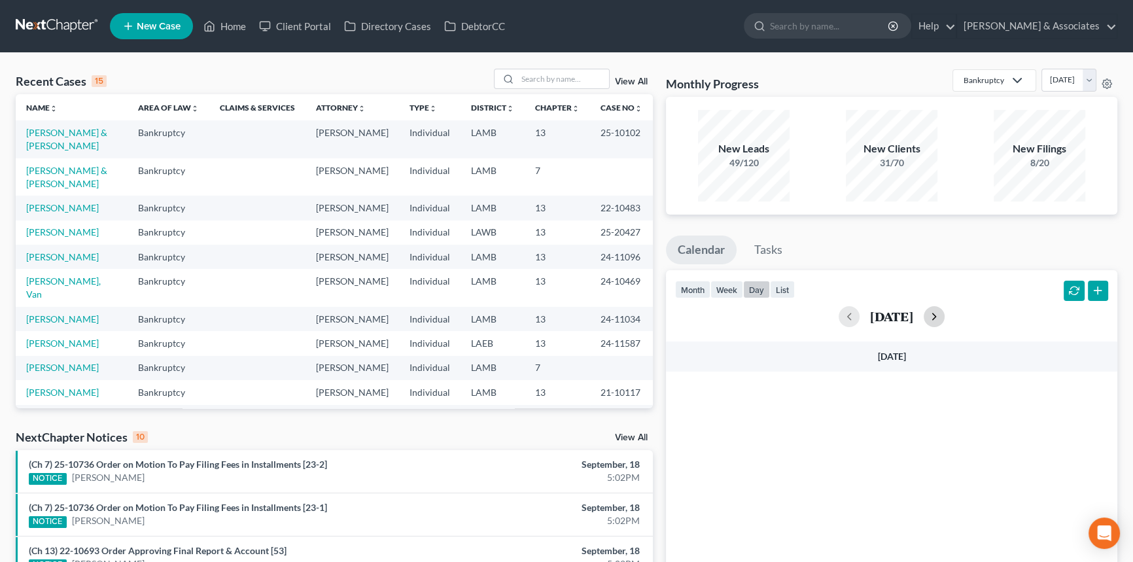
click at [945, 319] on button "button" at bounding box center [934, 316] width 21 height 21
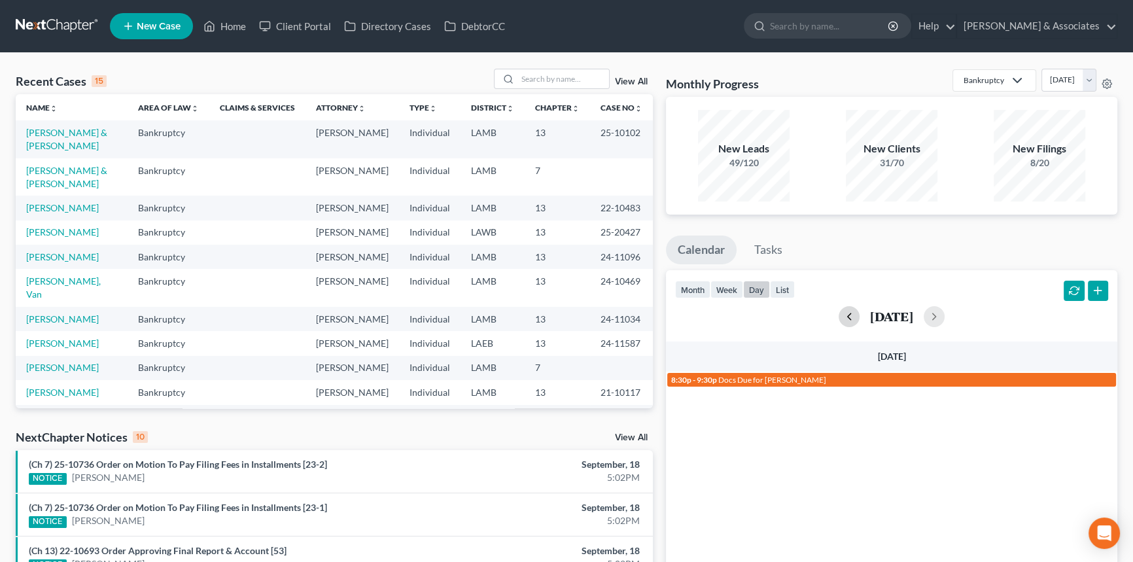
click at [839, 319] on button "button" at bounding box center [849, 316] width 21 height 21
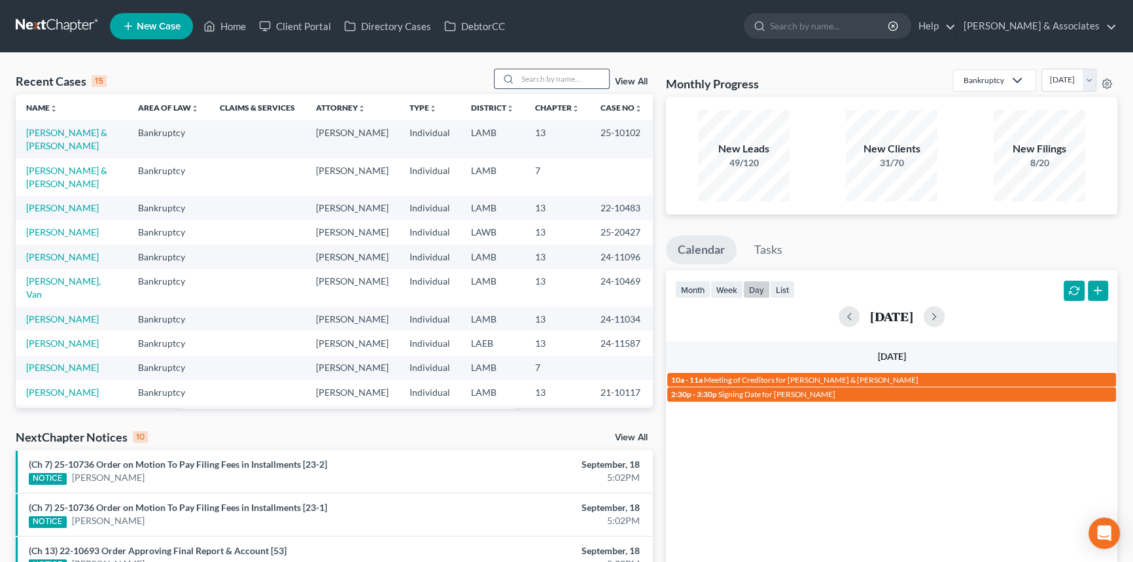
click at [550, 69] on input "search" at bounding box center [564, 78] width 92 height 19
click at [582, 79] on input "search" at bounding box center [564, 78] width 92 height 19
type input "m"
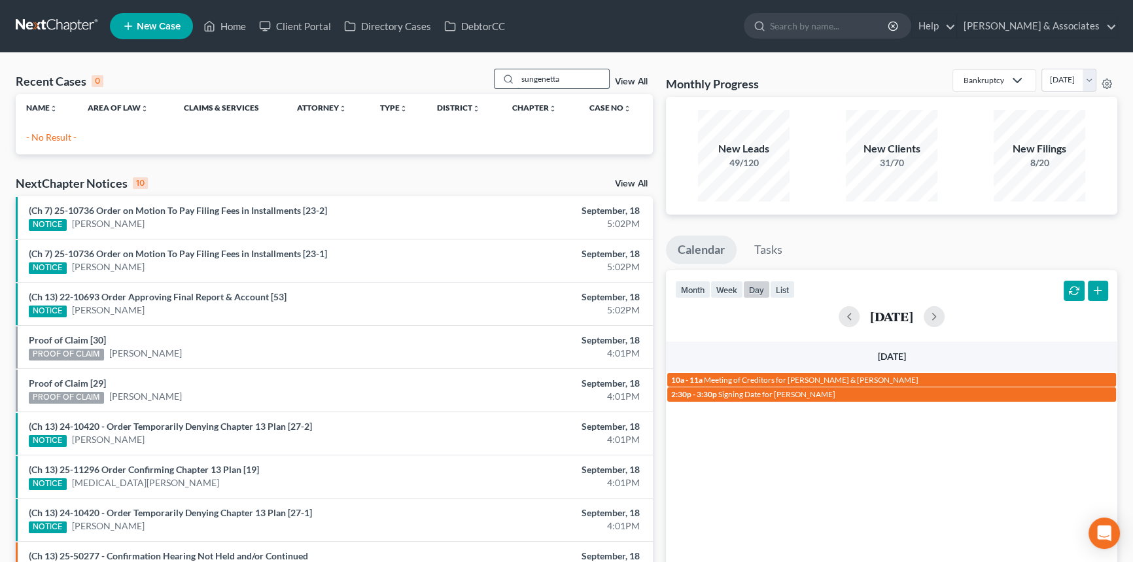
click at [563, 85] on input "sungenetta" at bounding box center [564, 78] width 92 height 19
type input "[PERSON_NAME]"
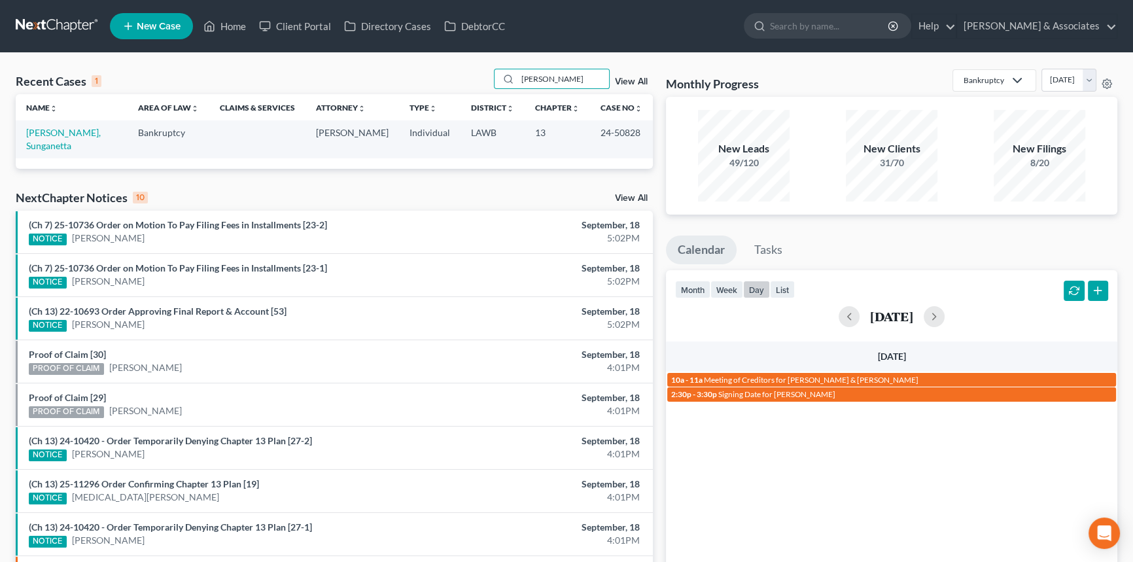
click at [85, 125] on td "[PERSON_NAME], Sunganetta" at bounding box center [72, 138] width 112 height 37
click at [85, 131] on link "[PERSON_NAME], Sunganetta" at bounding box center [63, 139] width 75 height 24
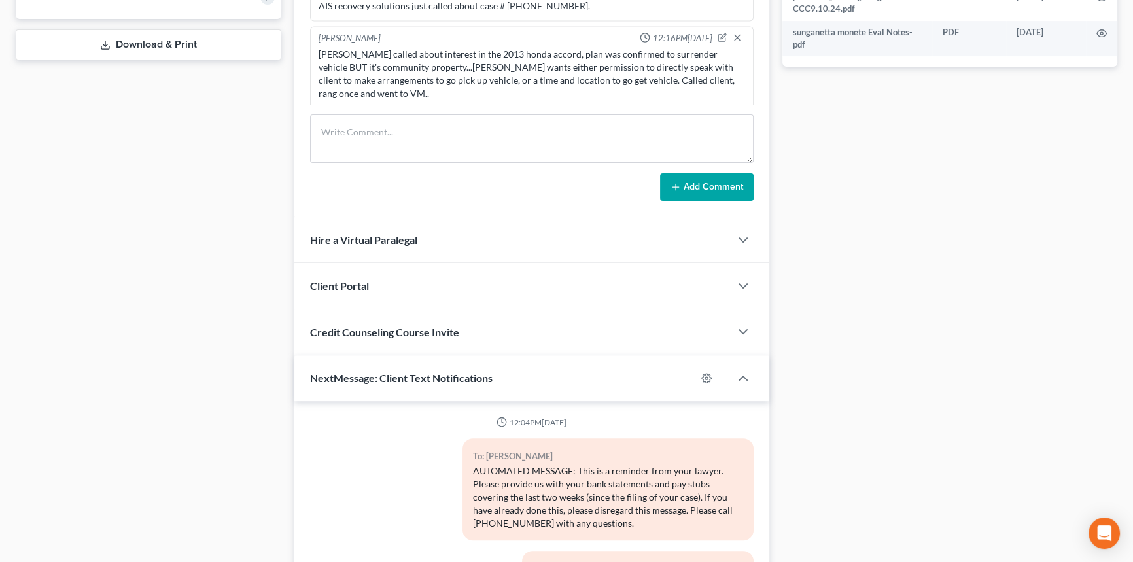
scroll to position [204, 0]
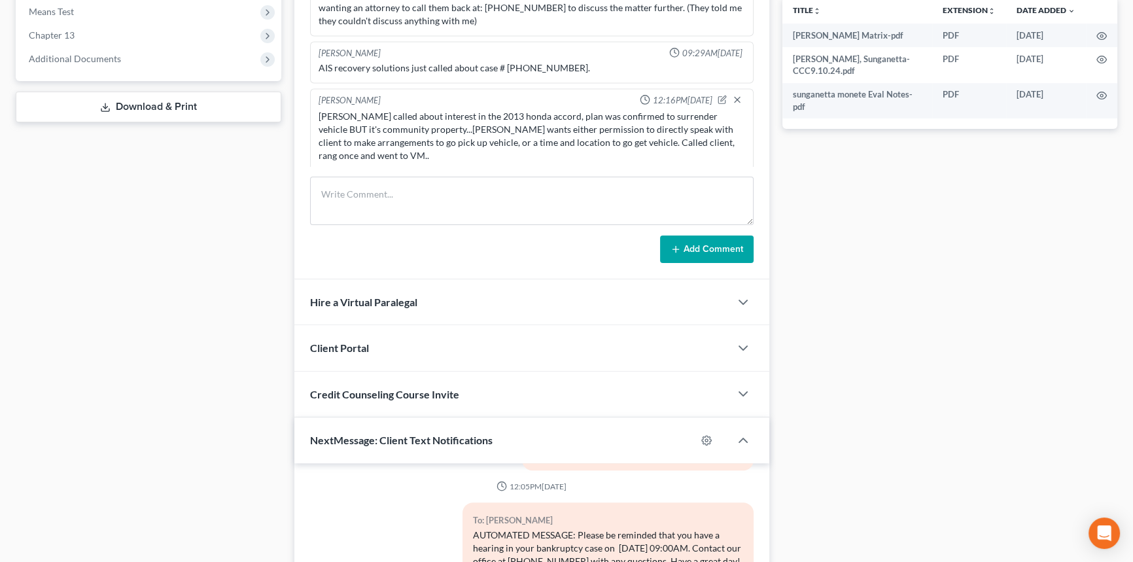
drag, startPoint x: 855, startPoint y: 256, endPoint x: 854, endPoint y: 198, distance: 57.6
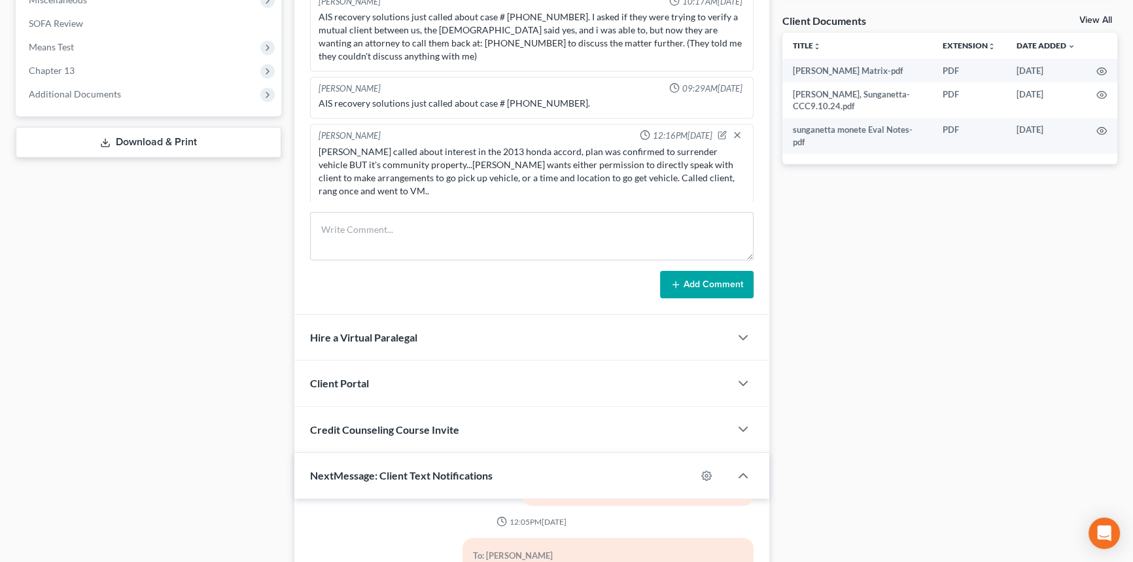
scroll to position [0, 0]
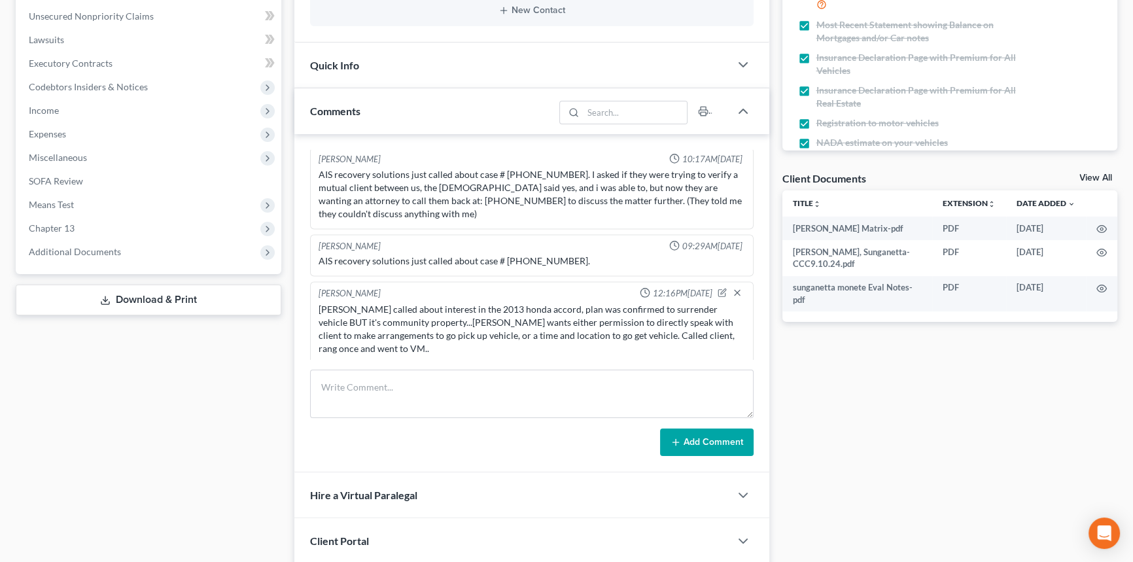
drag, startPoint x: 421, startPoint y: 62, endPoint x: 406, endPoint y: 143, distance: 83.2
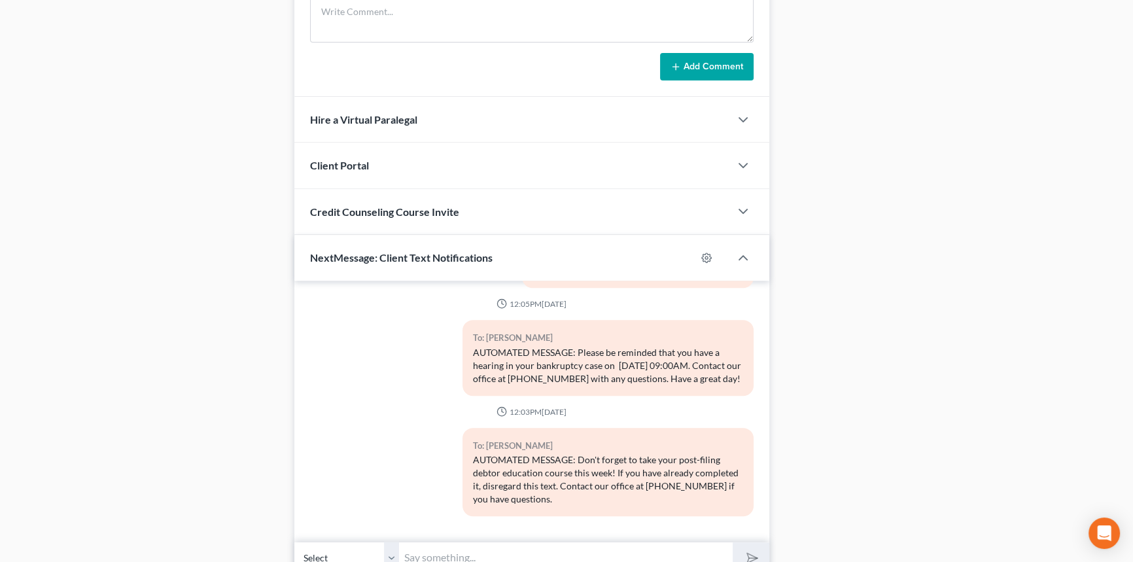
drag, startPoint x: 264, startPoint y: 82, endPoint x: 276, endPoint y: 193, distance: 111.2
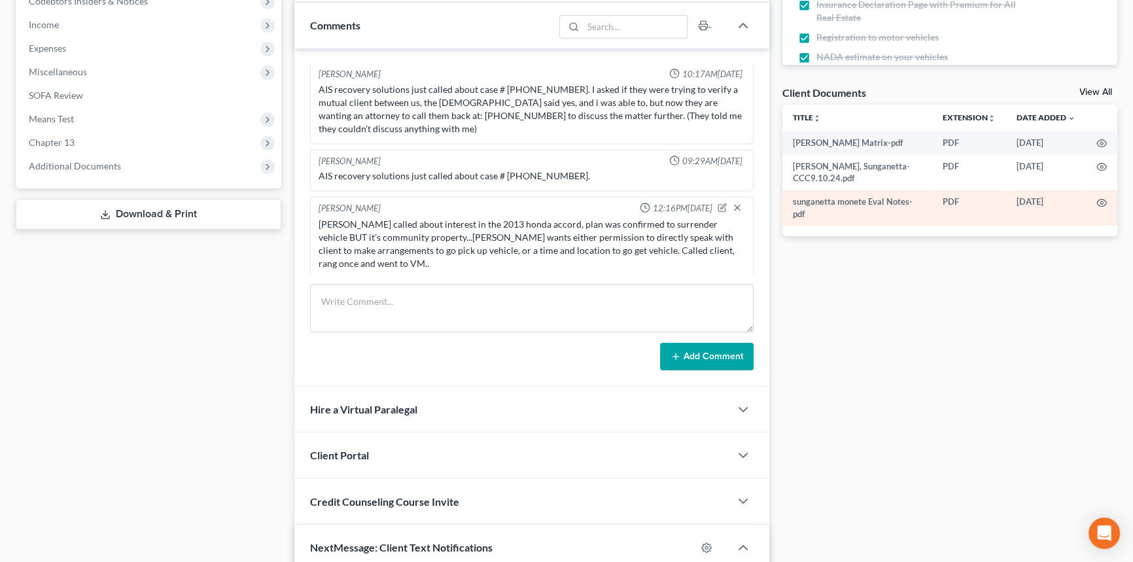
scroll to position [330, 0]
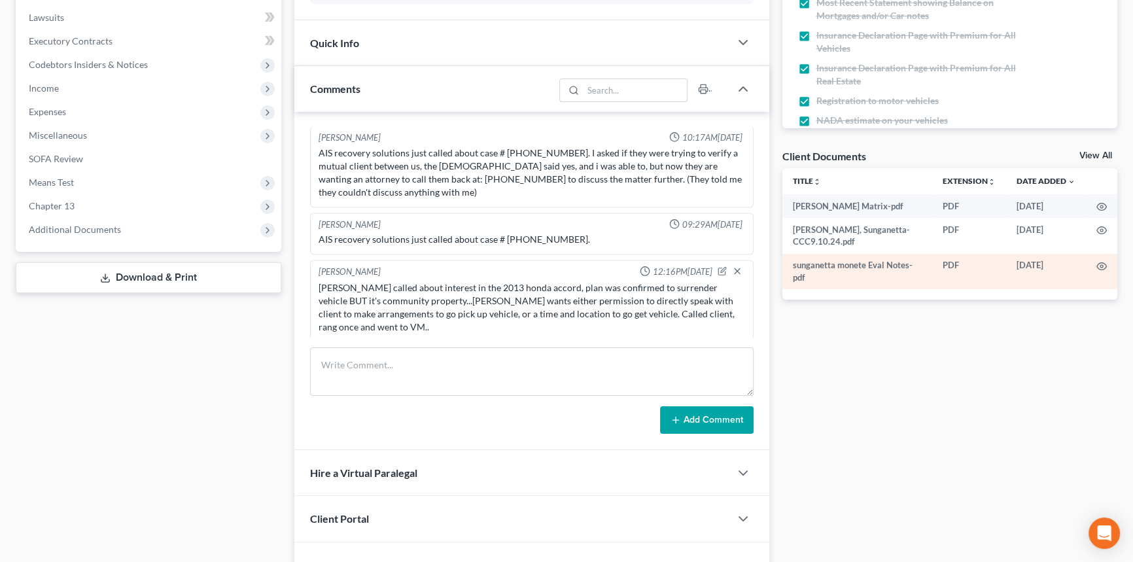
drag, startPoint x: 852, startPoint y: 223, endPoint x: 857, endPoint y: 163, distance: 60.4
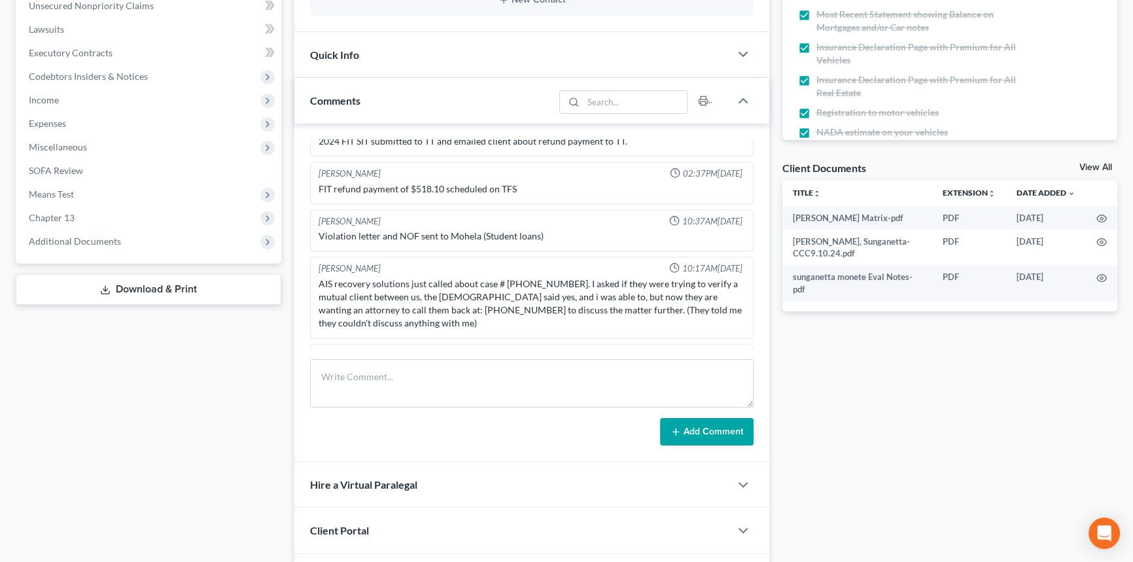
scroll to position [2484, 0]
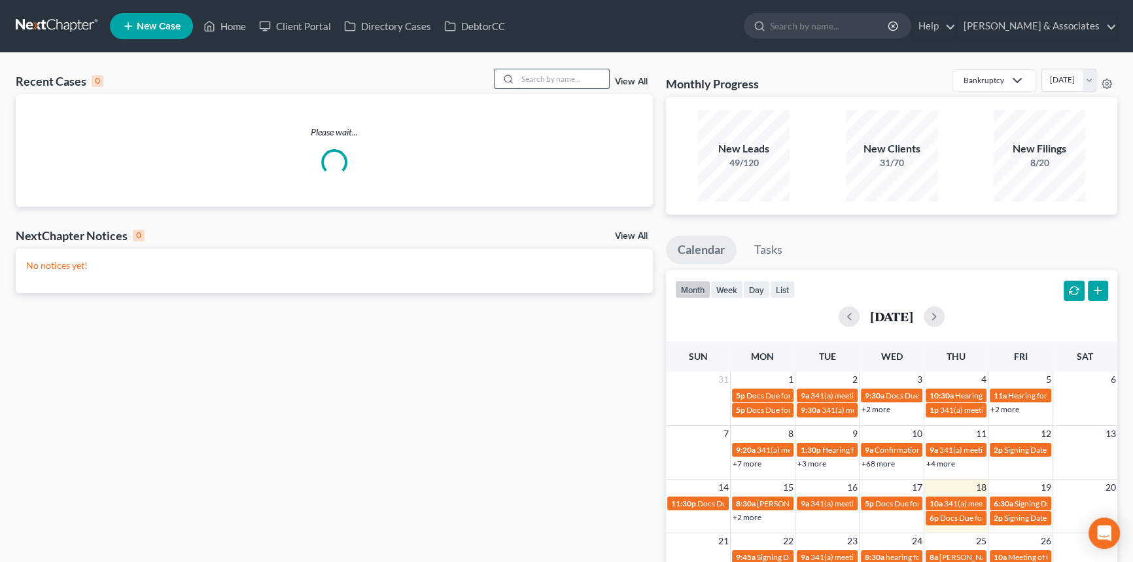
click at [583, 83] on input "search" at bounding box center [564, 78] width 92 height 19
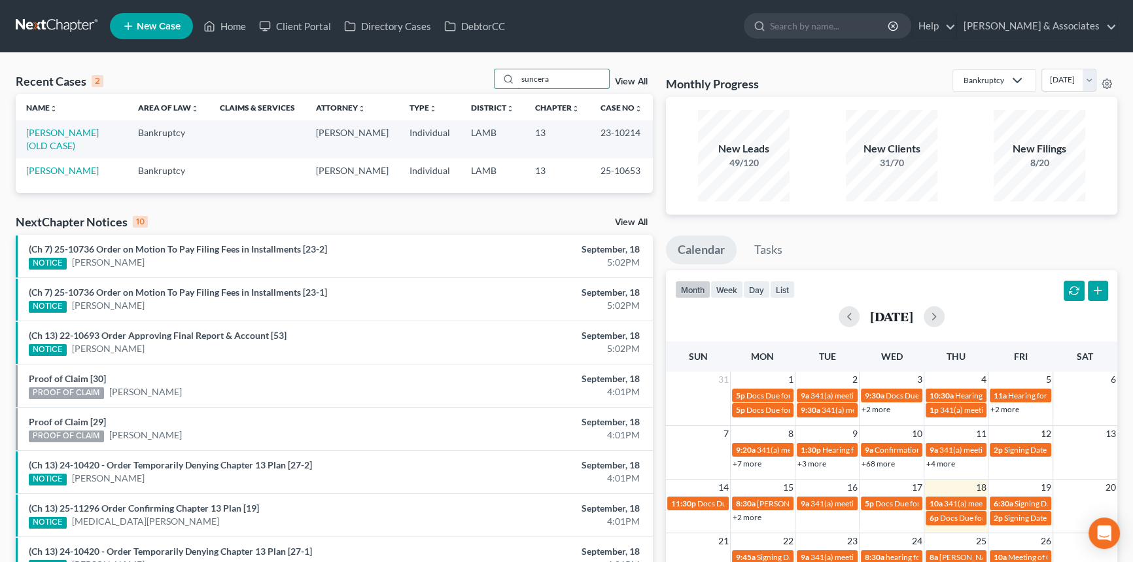
type input "suncera"
click at [72, 163] on td "[PERSON_NAME]" at bounding box center [72, 170] width 112 height 24
click at [59, 171] on link "[PERSON_NAME]" at bounding box center [62, 170] width 73 height 11
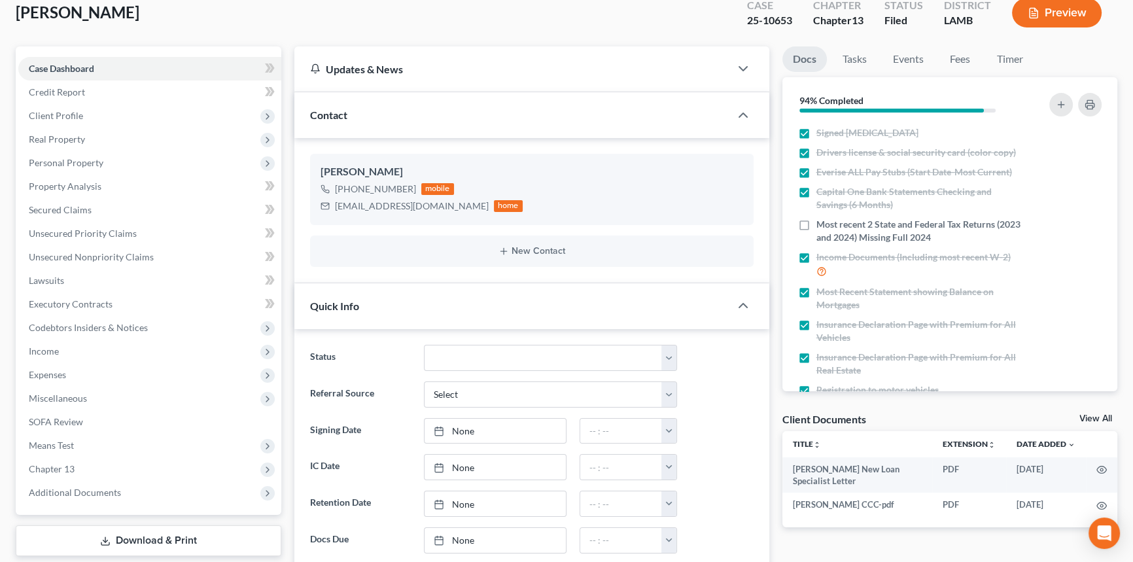
scroll to position [563, 0]
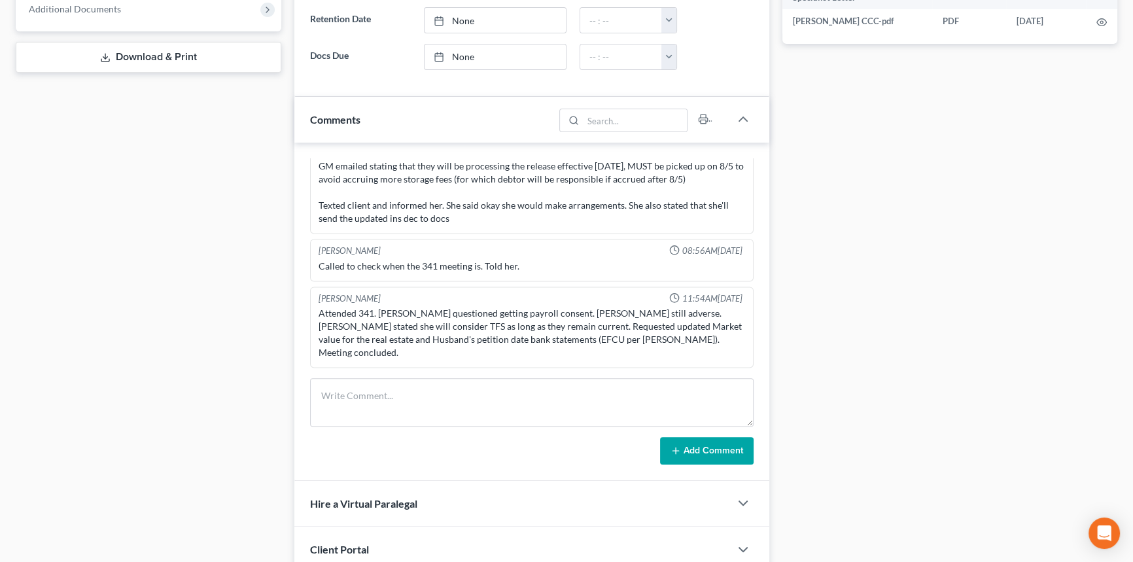
drag, startPoint x: 283, startPoint y: 111, endPoint x: 257, endPoint y: 285, distance: 176.0
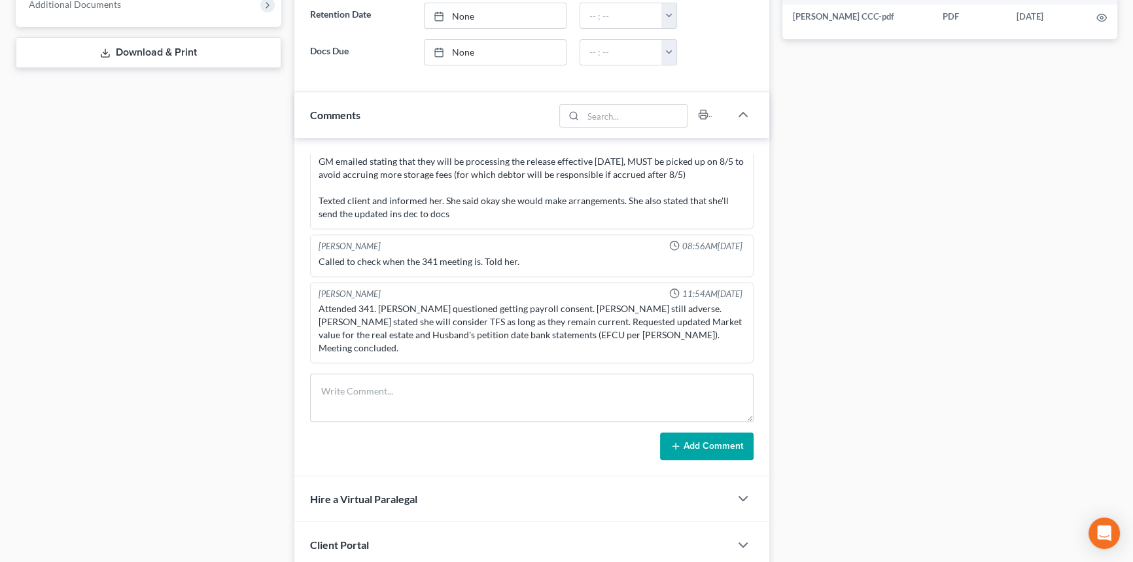
scroll to position [395, 0]
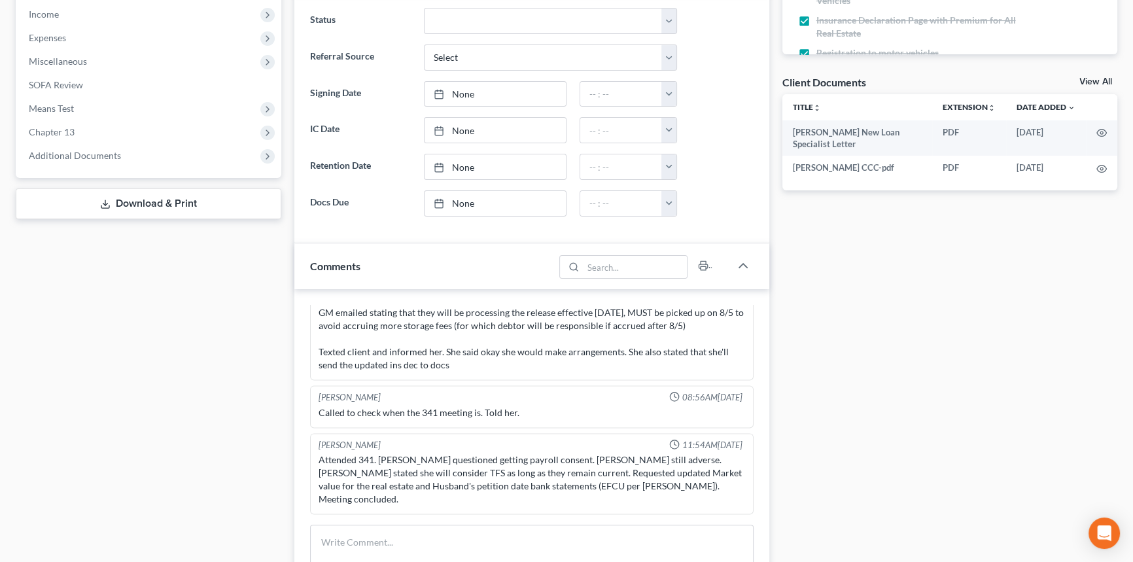
drag, startPoint x: 224, startPoint y: 175, endPoint x: 235, endPoint y: 82, distance: 93.6
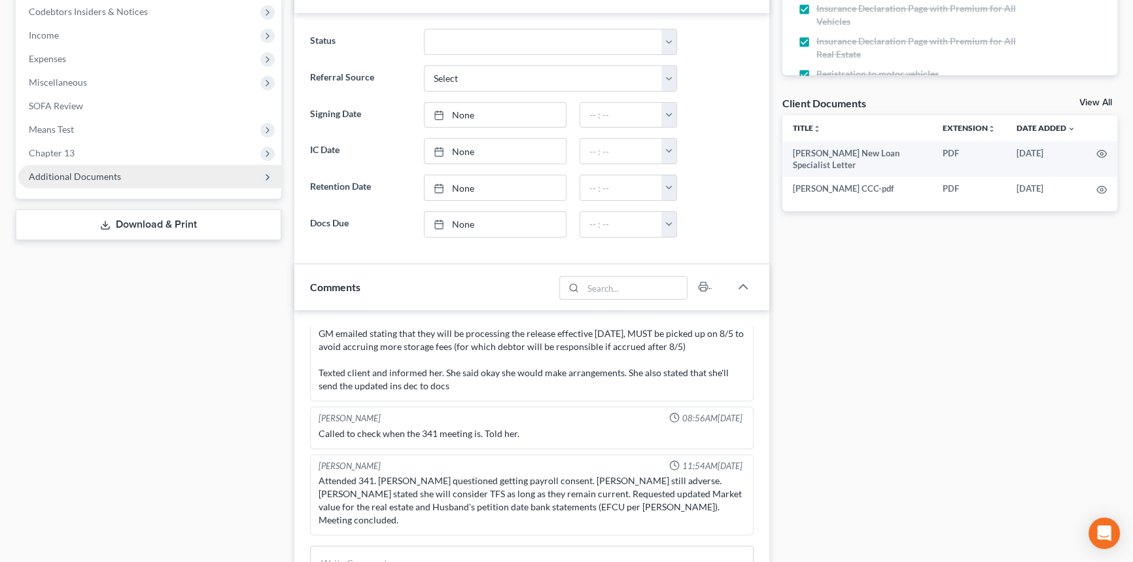
click at [139, 178] on span "Additional Documents" at bounding box center [149, 177] width 263 height 24
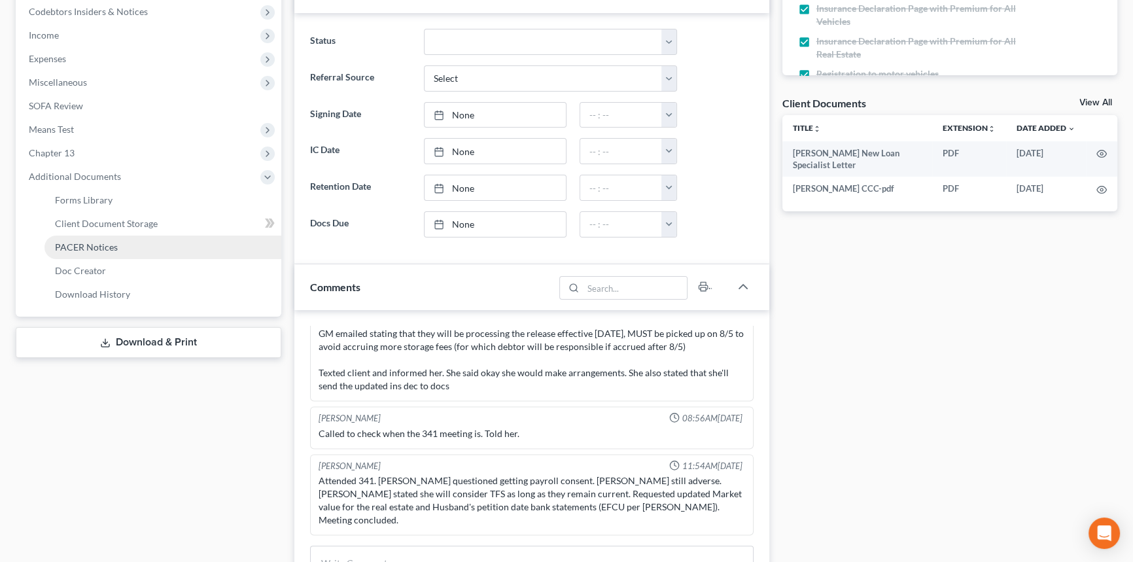
click at [103, 250] on span "PACER Notices" at bounding box center [86, 246] width 63 height 11
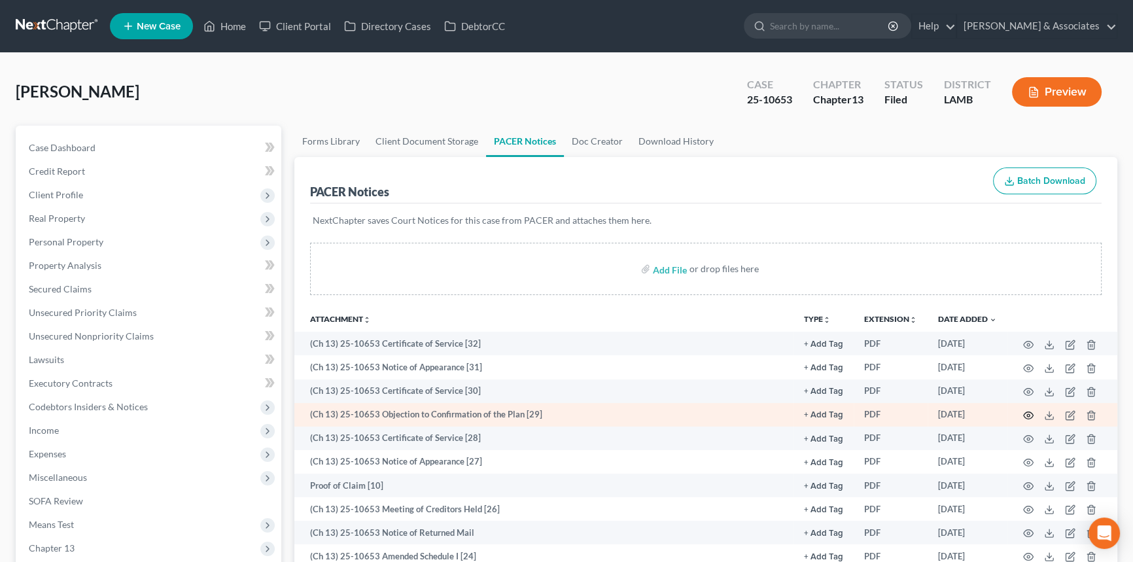
click at [1027, 413] on icon "button" at bounding box center [1028, 415] width 10 height 10
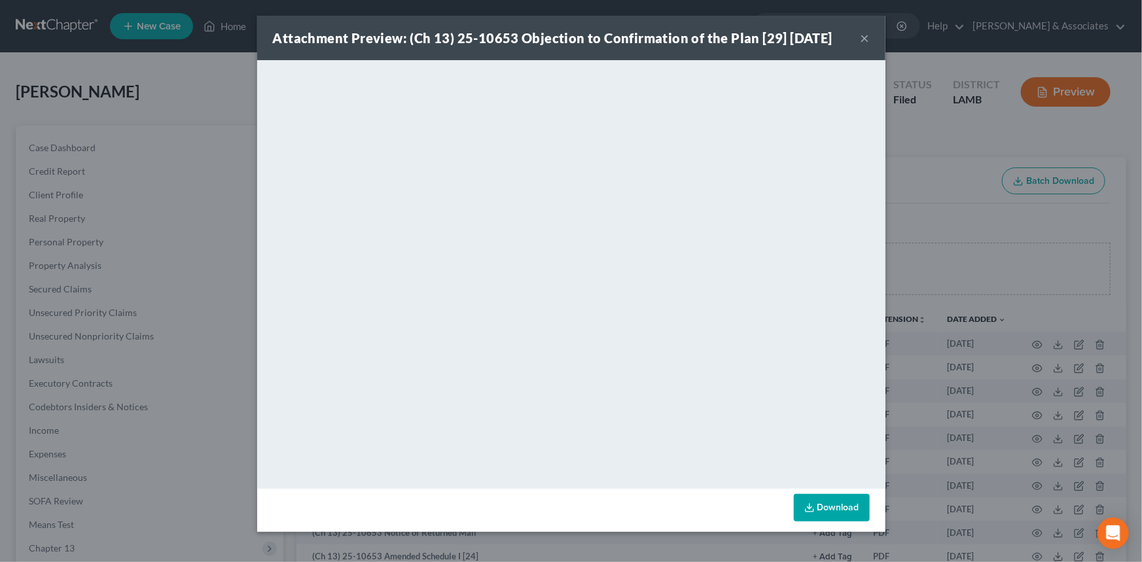
click at [866, 32] on button "×" at bounding box center [864, 38] width 9 height 16
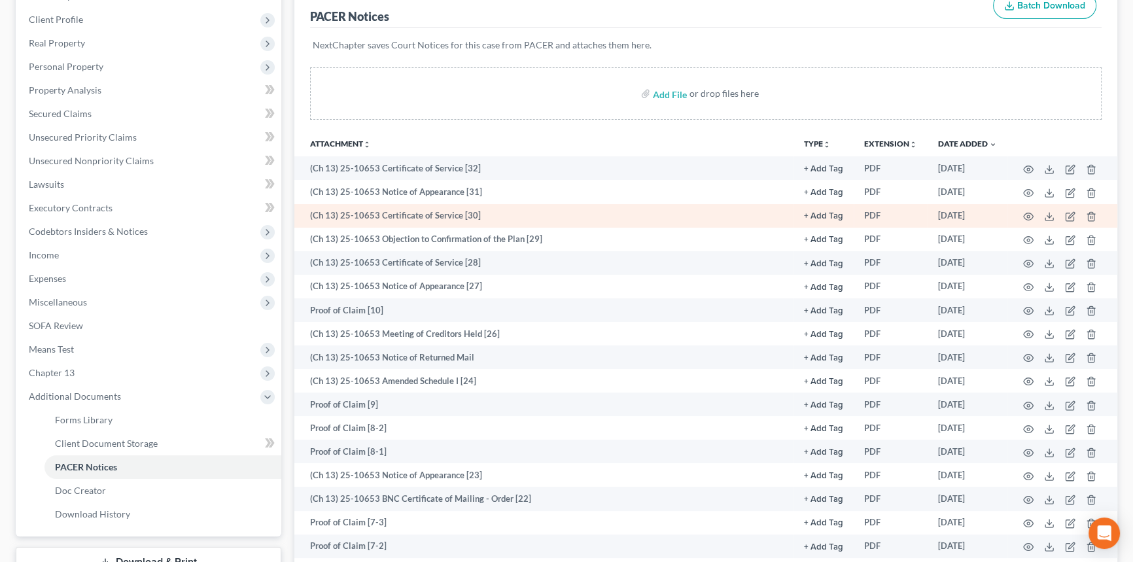
scroll to position [221, 0]
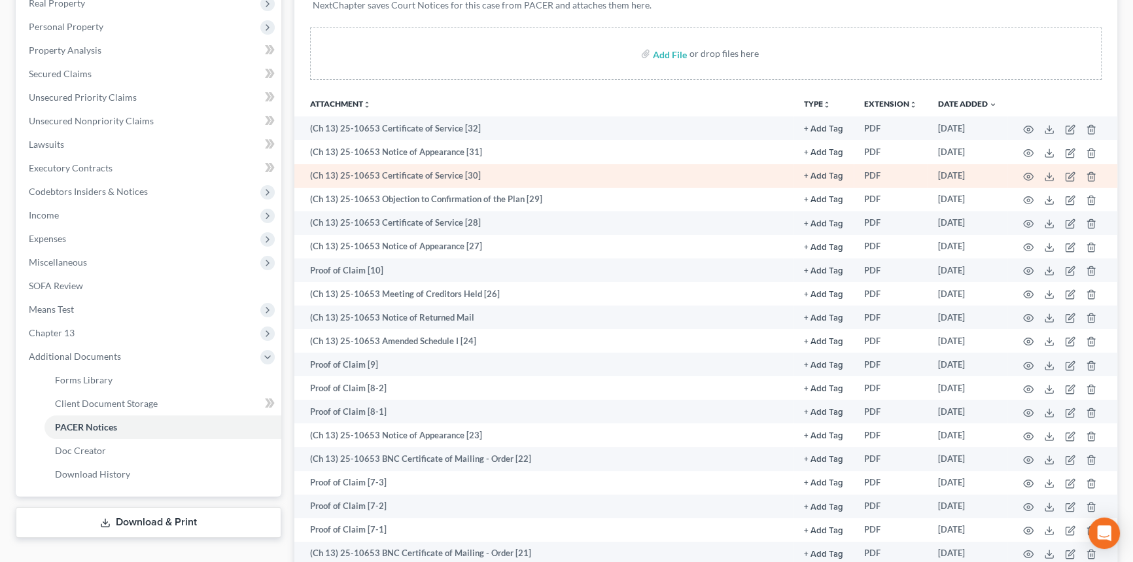
drag, startPoint x: 961, startPoint y: 277, endPoint x: 953, endPoint y: 327, distance: 51.0
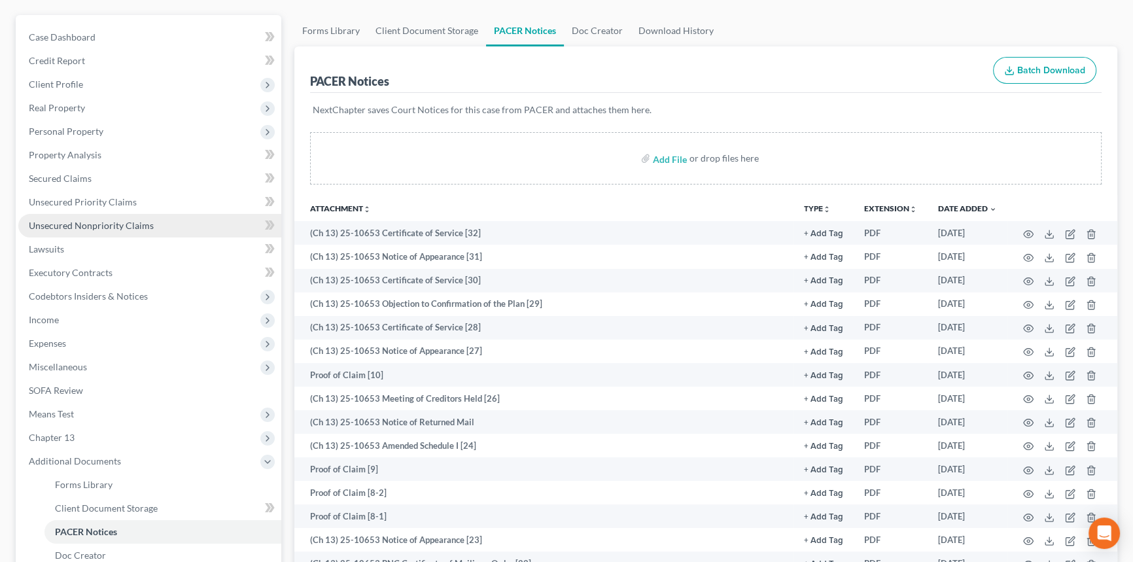
scroll to position [0, 0]
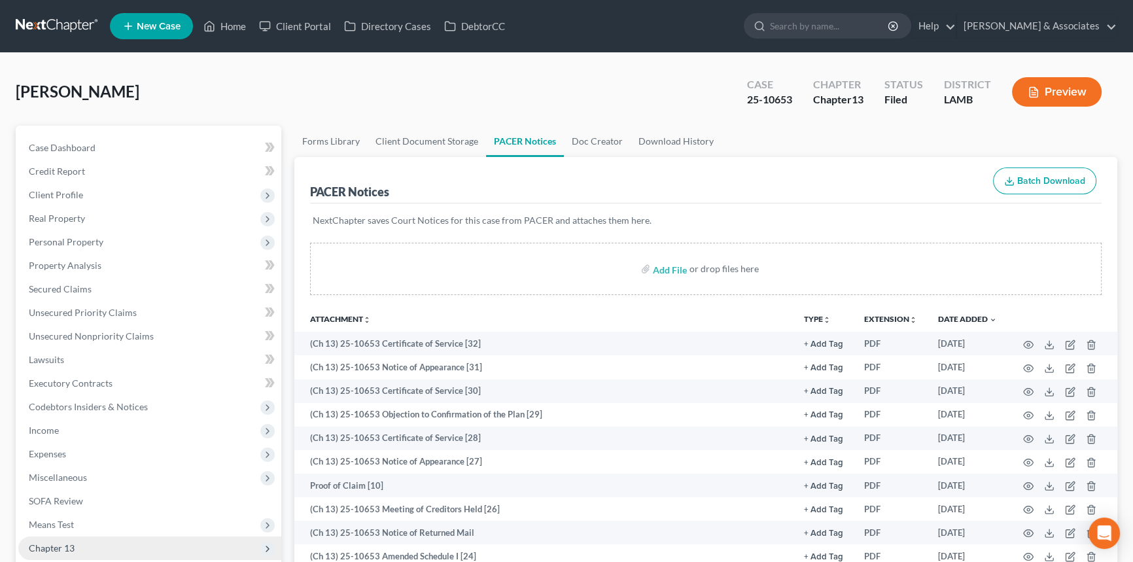
click at [71, 546] on span "Chapter 13" at bounding box center [52, 547] width 46 height 11
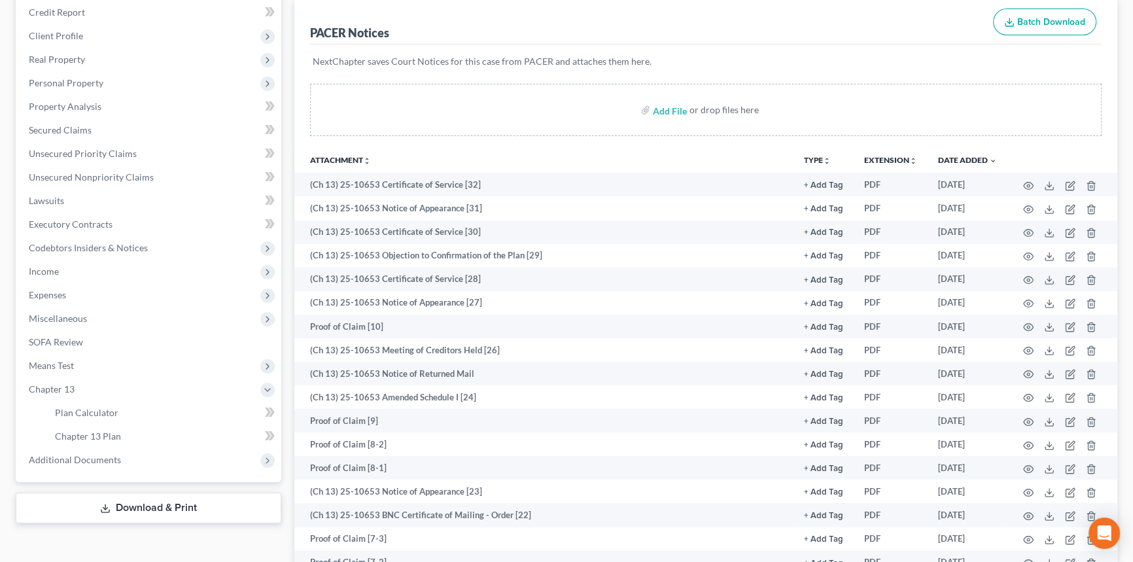
drag, startPoint x: 399, startPoint y: 96, endPoint x: 388, endPoint y: 171, distance: 76.1
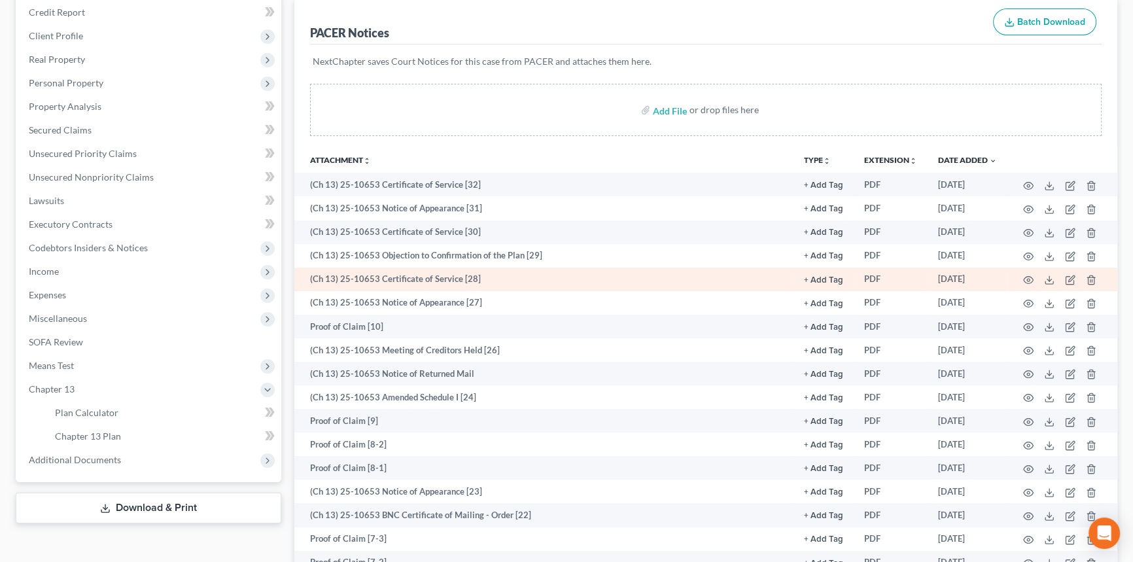
scroll to position [186, 0]
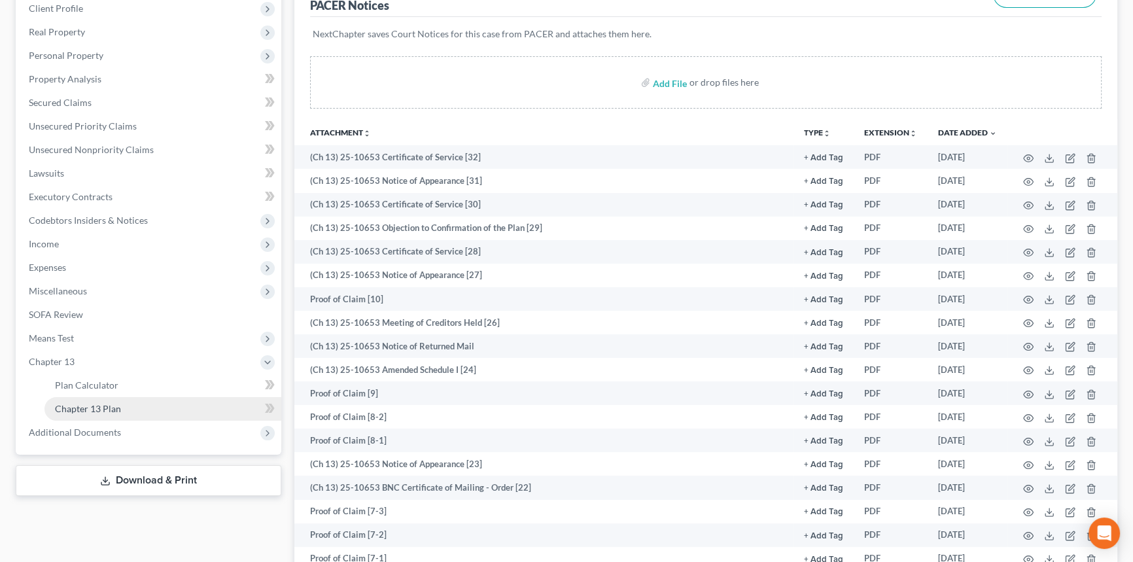
click at [118, 399] on link "Chapter 13 Plan" at bounding box center [162, 409] width 237 height 24
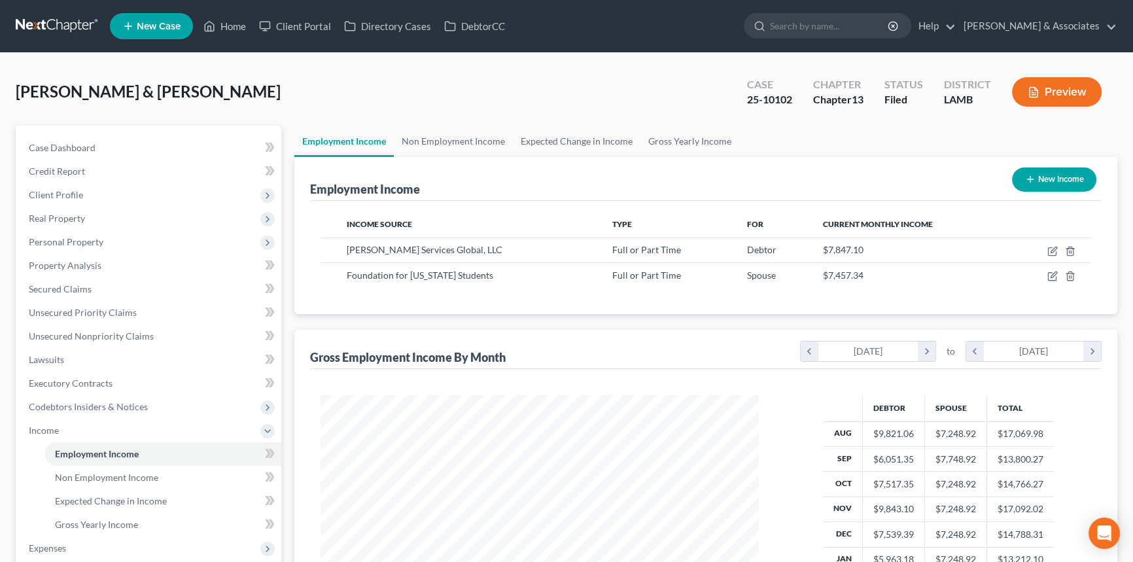
scroll to position [234, 465]
click at [222, 26] on link "Home" at bounding box center [225, 26] width 56 height 24
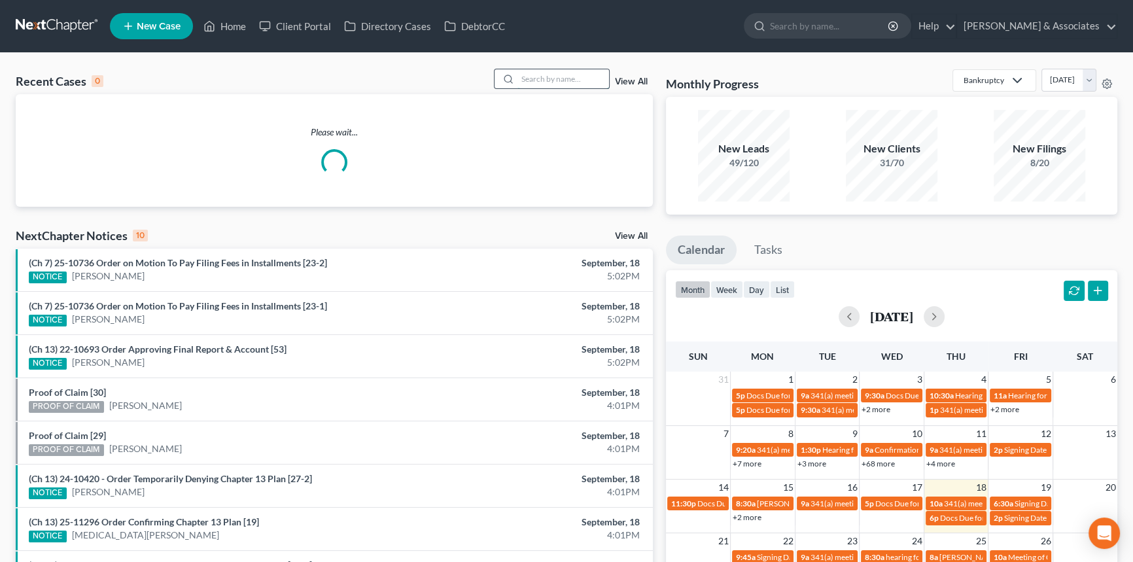
click at [553, 84] on input "search" at bounding box center [564, 78] width 92 height 19
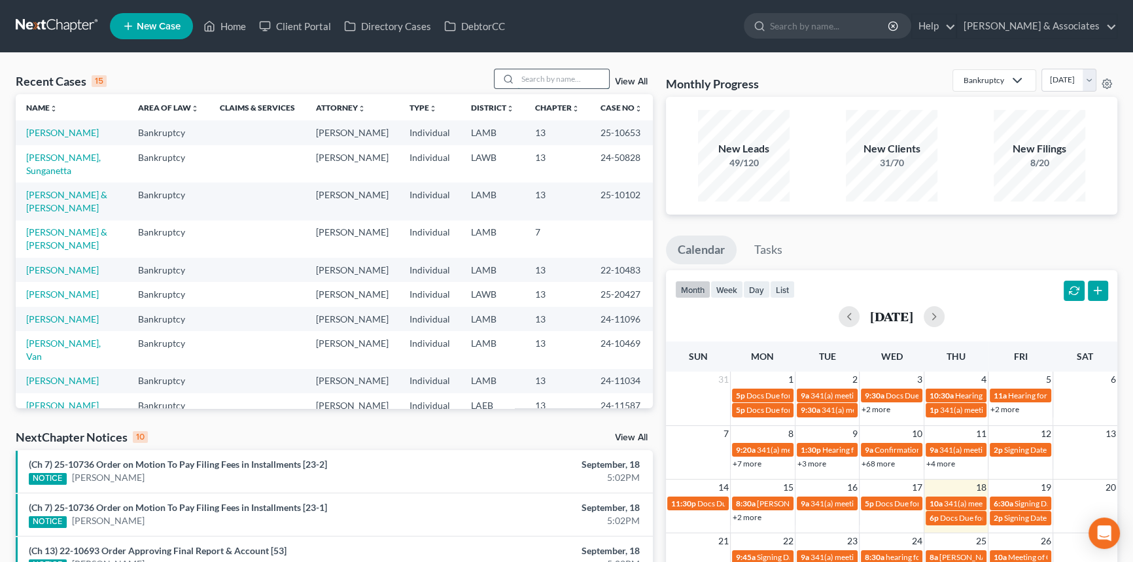
click at [559, 71] on input "search" at bounding box center [564, 78] width 92 height 19
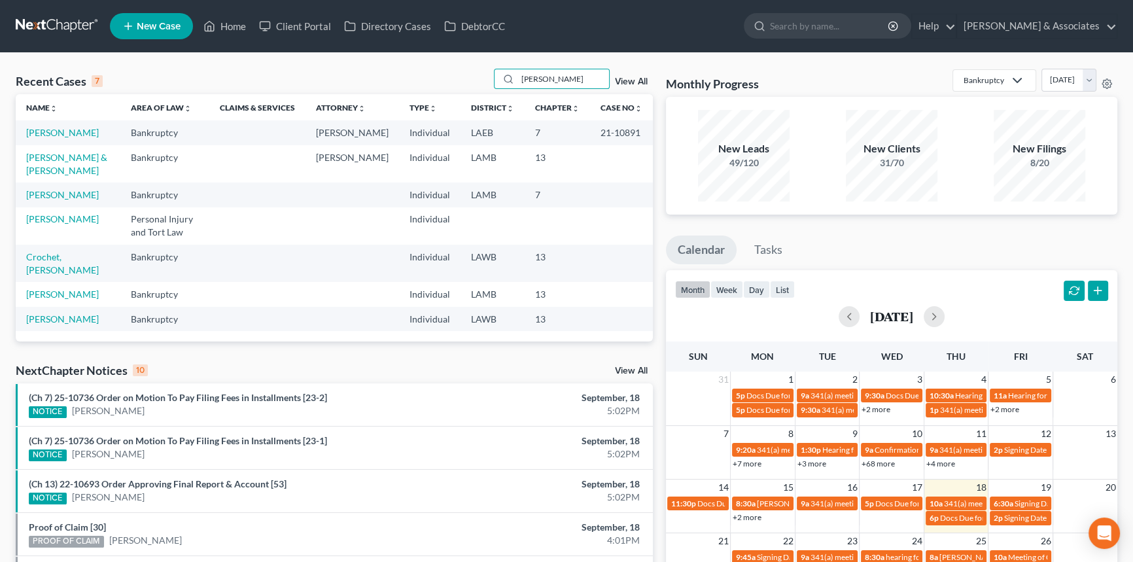
drag, startPoint x: 617, startPoint y: 73, endPoint x: 597, endPoint y: 75, distance: 20.3
click at [617, 73] on div "[PERSON_NAME] View All" at bounding box center [574, 79] width 160 height 20
click at [574, 80] on input "[PERSON_NAME]" at bounding box center [564, 78] width 92 height 19
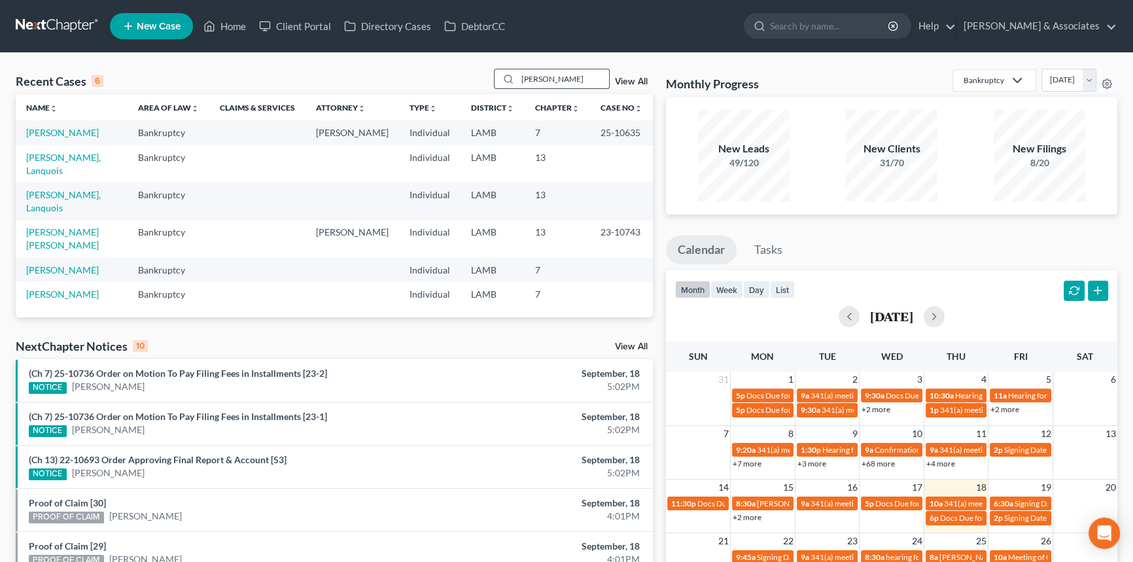
click at [573, 78] on input "[PERSON_NAME]" at bounding box center [564, 78] width 92 height 19
type input "jasmine"
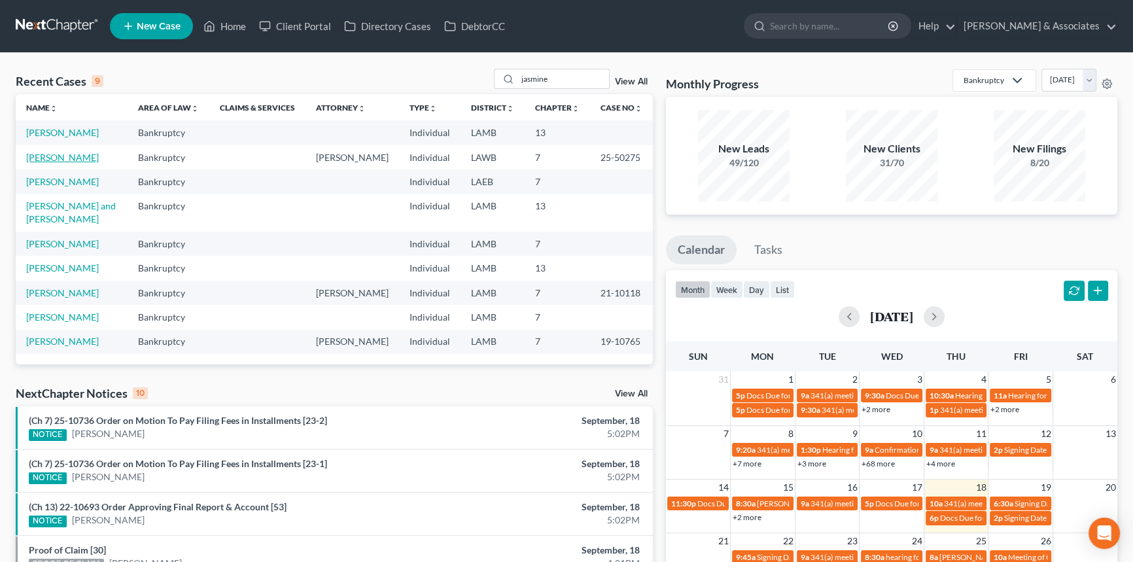
click at [40, 156] on link "[PERSON_NAME]" at bounding box center [62, 157] width 73 height 11
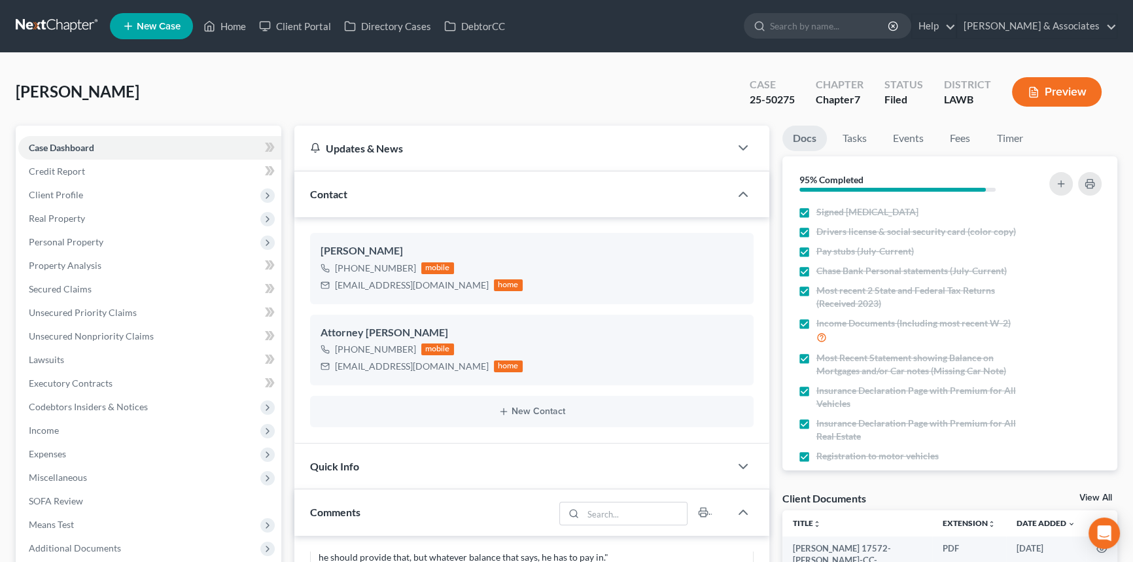
scroll to position [346, 0]
drag, startPoint x: 359, startPoint y: 284, endPoint x: 359, endPoint y: 276, distance: 7.9
click at [359, 283] on div "[EMAIL_ADDRESS][DOMAIN_NAME]" at bounding box center [412, 285] width 154 height 13
click at [359, 277] on div "[EMAIL_ADDRESS][DOMAIN_NAME] home" at bounding box center [422, 285] width 202 height 17
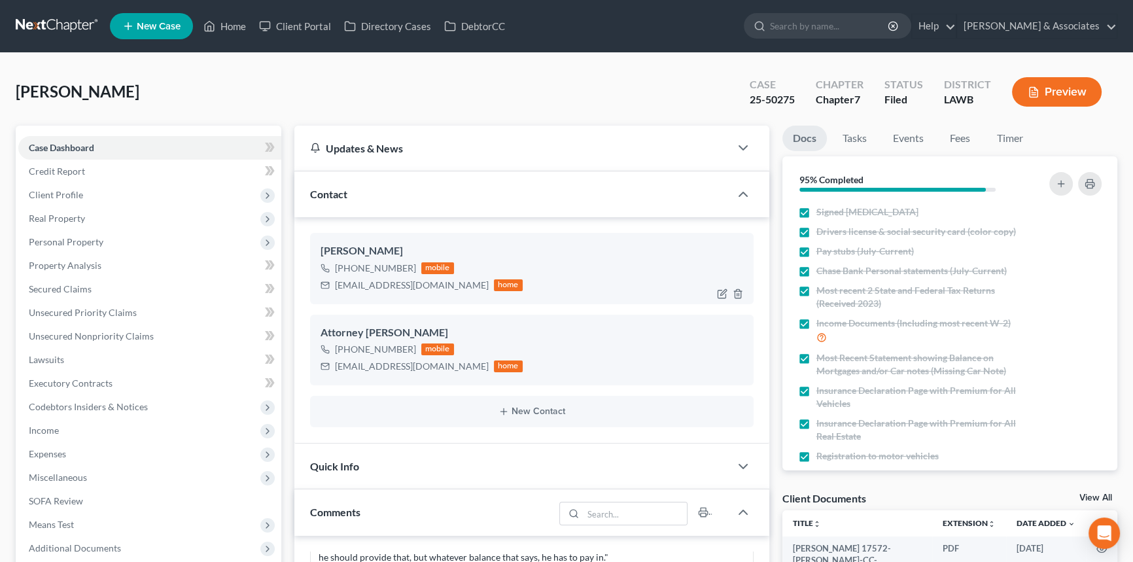
click at [381, 275] on div "[PHONE_NUMBER] mobile" at bounding box center [422, 268] width 202 height 17
click at [370, 281] on div "[EMAIL_ADDRESS][DOMAIN_NAME]" at bounding box center [412, 285] width 154 height 13
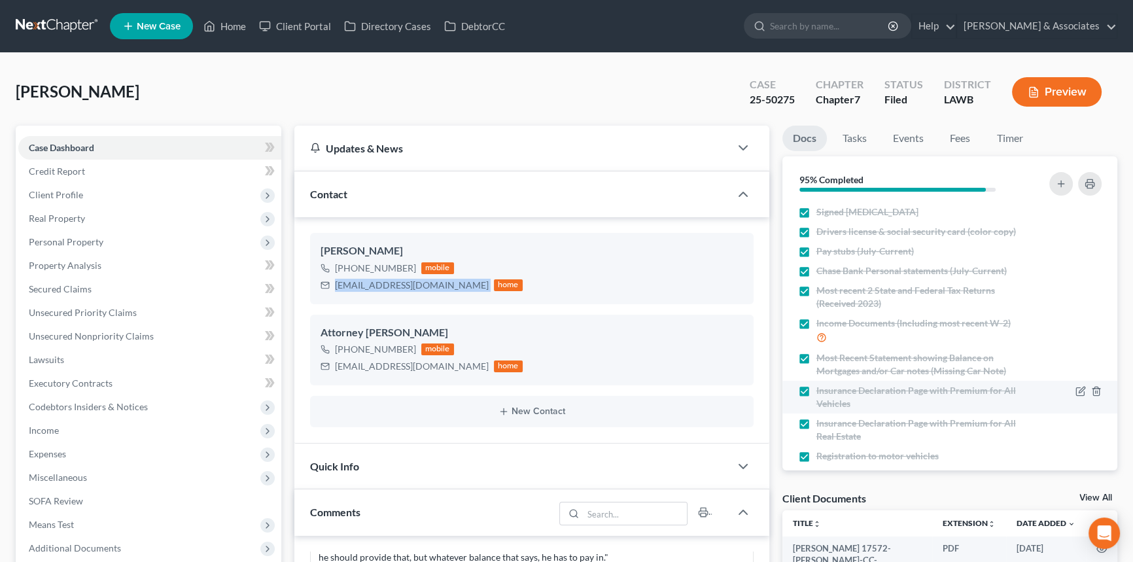
copy div "[EMAIL_ADDRESS][DOMAIN_NAME]"
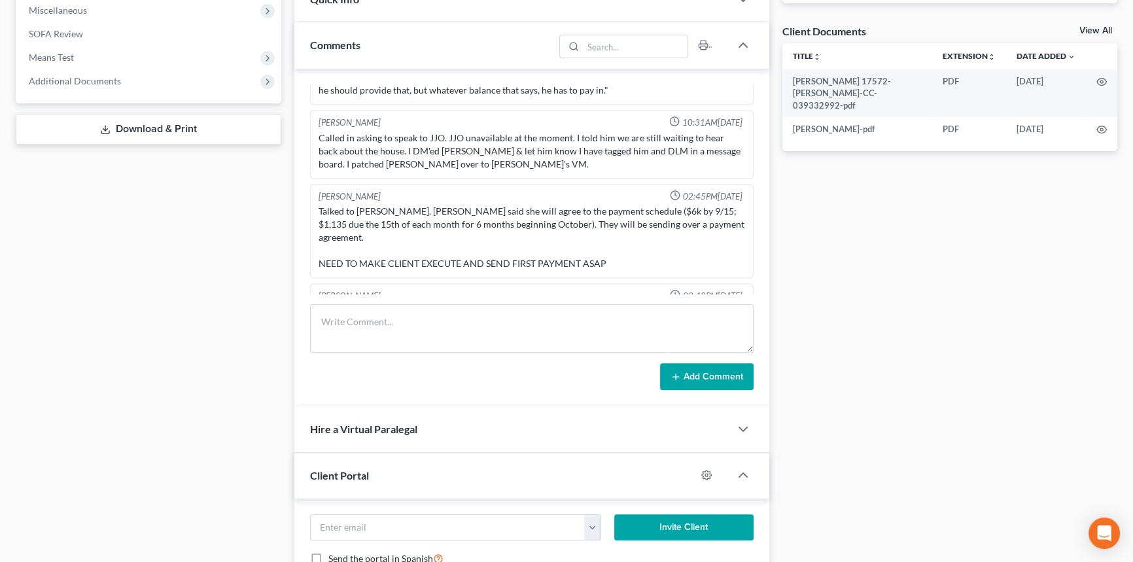
scroll to position [491, 0]
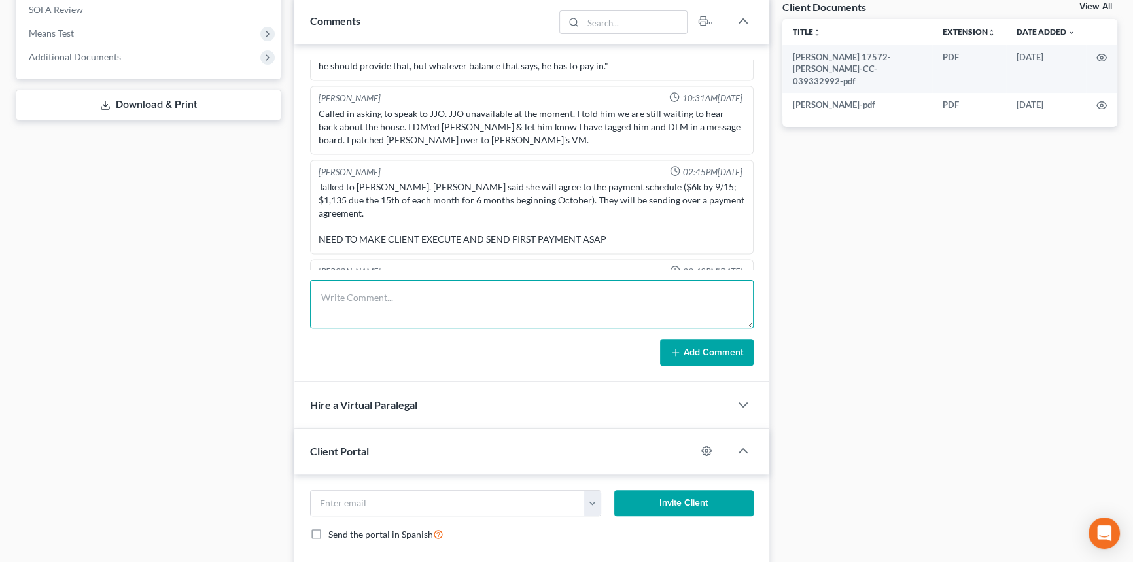
click at [485, 318] on textarea at bounding box center [532, 304] width 444 height 48
click at [478, 291] on textarea at bounding box center [532, 304] width 444 height 48
type textarea "k"
type textarea "Keeper's Agreement from TT came in mail, scanned and uploaded....sent to client…"
click at [715, 366] on div "Richard Prunick 09:23AM, 12/30/2024 Did eval with Danny, Majority of his debt i…" at bounding box center [531, 213] width 475 height 338
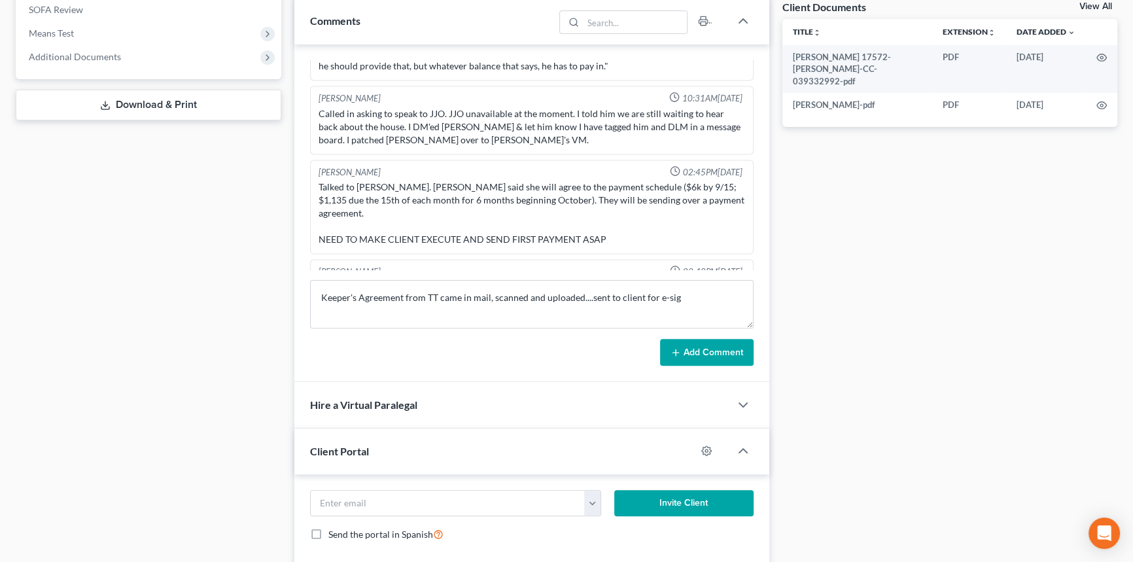
click at [715, 353] on button "Add Comment" at bounding box center [707, 352] width 94 height 27
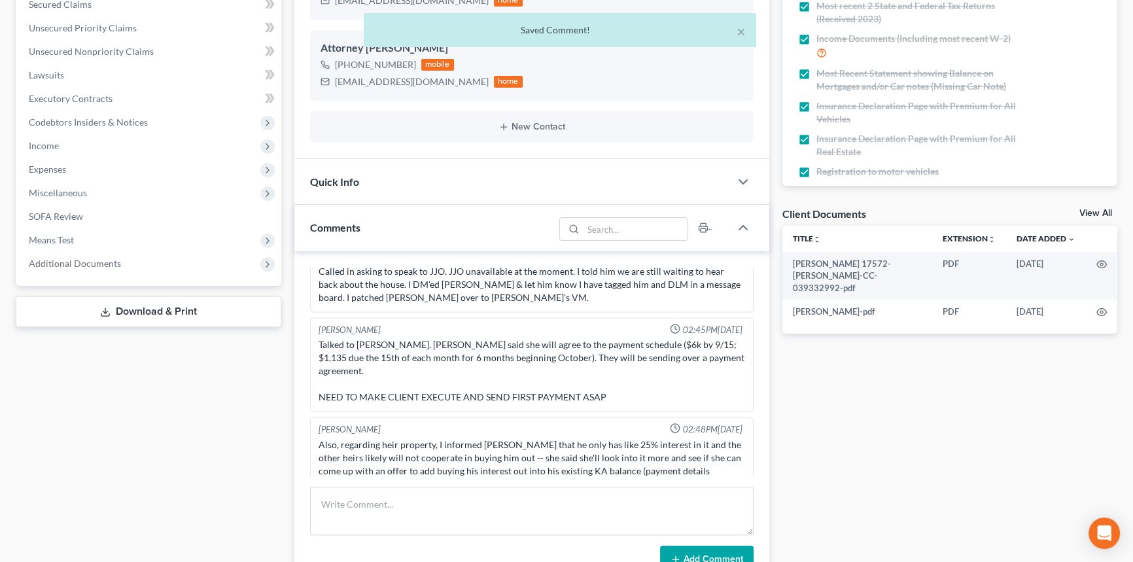
scroll to position [84, 0]
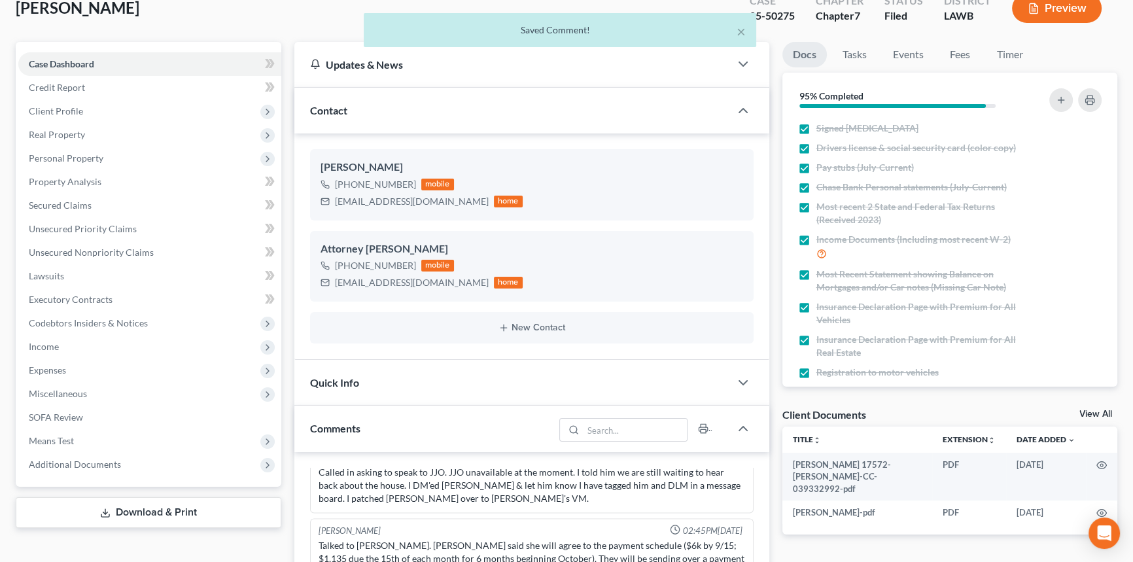
drag, startPoint x: 989, startPoint y: 237, endPoint x: 1000, endPoint y: 131, distance: 106.6
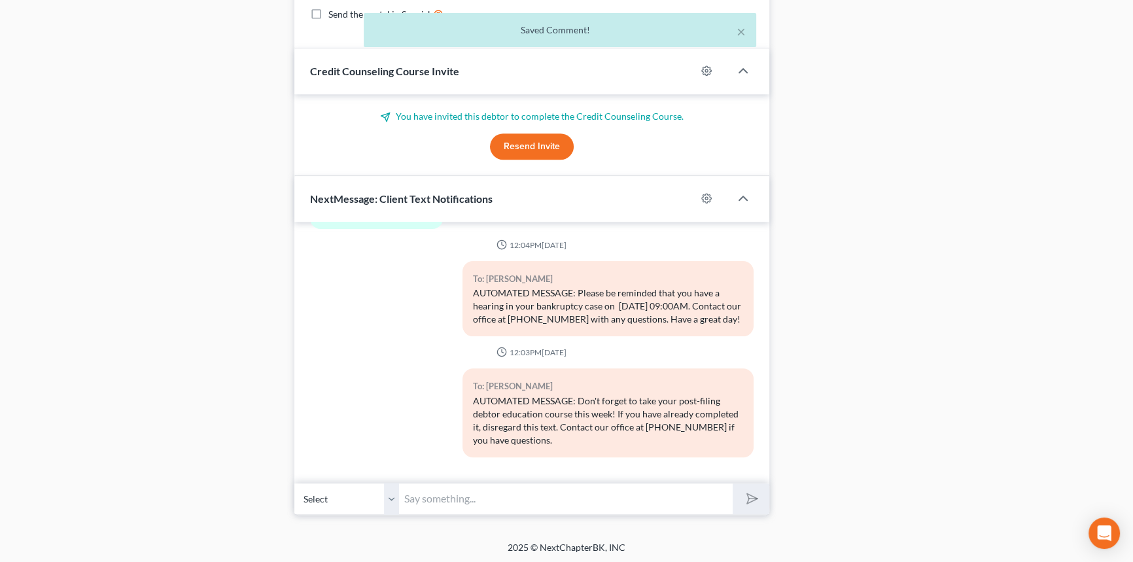
scroll to position [520, 0]
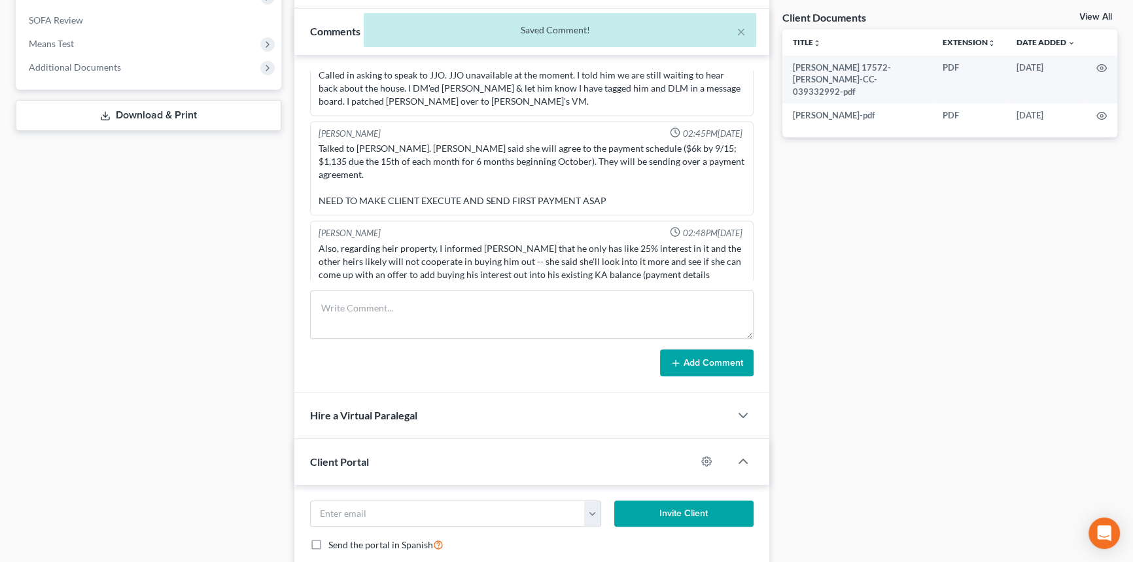
drag, startPoint x: 919, startPoint y: 173, endPoint x: 923, endPoint y: 149, distance: 24.5
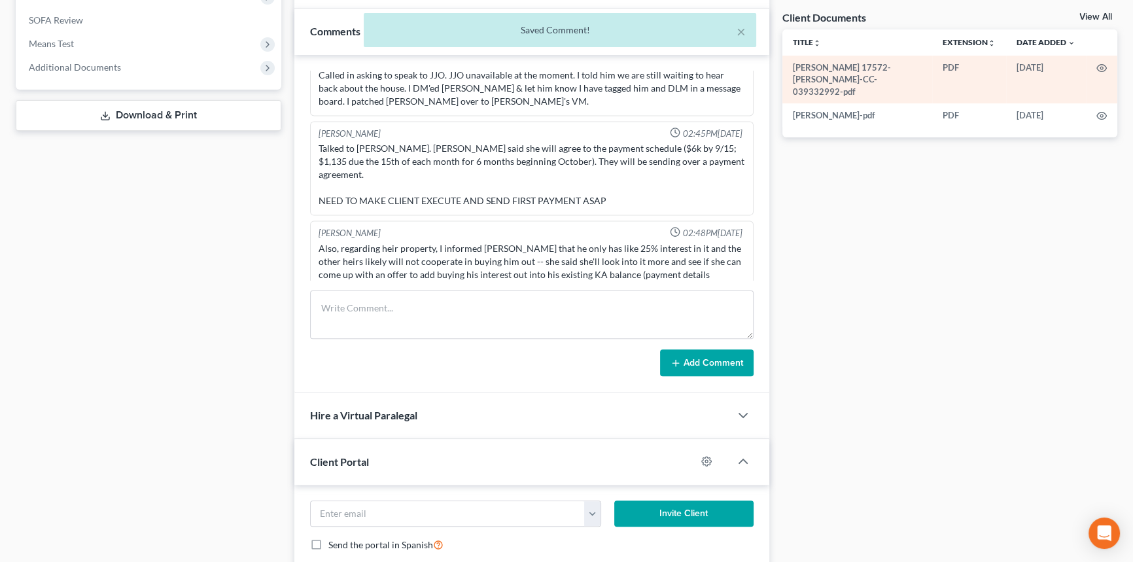
scroll to position [478, 0]
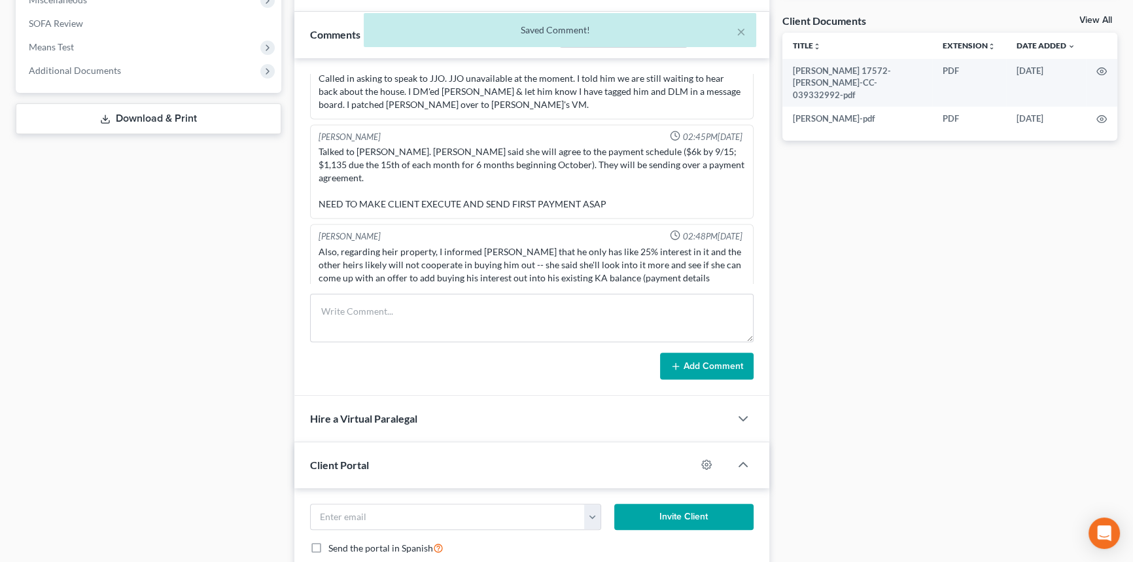
click at [1089, 18] on div "× Saved Comment!" at bounding box center [559, 33] width 1133 height 41
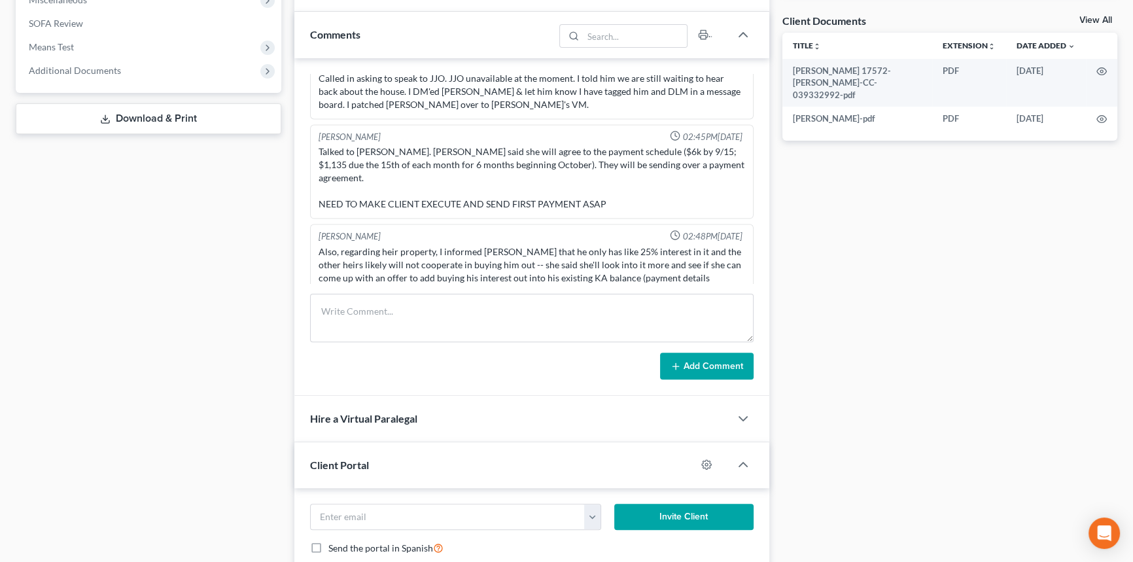
click at [1095, 19] on link "View All" at bounding box center [1096, 20] width 33 height 9
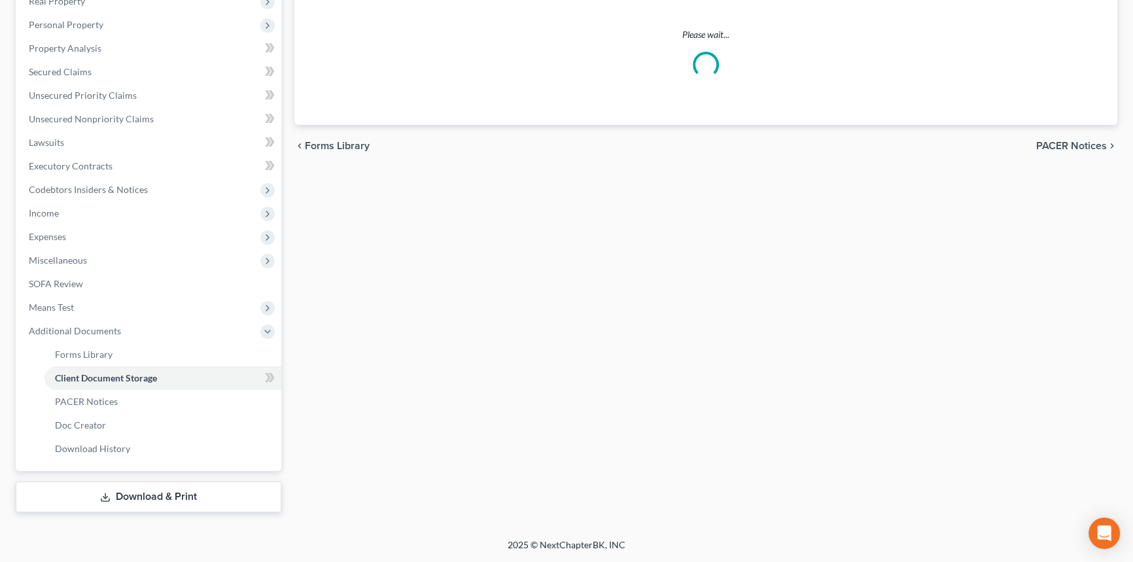
scroll to position [10, 0]
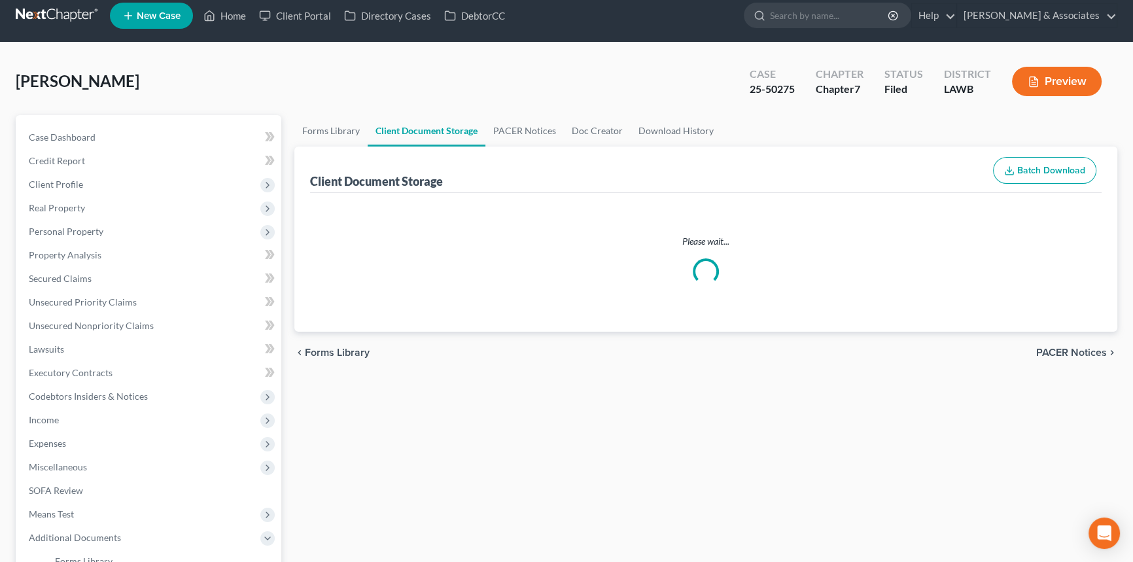
select select "9"
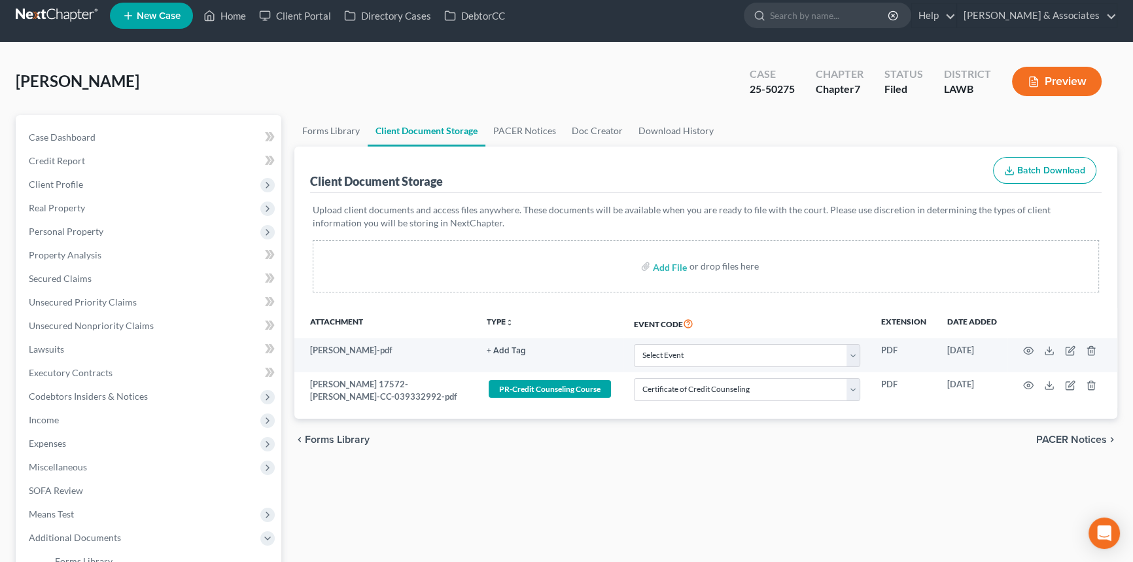
scroll to position [0, 0]
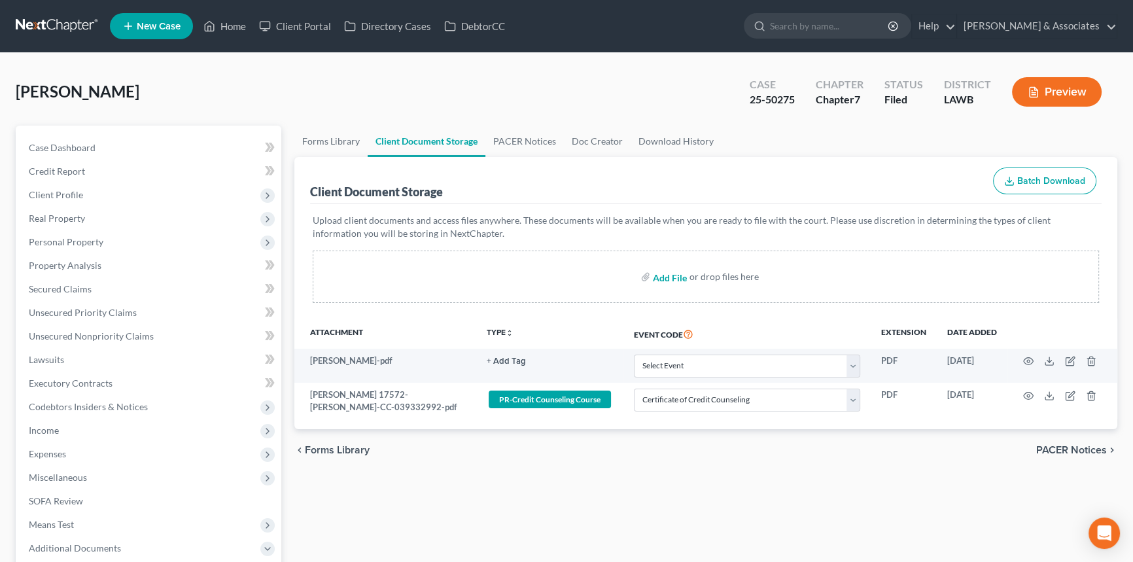
click at [677, 283] on input "file" at bounding box center [668, 277] width 31 height 24
type input "C:\fakepath\20250918181923016.pdf"
select select "9"
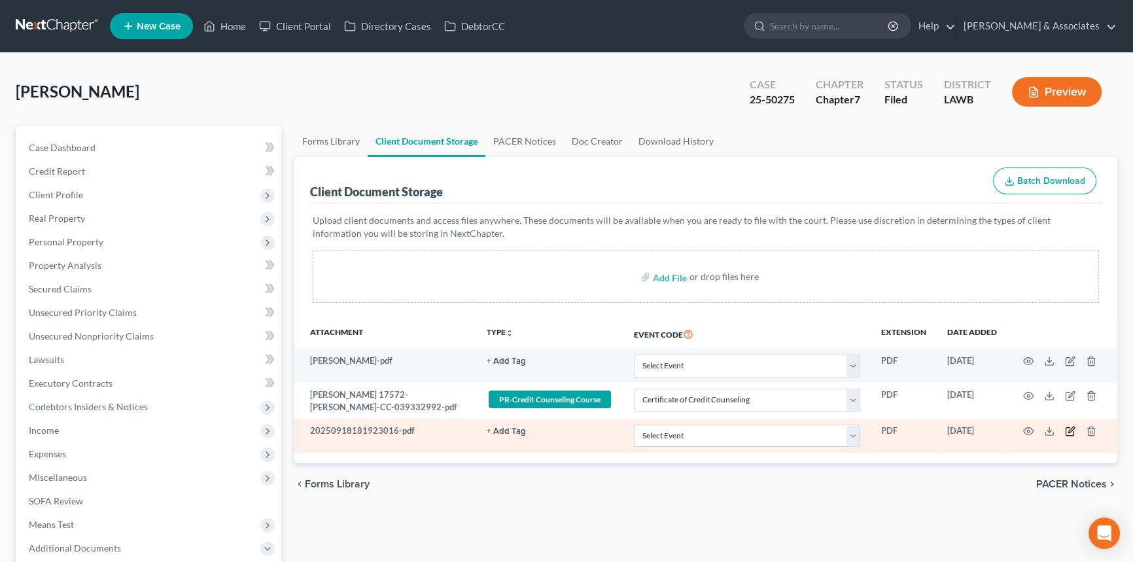
click at [1068, 428] on icon "button" at bounding box center [1070, 432] width 8 height 8
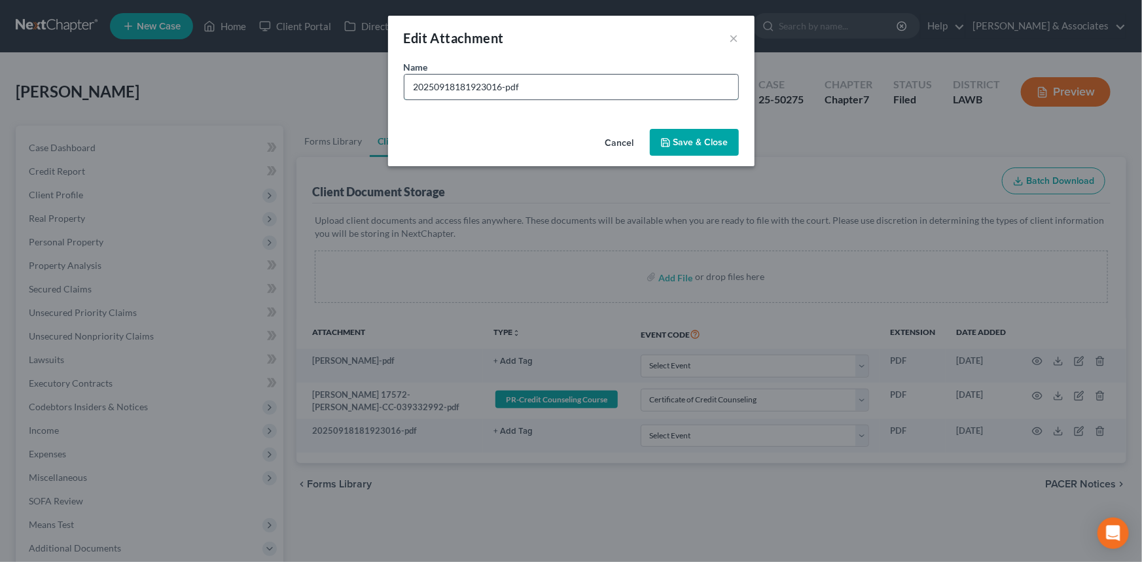
click at [569, 78] on input "20250918181923016-pdf" at bounding box center [571, 87] width 334 height 25
type input "TT KEEPER AGREEMENT"
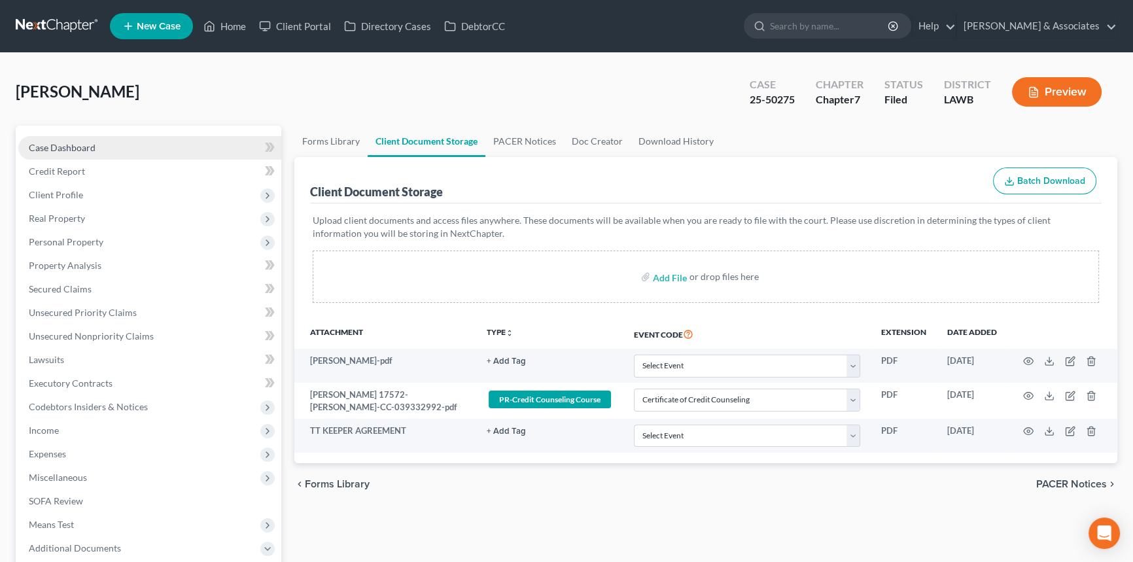
click at [95, 150] on link "Case Dashboard" at bounding box center [149, 148] width 263 height 24
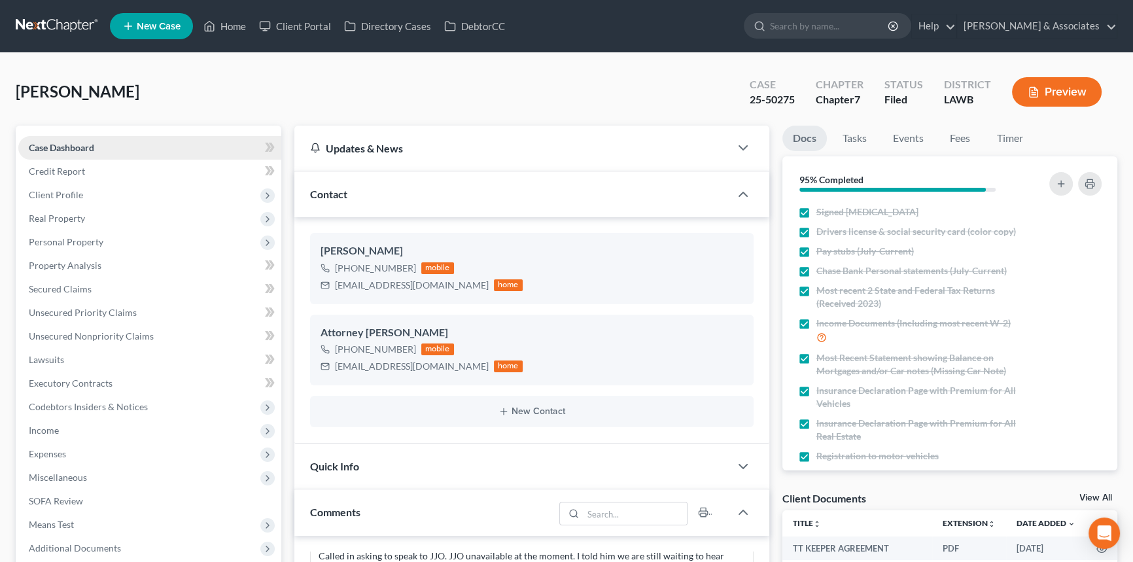
scroll to position [346, 0]
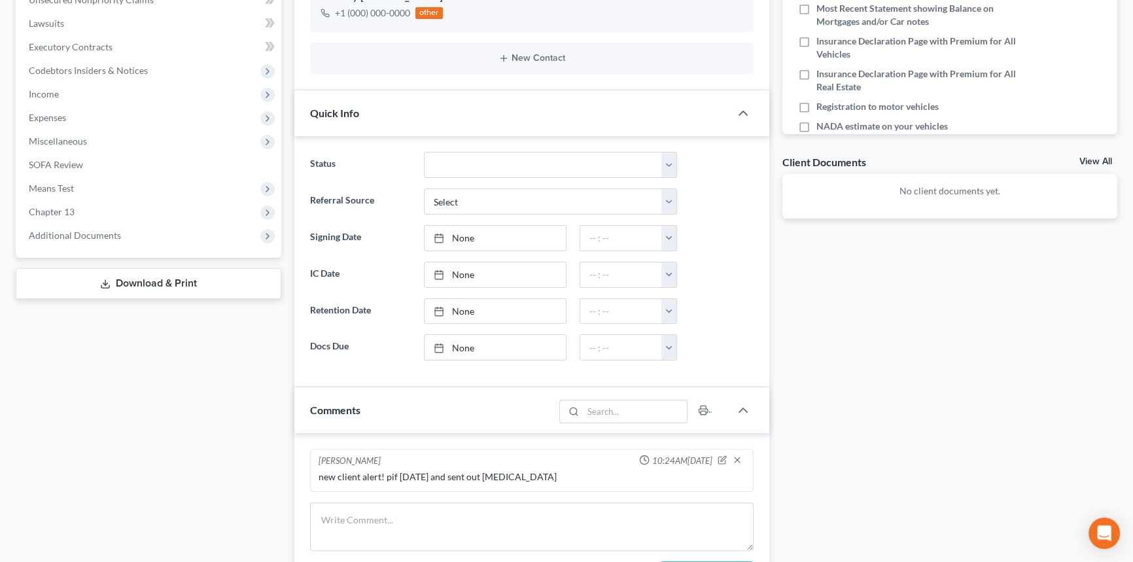
drag, startPoint x: 503, startPoint y: 91, endPoint x: 502, endPoint y: 135, distance: 44.5
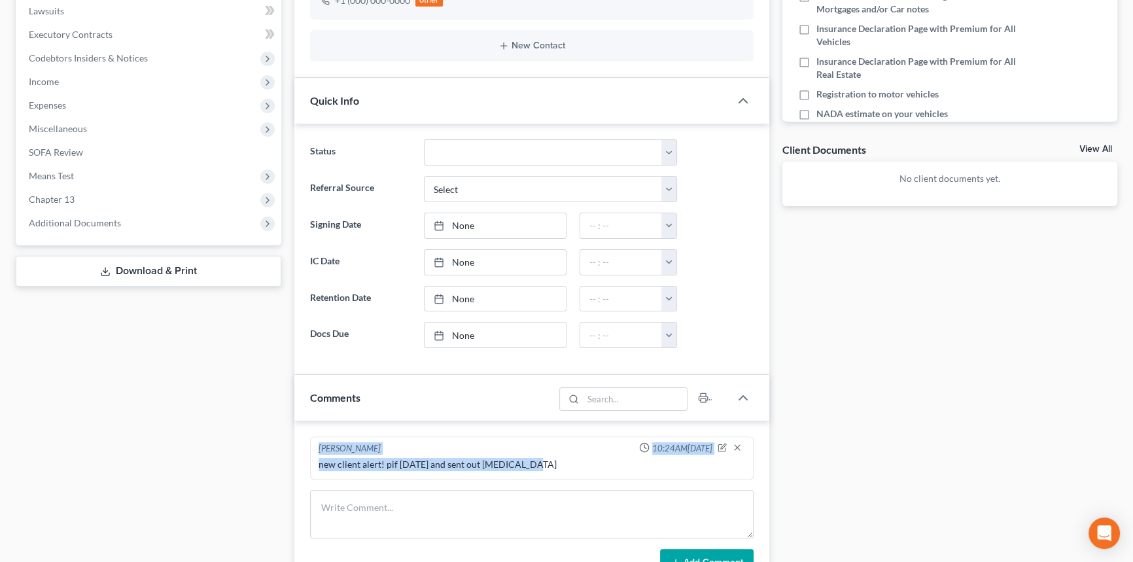
drag, startPoint x: 539, startPoint y: 469, endPoint x: 298, endPoint y: 438, distance: 242.8
click at [298, 438] on div "[PERSON_NAME] 10:24AM[DATE] new client alert! pif [DATE] and sent out [MEDICAL_…" at bounding box center [531, 507] width 475 height 172
copy div "[PERSON_NAME] 10:24AM[DATE] new client alert! pif [DATE] and sent out [MEDICAL_…"
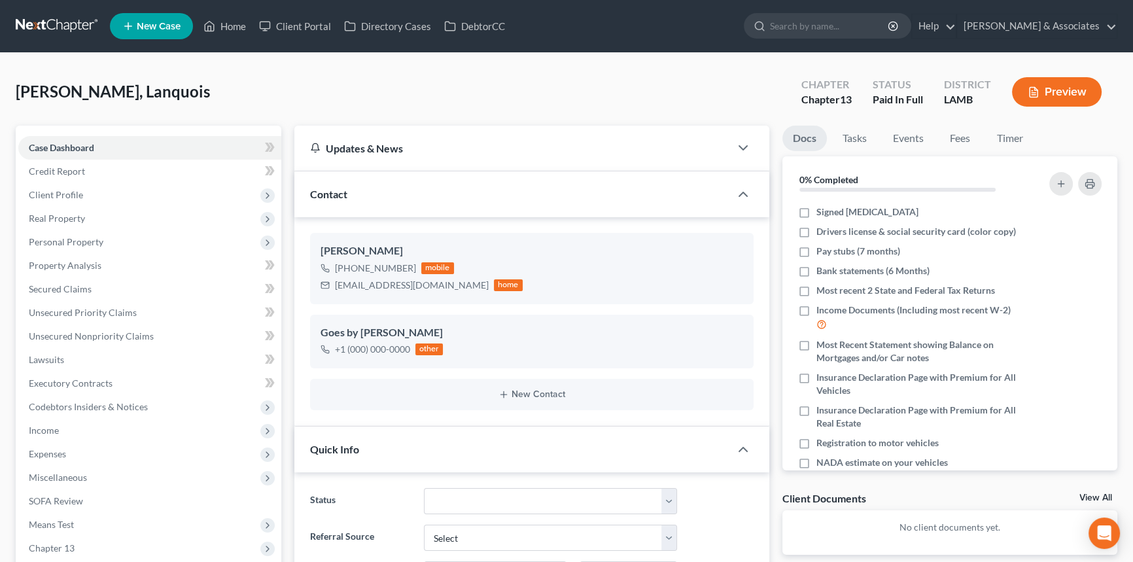
click at [967, 123] on div "[PERSON_NAME], Lanquois Upgraded Chapter Chapter 13 Status Paid In Full Distric…" at bounding box center [567, 97] width 1102 height 57
click at [959, 143] on link "Fees" at bounding box center [961, 139] width 42 height 26
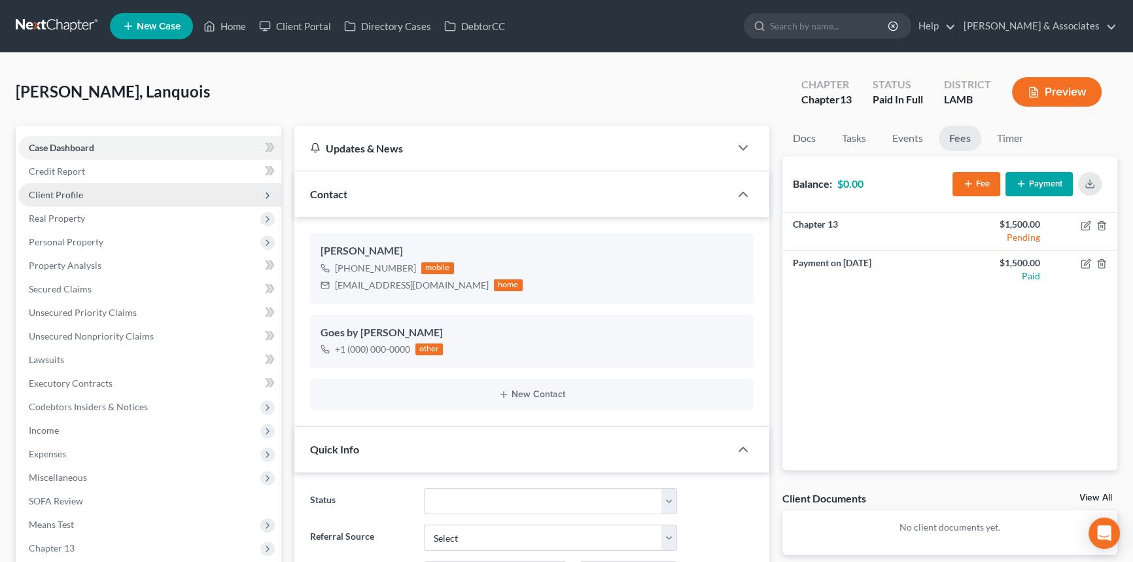
click at [115, 199] on span "Client Profile" at bounding box center [149, 195] width 263 height 24
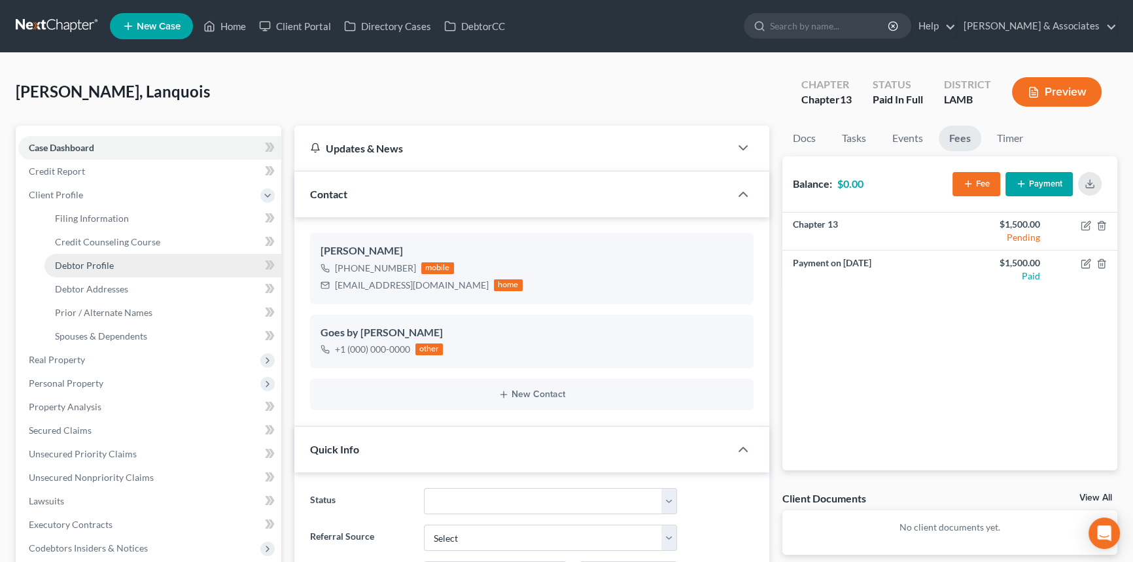
click at [102, 268] on span "Debtor Profile" at bounding box center [84, 265] width 59 height 11
select select "0"
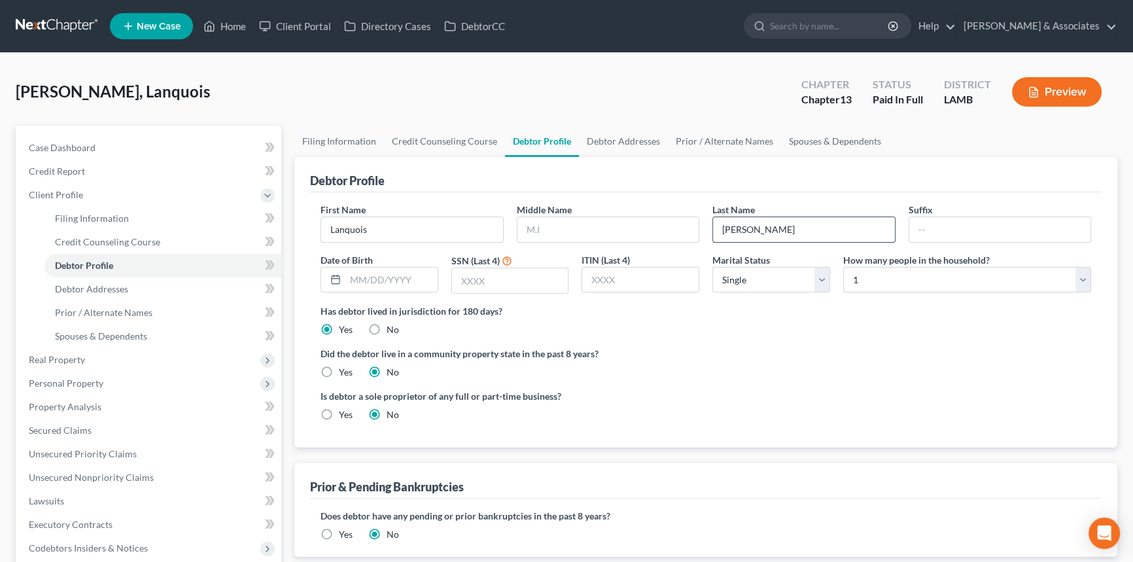
click at [832, 227] on input "[PERSON_NAME]" at bounding box center [804, 229] width 182 height 25
type input "[PERSON_NAME] (DONT USE)"
click at [159, 141] on link "Case Dashboard" at bounding box center [149, 148] width 263 height 24
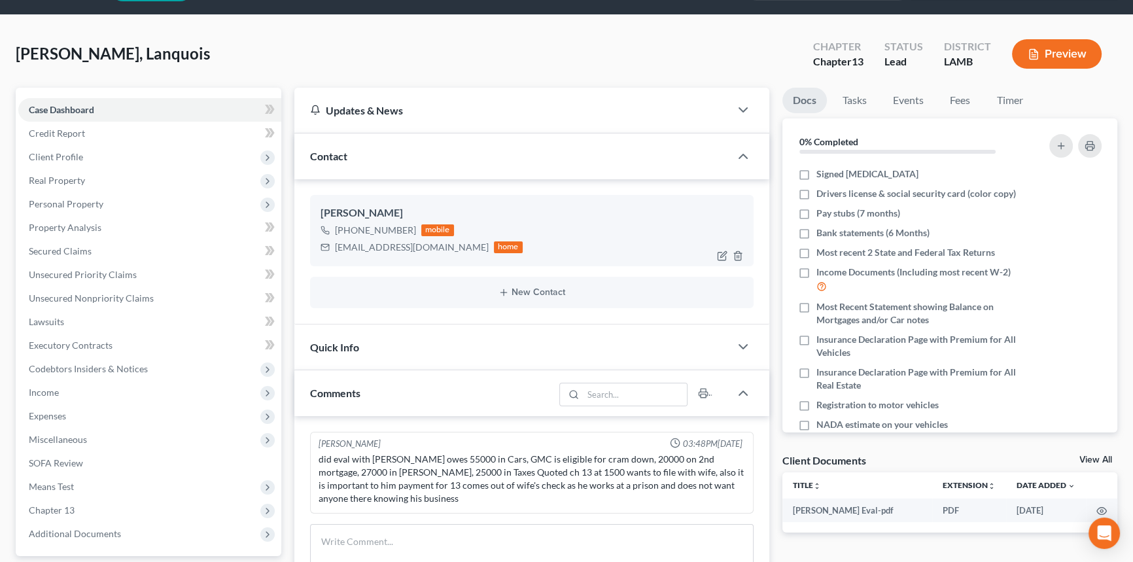
scroll to position [124, 0]
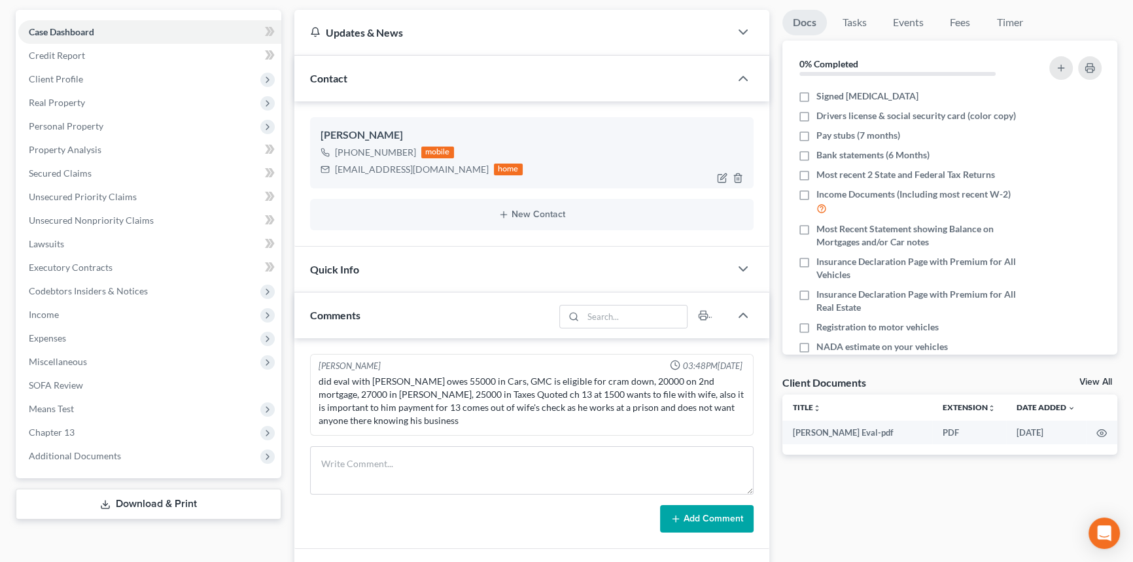
drag, startPoint x: 472, startPoint y: 173, endPoint x: 482, endPoint y: 241, distance: 68.8
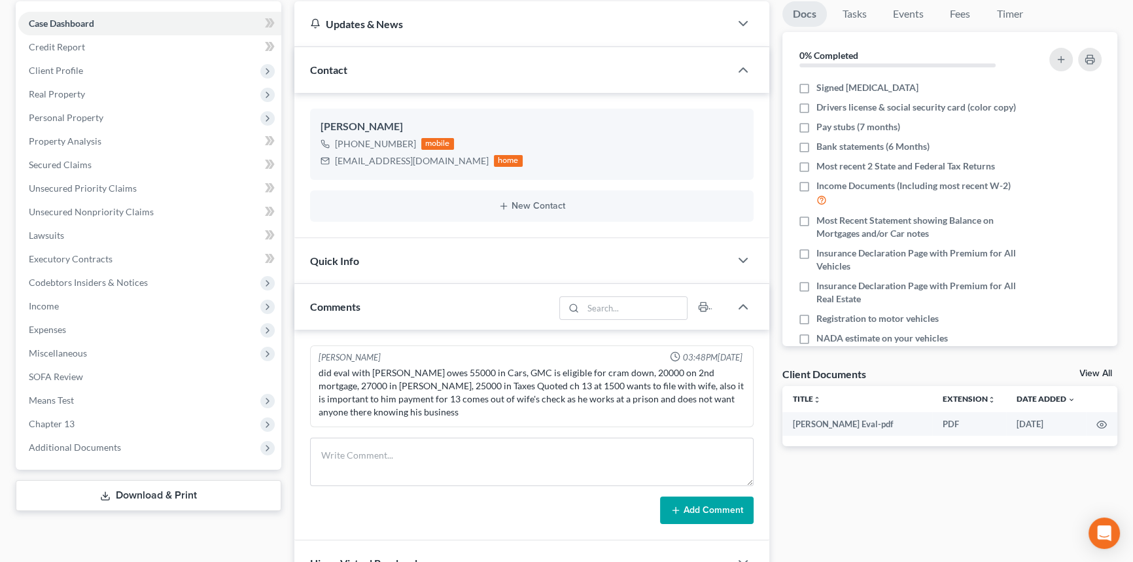
click at [482, 380] on div "did eval with [PERSON_NAME] owes 55000 in Cars, GMC is eligible for cram down, …" at bounding box center [532, 392] width 427 height 52
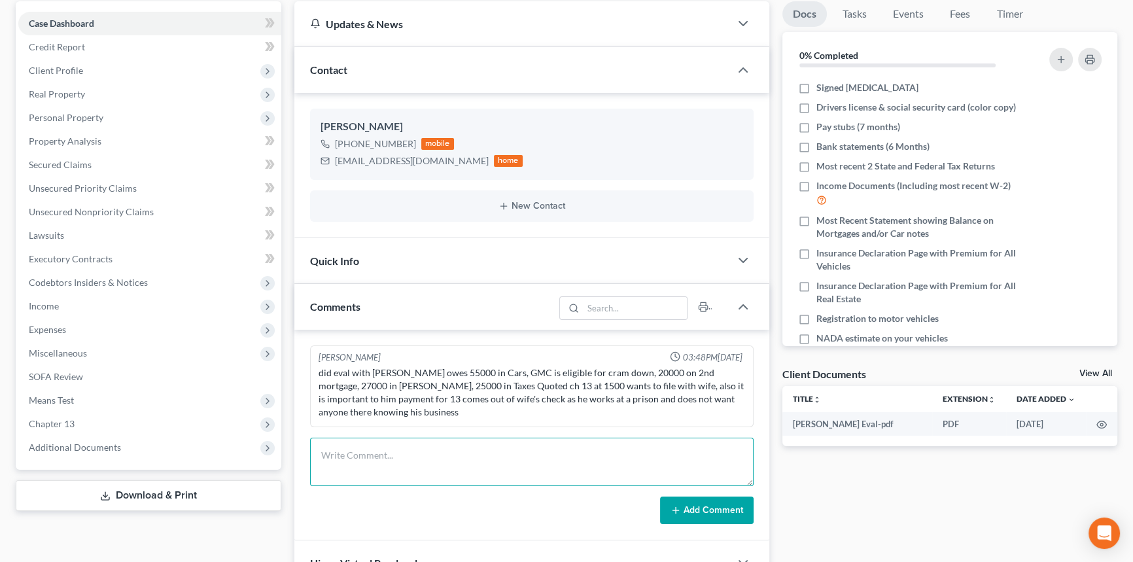
click at [473, 456] on textarea at bounding box center [532, 462] width 444 height 48
paste textarea "[PERSON_NAME] 10:24AM[DATE] new client alert! pif [DATE] and sent out [MEDICAL_…"
type textarea "[PERSON_NAME] 10:24AM[DATE] new client alert! pif [DATE] and sent out [MEDICAL_…"
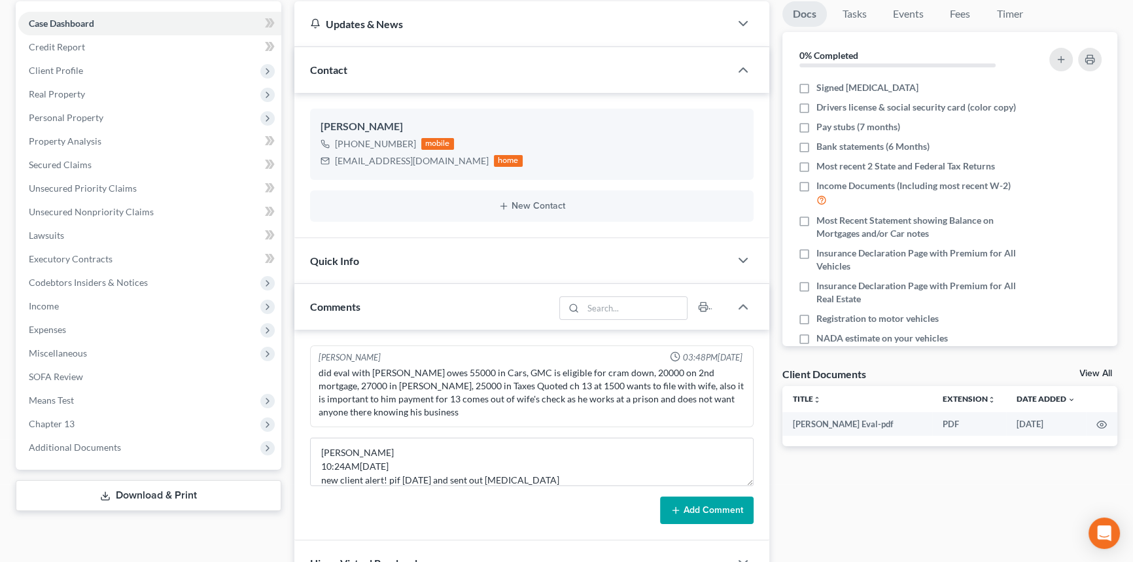
click at [721, 497] on button "Add Comment" at bounding box center [707, 510] width 94 height 27
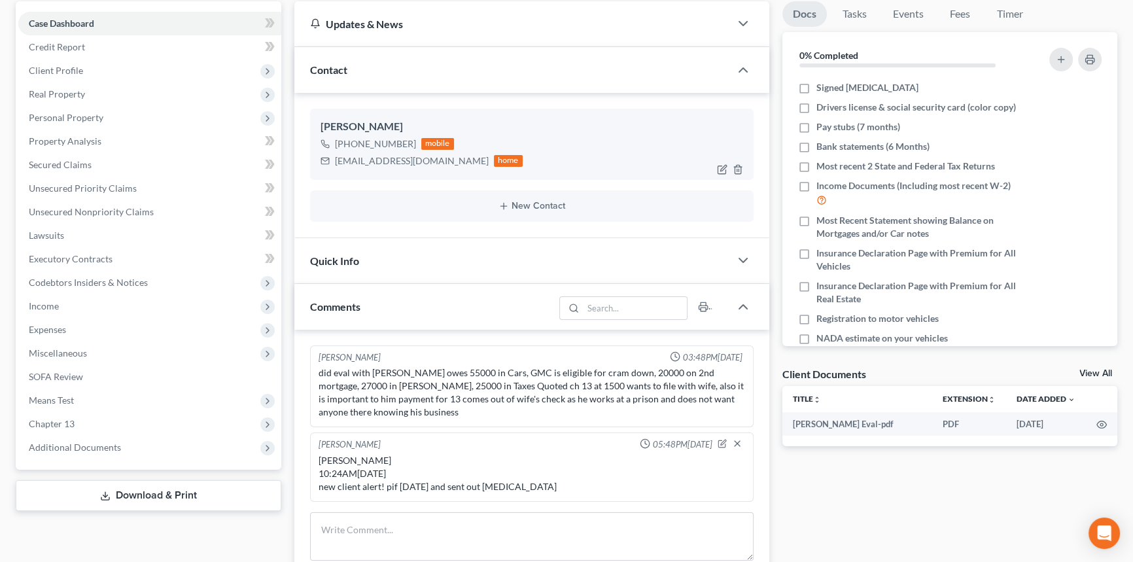
click at [394, 156] on div "[EMAIL_ADDRESS][DOMAIN_NAME]" at bounding box center [412, 160] width 154 height 13
copy div "lanquois32@yahoo.com"
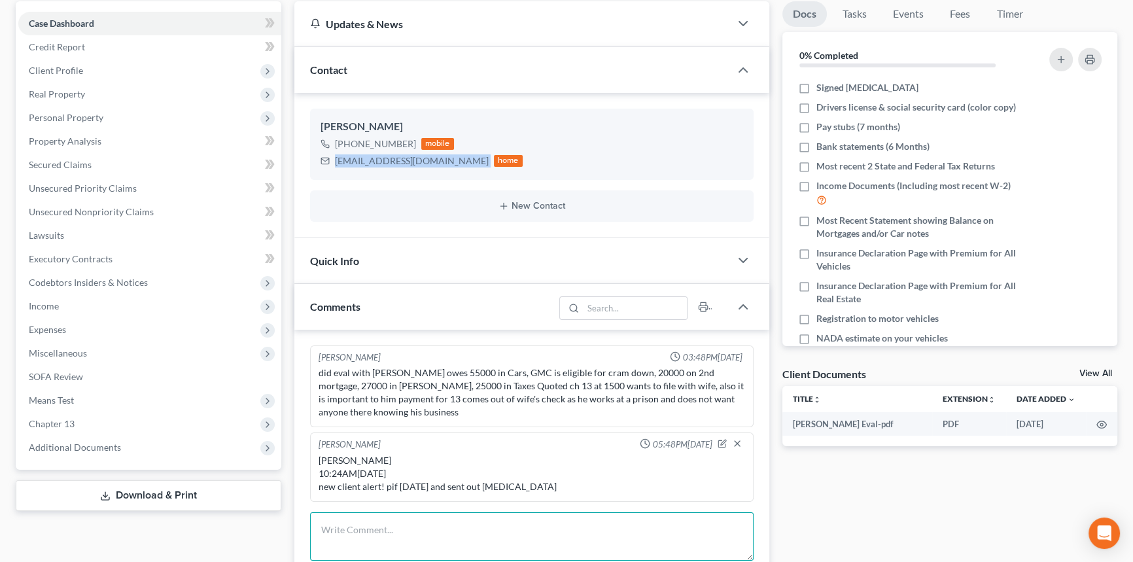
click at [423, 518] on textarea at bounding box center [532, 536] width 444 height 48
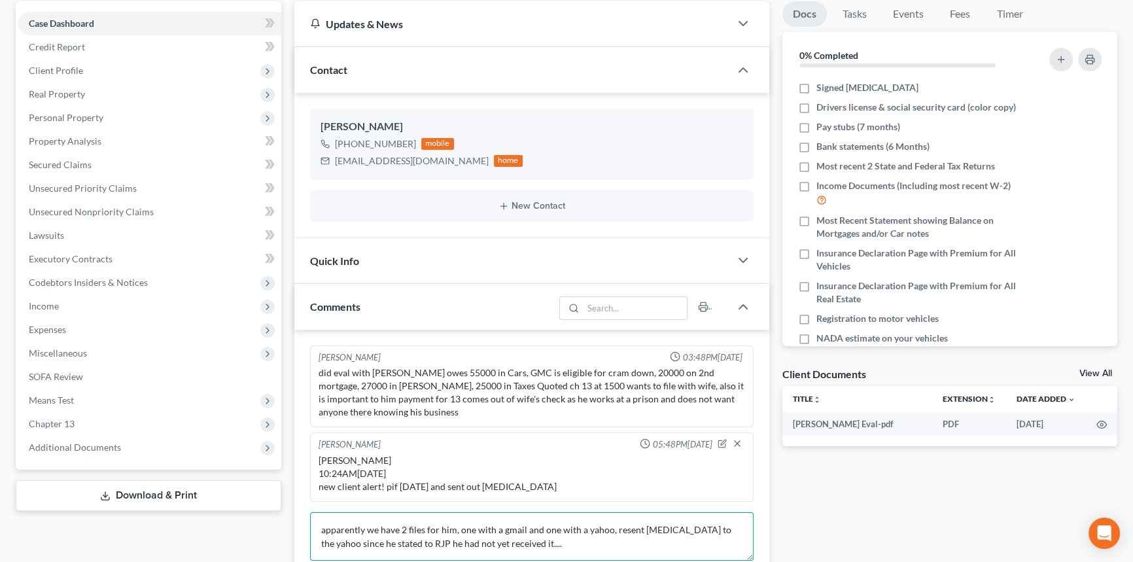
type textarea "apparently we have 2 files for him, one with a gmail and one with a yahoo, rese…"
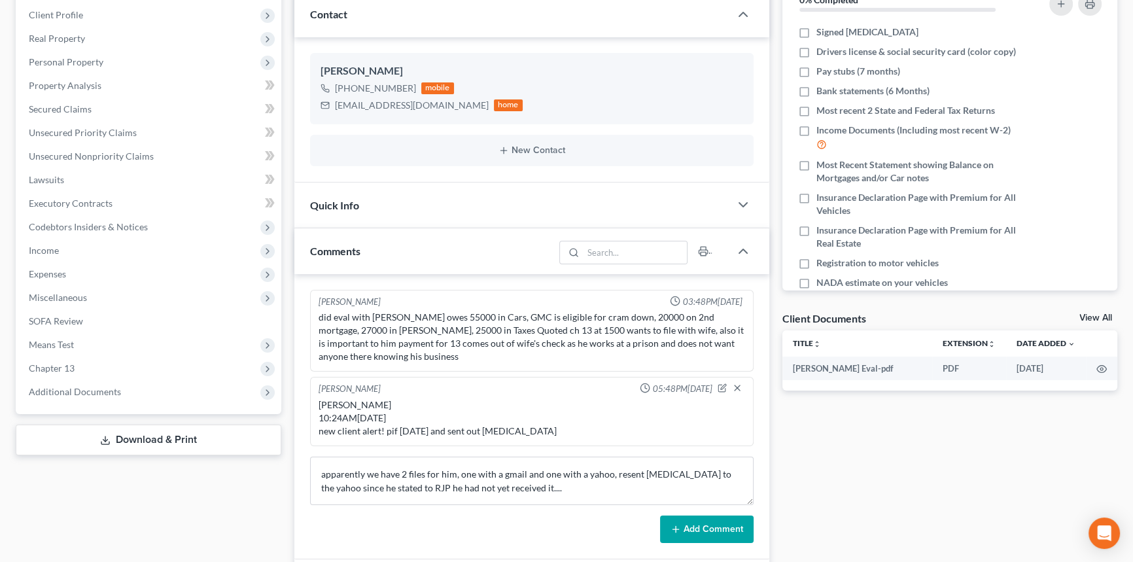
drag, startPoint x: 739, startPoint y: 358, endPoint x: 739, endPoint y: 429, distance: 70.7
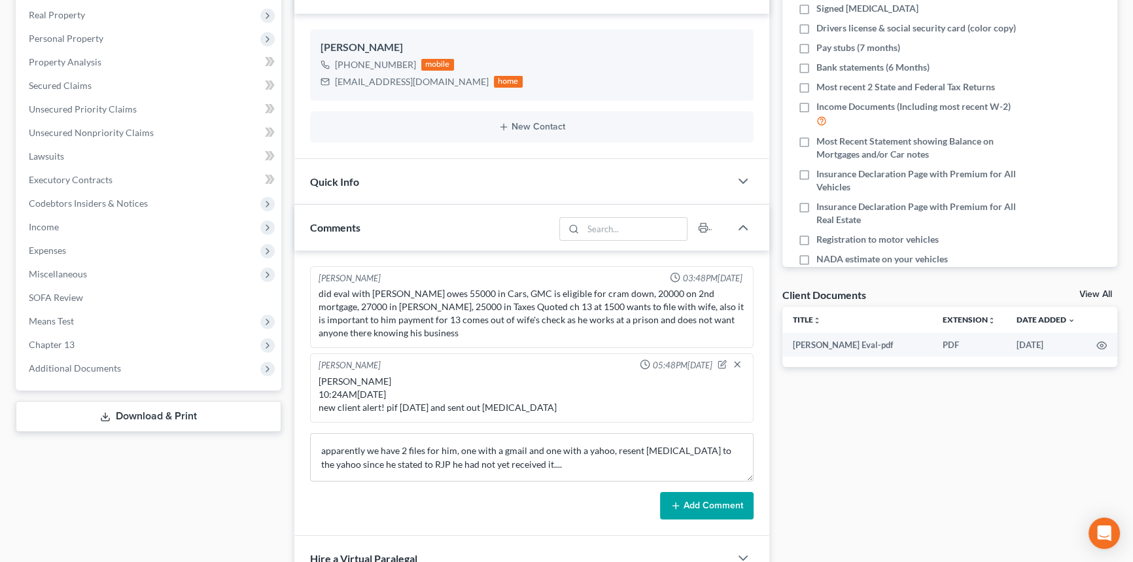
click at [711, 492] on button "Add Comment" at bounding box center [707, 505] width 94 height 27
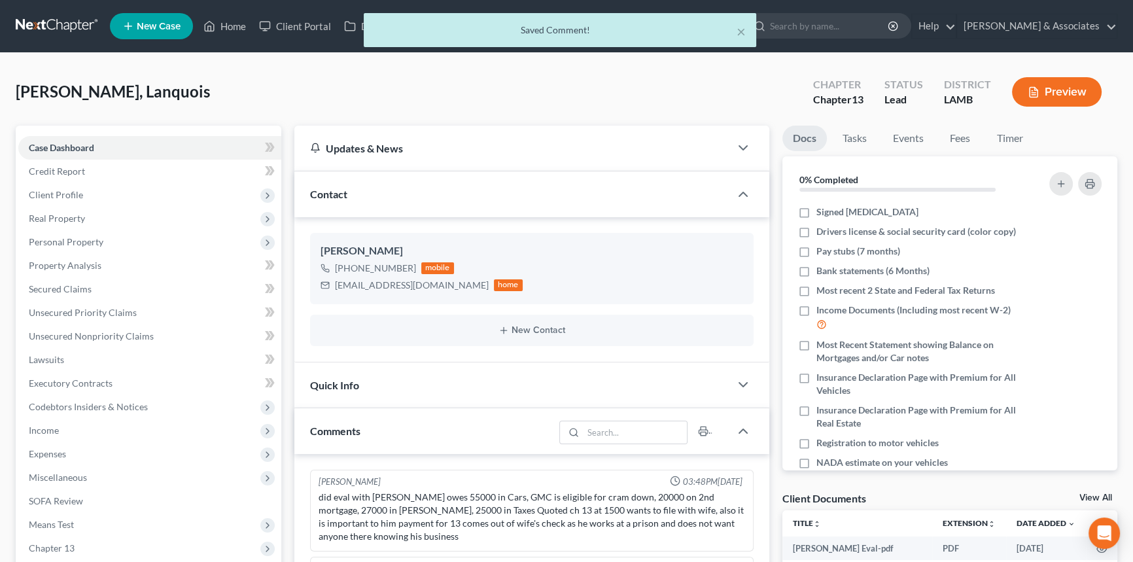
click at [974, 150] on li "Fees" at bounding box center [961, 141] width 42 height 31
click at [966, 137] on link "Fees" at bounding box center [961, 139] width 42 height 26
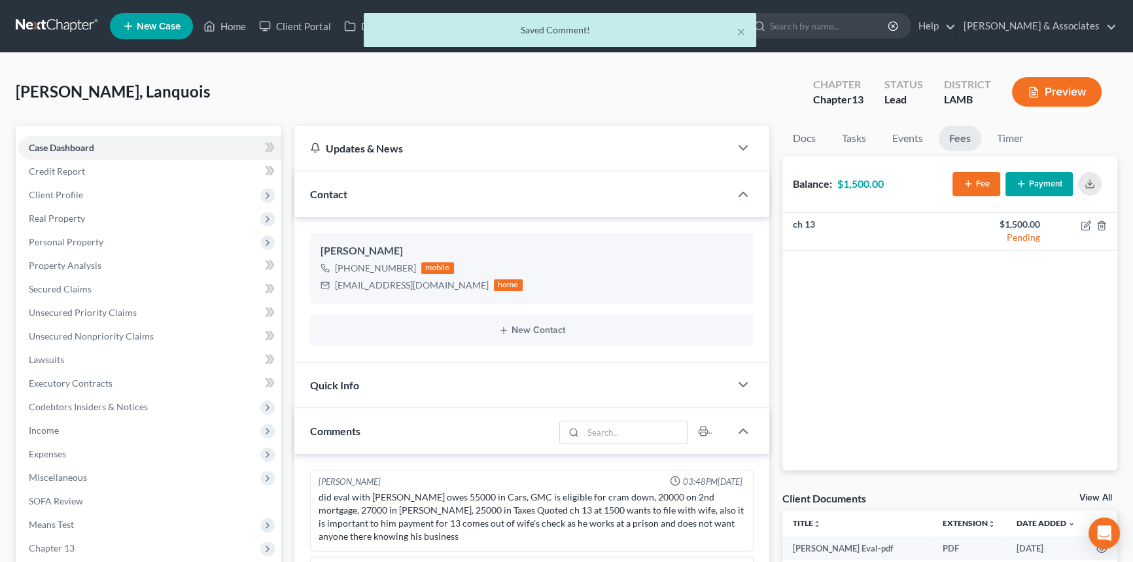
click at [1044, 175] on button "Payment" at bounding box center [1039, 184] width 67 height 24
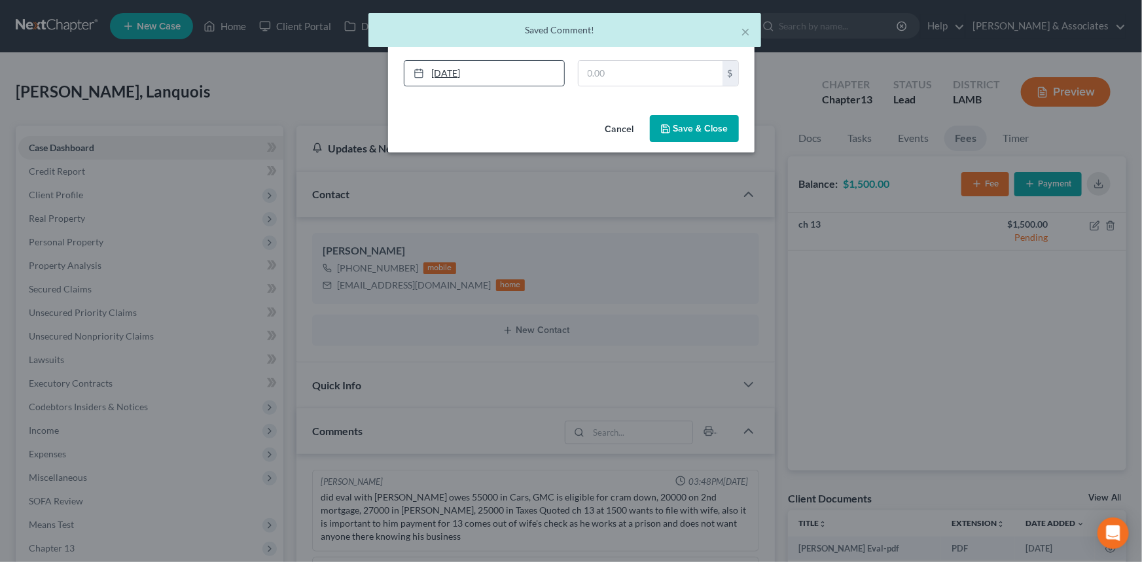
click at [468, 63] on link "9/18/2025" at bounding box center [484, 73] width 160 height 25
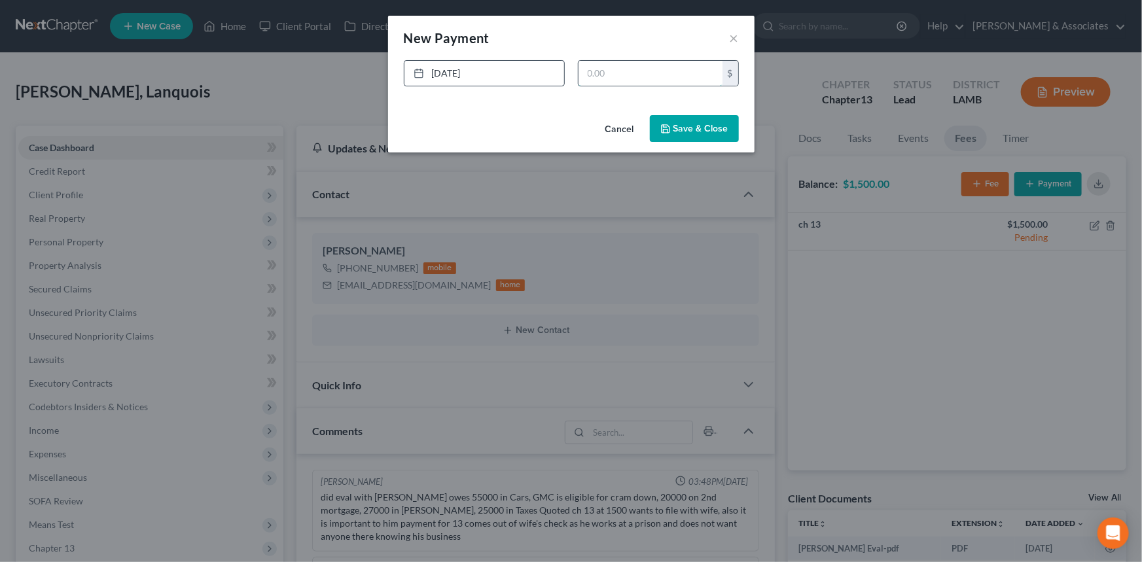
click at [641, 79] on input "text" at bounding box center [650, 73] width 144 height 25
type input "1,500"
click at [675, 127] on button "Save & Close" at bounding box center [694, 128] width 89 height 27
